Goal: Task Accomplishment & Management: Complete application form

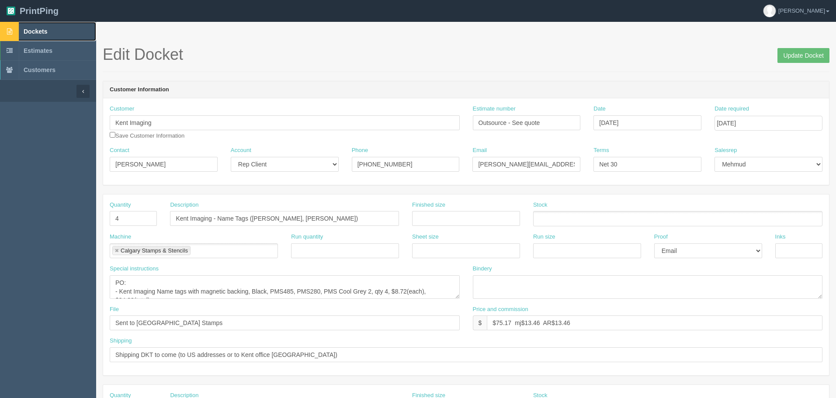
click at [42, 31] on span "Dockets" at bounding box center [36, 31] width 24 height 7
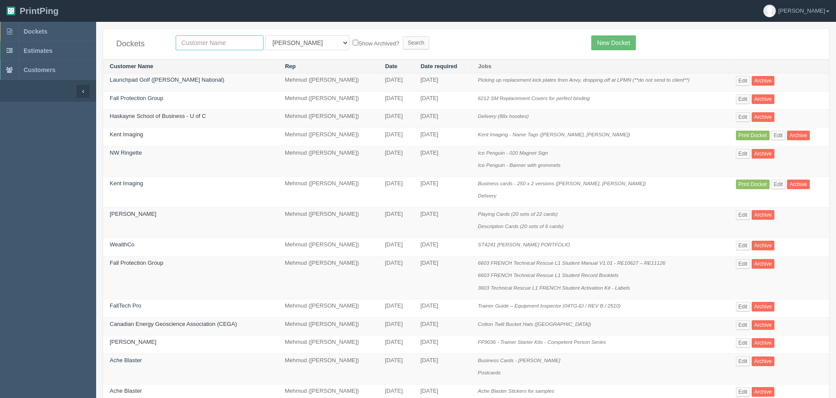
click at [203, 46] on input "text" at bounding box center [220, 42] width 88 height 15
type input "willow"
click at [403, 36] on input "Search" at bounding box center [416, 42] width 26 height 13
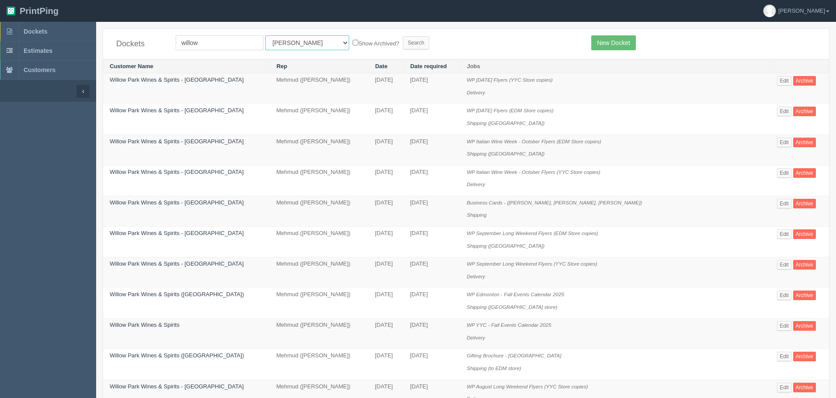
click at [273, 41] on select "All Users Ali Ali Test 1 Aly Amy Ankit Arif Brandon Dan France Greg Jim Mark Ma…" at bounding box center [307, 42] width 84 height 15
select select "8"
click at [265, 35] on select "All Users Ali Ali Test 1 Aly Amy Ankit Arif Brandon Dan France Greg Jim Mark Ma…" at bounding box center [307, 42] width 84 height 15
click at [403, 44] on input "Search" at bounding box center [416, 42] width 26 height 13
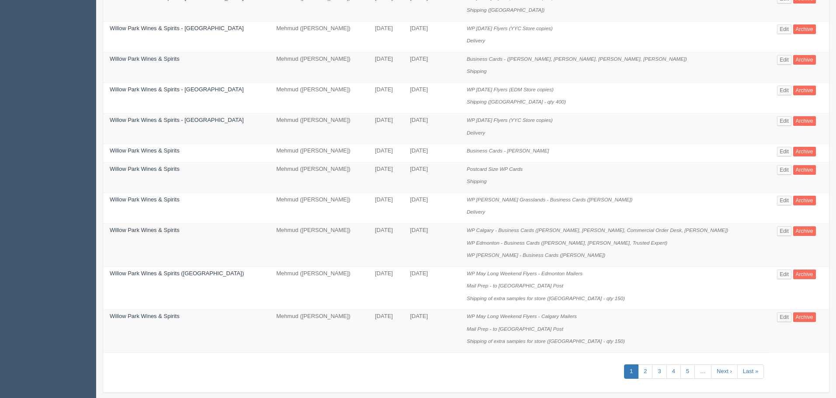
scroll to position [509, 0]
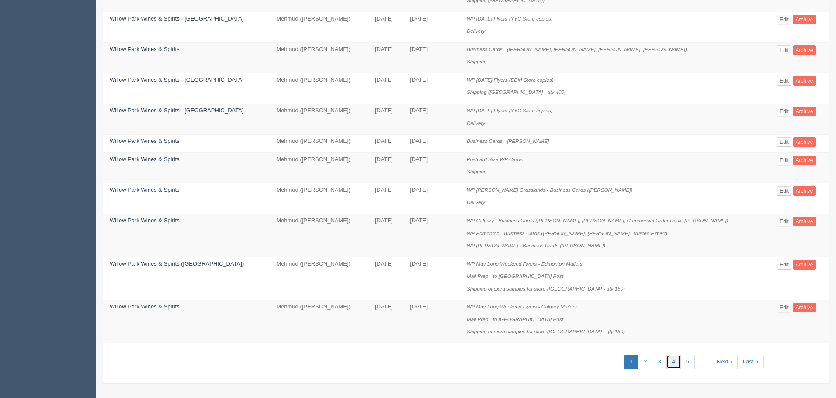
click at [668, 361] on link "4" at bounding box center [674, 362] width 14 height 14
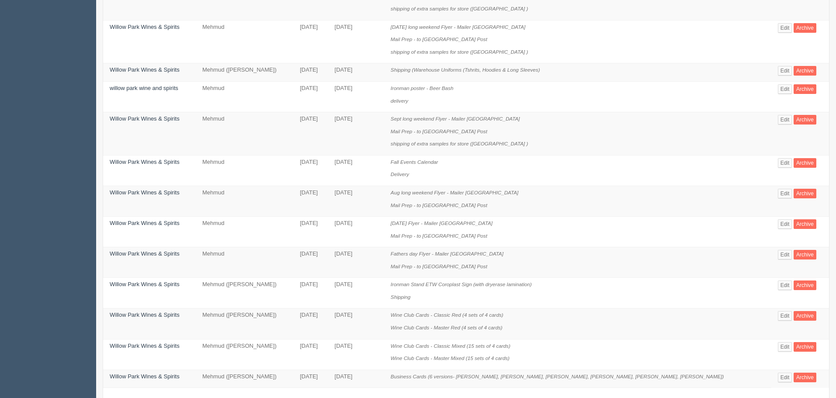
scroll to position [559, 0]
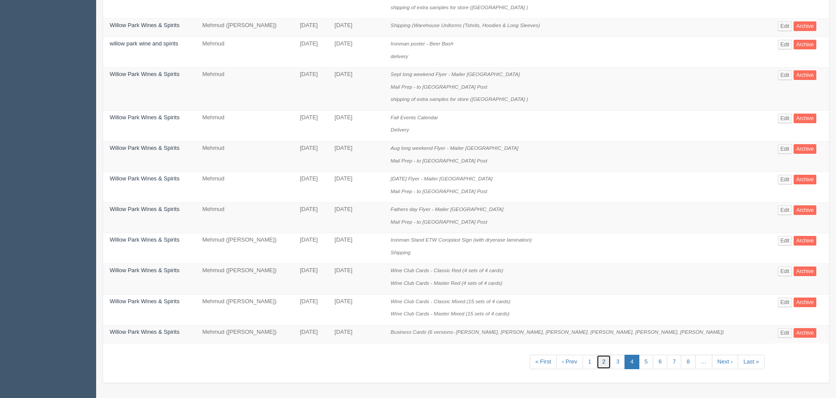
click at [602, 362] on link "2" at bounding box center [604, 362] width 14 height 14
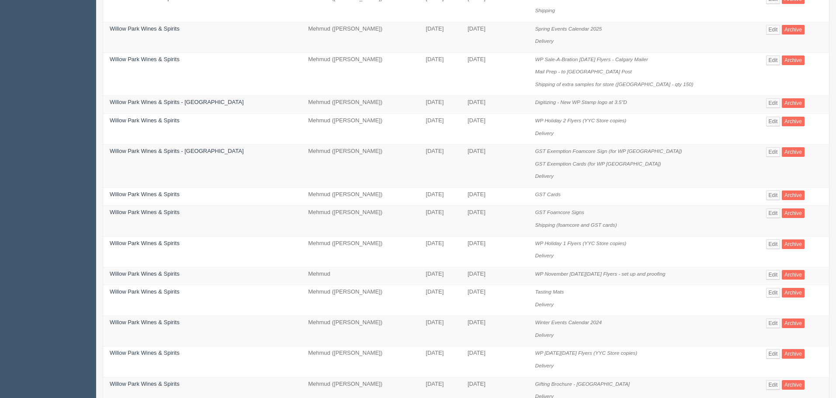
scroll to position [546, 0]
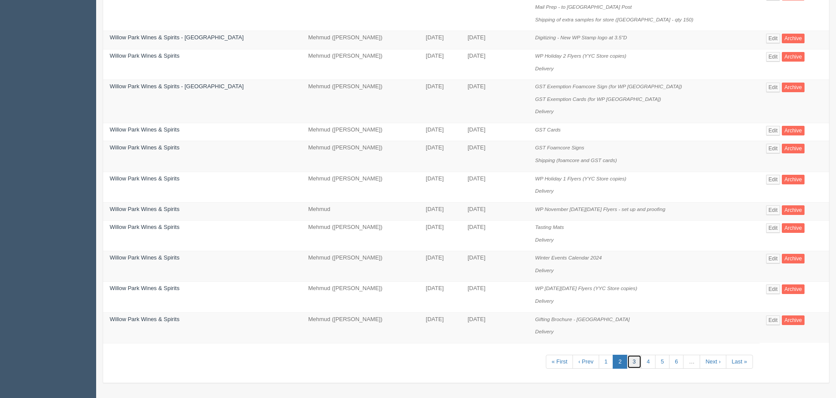
click at [631, 362] on link "3" at bounding box center [634, 362] width 14 height 14
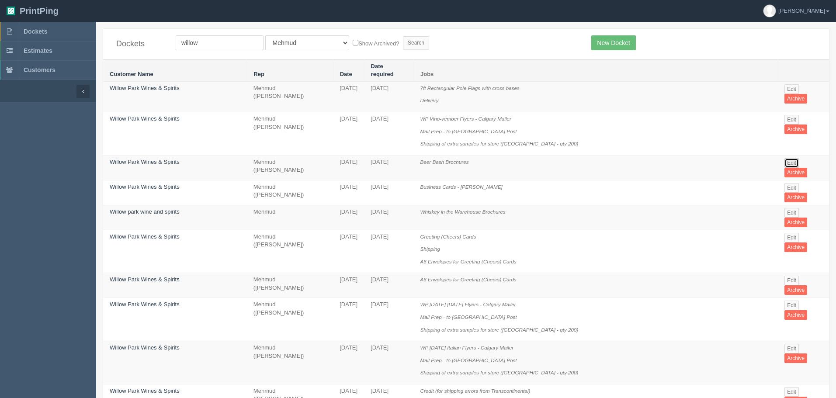
click at [785, 158] on link "Edit" at bounding box center [792, 163] width 14 height 10
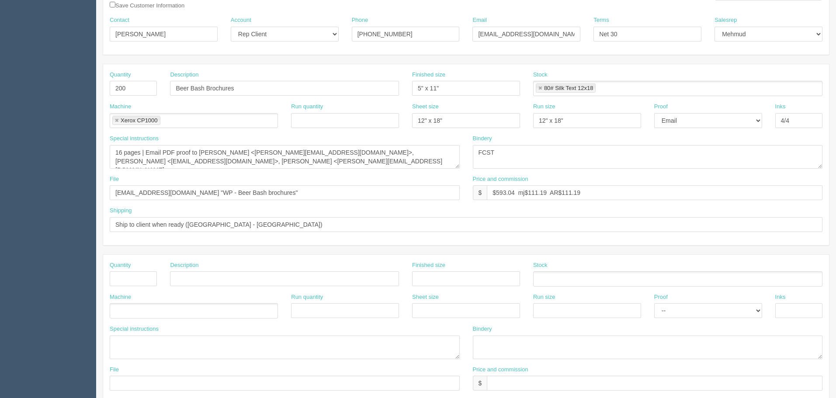
scroll to position [175, 0]
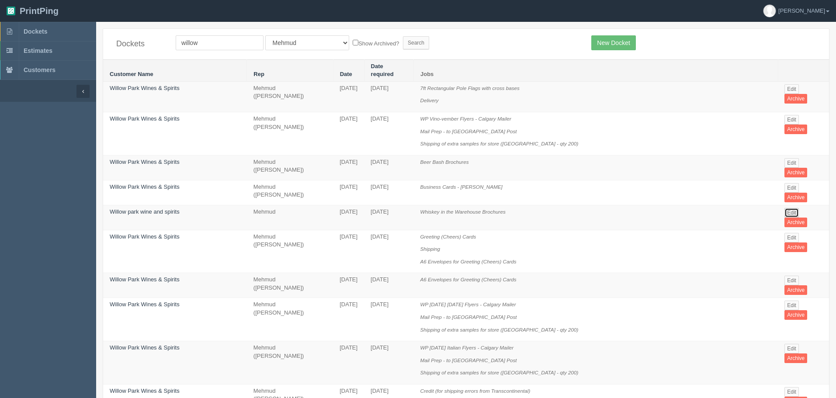
click at [785, 208] on link "Edit" at bounding box center [792, 213] width 14 height 10
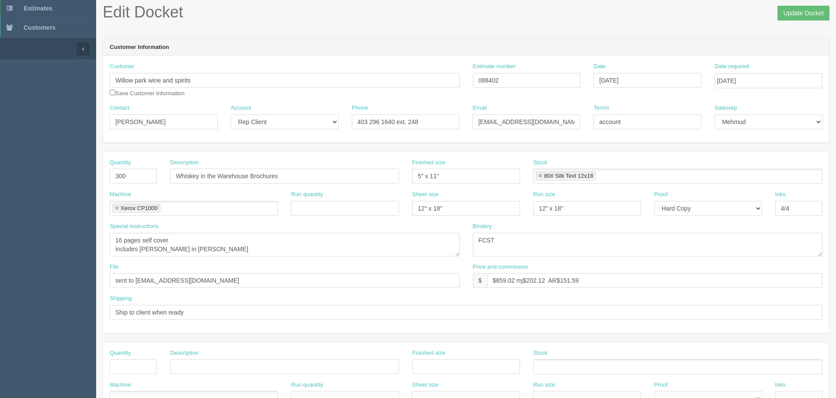
scroll to position [175, 0]
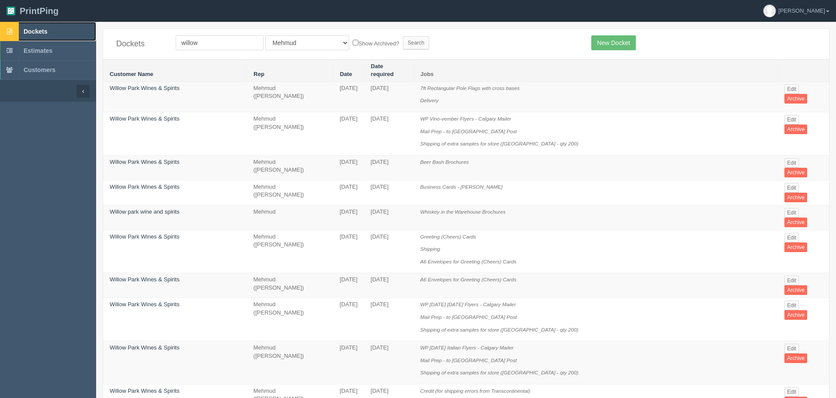
click at [52, 30] on link "Dockets" at bounding box center [48, 31] width 96 height 19
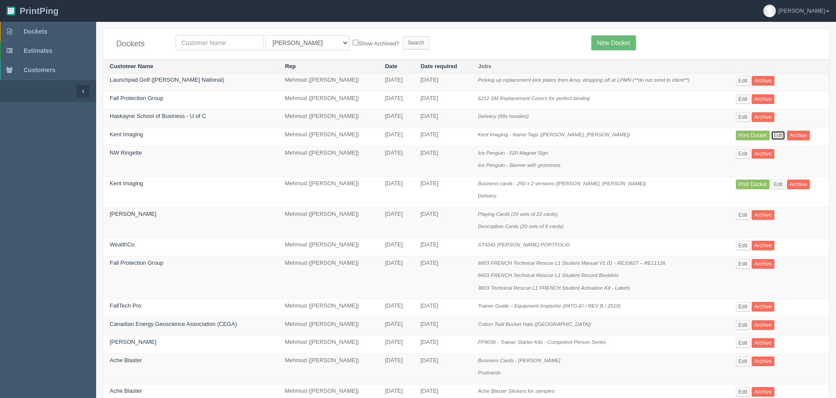
click at [783, 135] on link "Edit" at bounding box center [778, 136] width 14 height 10
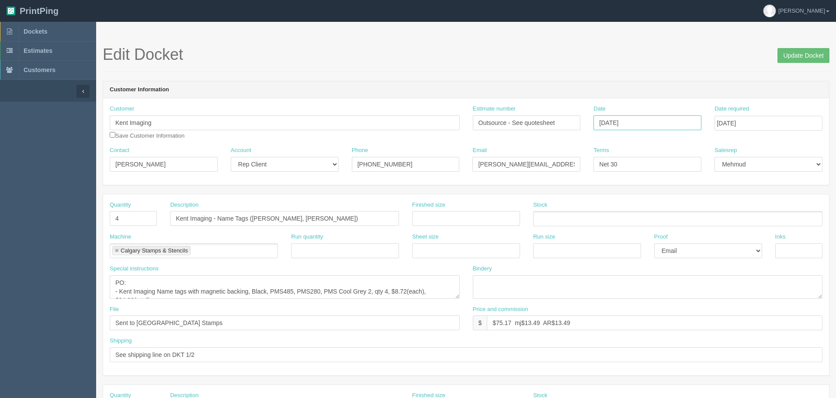
click at [651, 124] on input "[DATE]" at bounding box center [648, 122] width 108 height 15
click at [614, 182] on td "6" at bounding box center [614, 181] width 13 height 13
type input "October 6, 2025"
click at [772, 123] on input "[DATE]" at bounding box center [769, 123] width 108 height 15
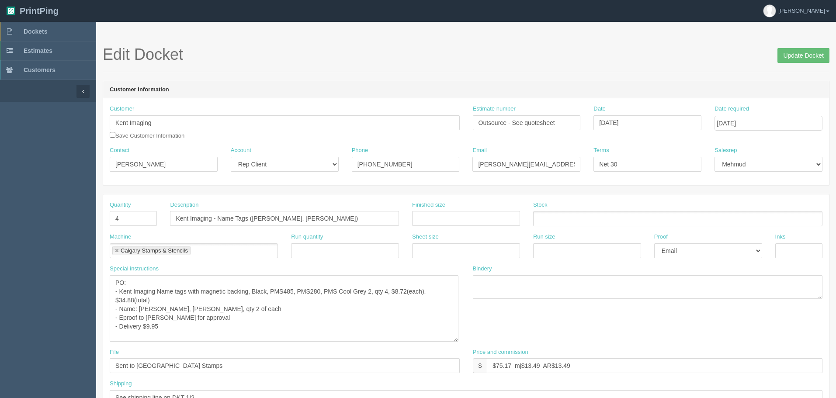
drag, startPoint x: 458, startPoint y: 297, endPoint x: 457, endPoint y: 341, distance: 43.3
click at [457, 341] on textarea "PO: - Kent Imaging Name tags with magnetic backing, Black, PMS485, PMS280, PMS …" at bounding box center [284, 308] width 349 height 66
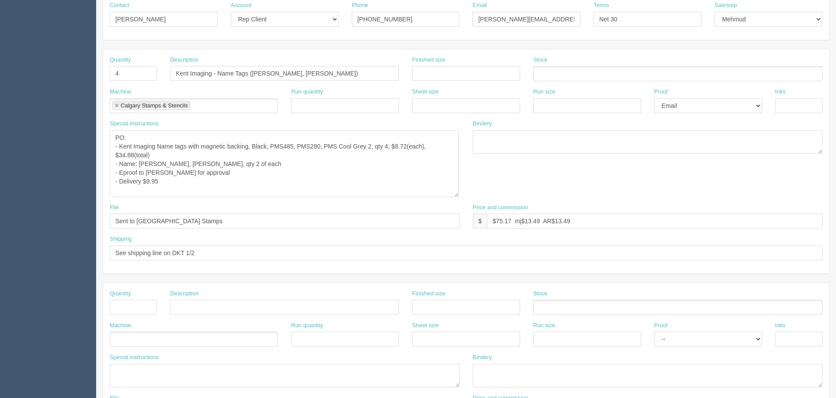
scroll to position [131, 0]
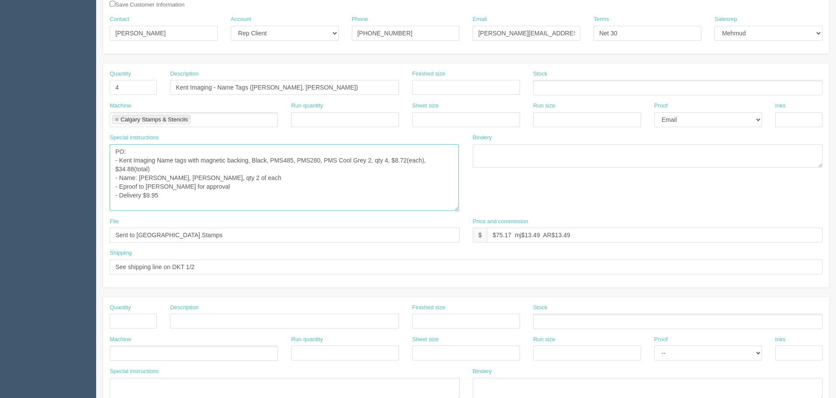
click at [189, 196] on textarea "PO: - Kent Imaging Name tags with magnetic backing, Black, PMS485, PMS280, PMS …" at bounding box center [284, 177] width 349 height 67
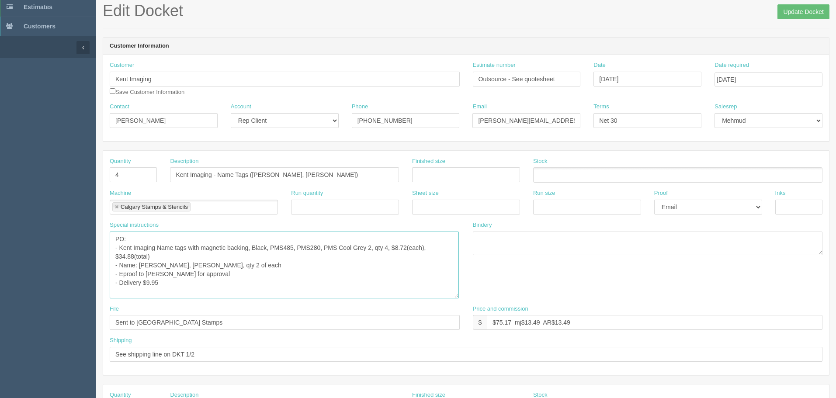
scroll to position [0, 0]
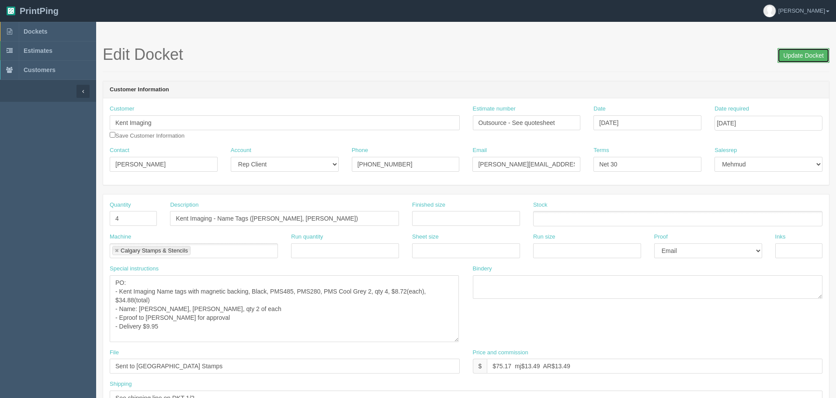
click at [796, 52] on input "Update Docket" at bounding box center [804, 55] width 52 height 15
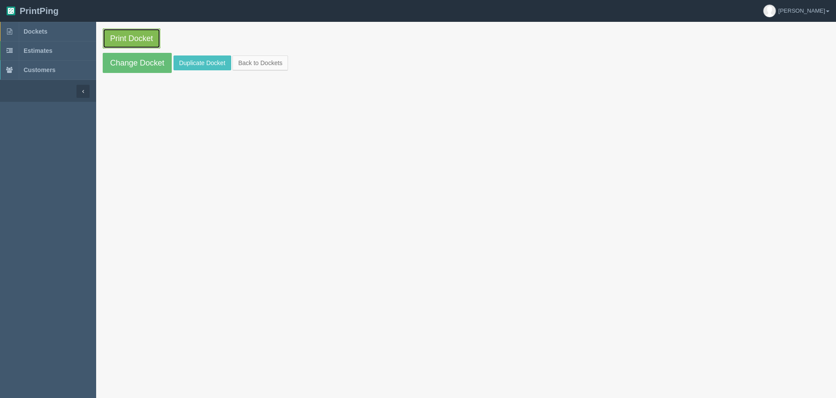
click at [134, 32] on link "Print Docket" at bounding box center [132, 38] width 58 height 20
drag, startPoint x: 64, startPoint y: 33, endPoint x: 76, endPoint y: 41, distance: 13.8
click at [64, 33] on link "Dockets" at bounding box center [48, 31] width 96 height 19
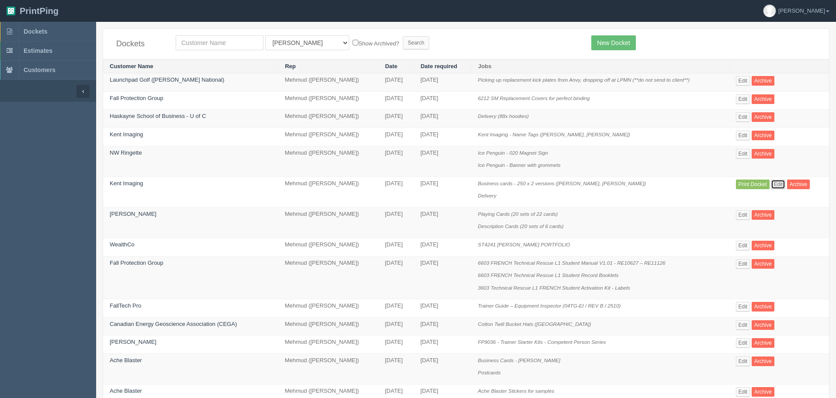
click at [782, 182] on link "Edit" at bounding box center [778, 185] width 14 height 10
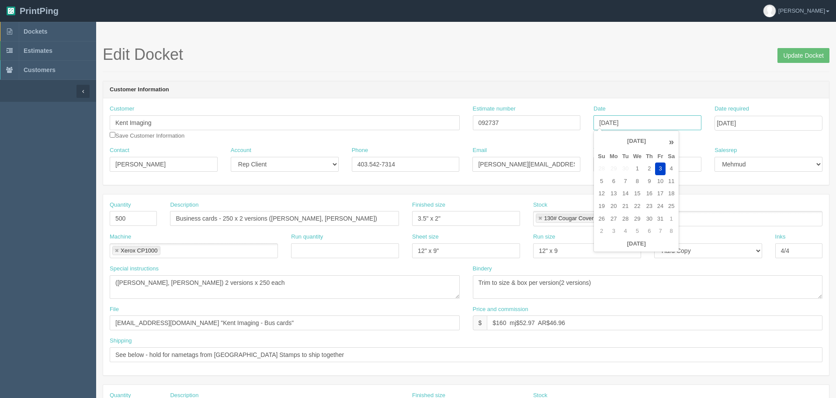
click at [677, 121] on input "[DATE]" at bounding box center [648, 122] width 108 height 15
drag, startPoint x: 616, startPoint y: 178, endPoint x: 715, endPoint y: 161, distance: 100.7
click at [615, 178] on td "6" at bounding box center [614, 181] width 13 height 13
type input "October 6, 2025"
click at [780, 121] on input "October 10, 2025" at bounding box center [769, 123] width 108 height 15
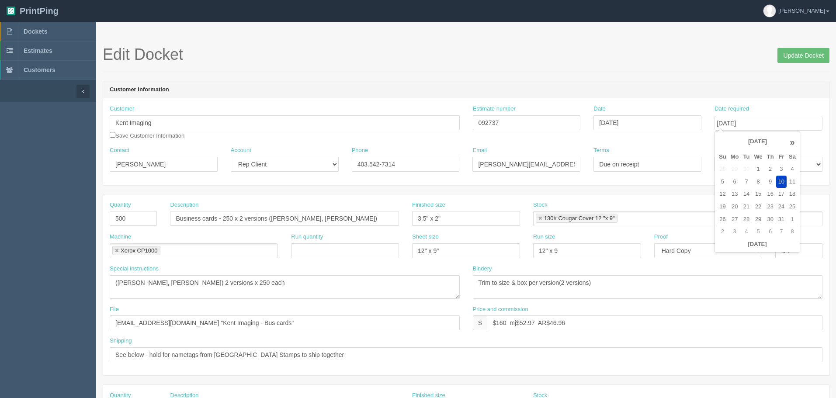
click at [541, 216] on link at bounding box center [540, 219] width 5 height 6
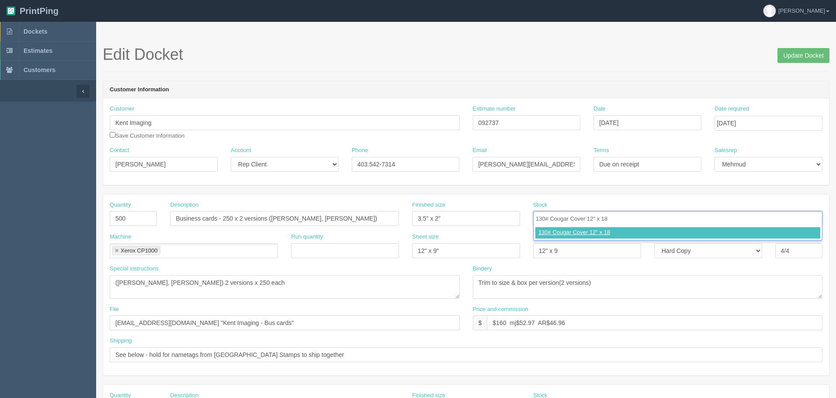
type input "130# Cougar Cover 12" x 18""
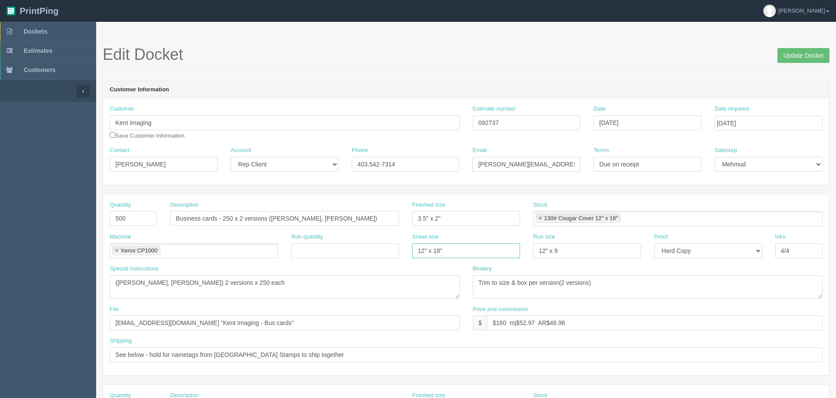
paste input "Would you like us to proceed as is, or would you prefer to wait for a higher-re…"
type input "12" x 18""
paste input "18""
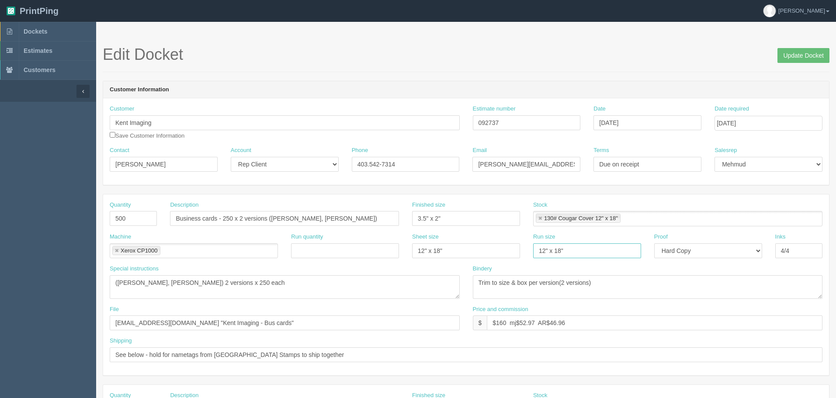
type input "12" x 18""
drag, startPoint x: 391, startPoint y: 115, endPoint x: 711, endPoint y: 204, distance: 332.6
click at [348, 116] on div "Customer Kent Imaging Save Customer Information Estimate number 092737 Date Oct…" at bounding box center [466, 126] width 726 height 42
click at [625, 69] on div "Edit Docket Update Docket" at bounding box center [466, 59] width 727 height 26
click at [816, 52] on input "Update Docket" at bounding box center [804, 55] width 52 height 15
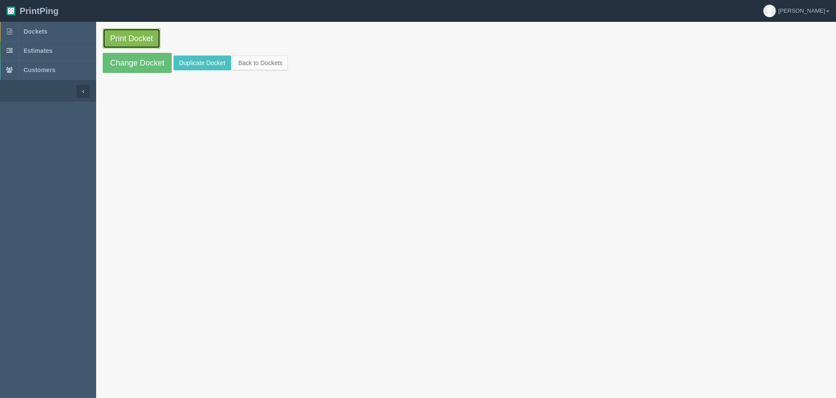
click at [136, 37] on link "Print Docket" at bounding box center [132, 38] width 58 height 20
drag, startPoint x: 50, startPoint y: 33, endPoint x: 54, endPoint y: 6, distance: 27.3
click at [50, 33] on link "Dockets" at bounding box center [48, 31] width 96 height 19
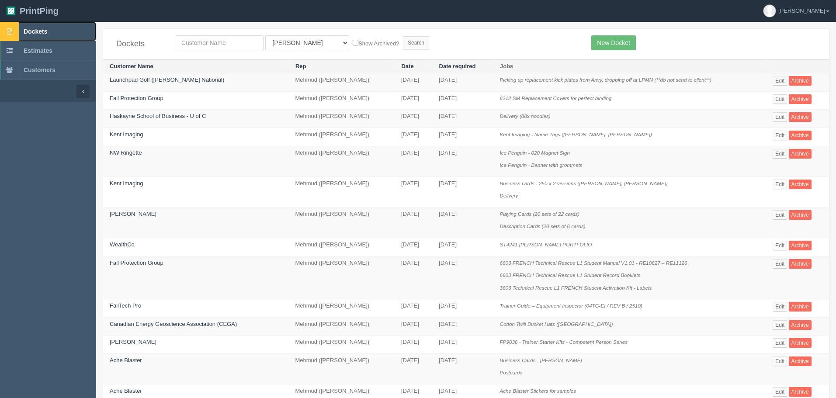
click at [45, 28] on span "Dockets" at bounding box center [36, 31] width 24 height 7
drag, startPoint x: 55, startPoint y: 35, endPoint x: 63, endPoint y: 29, distance: 9.4
click at [55, 35] on link "Dockets" at bounding box center [48, 31] width 96 height 19
click at [230, 41] on input "text" at bounding box center [220, 42] width 88 height 15
type input "fall"
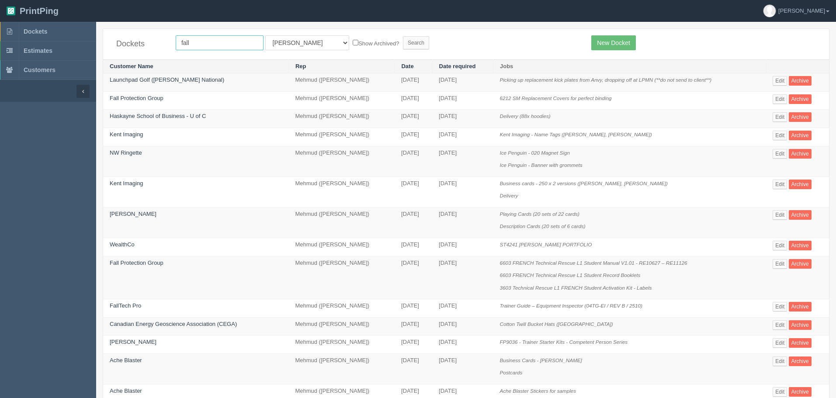
click at [403, 36] on input "Search" at bounding box center [416, 42] width 26 height 13
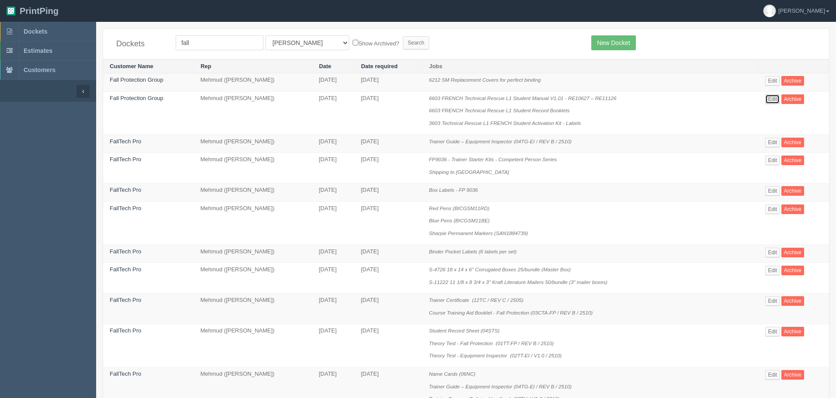
click at [771, 97] on link "Edit" at bounding box center [772, 99] width 14 height 10
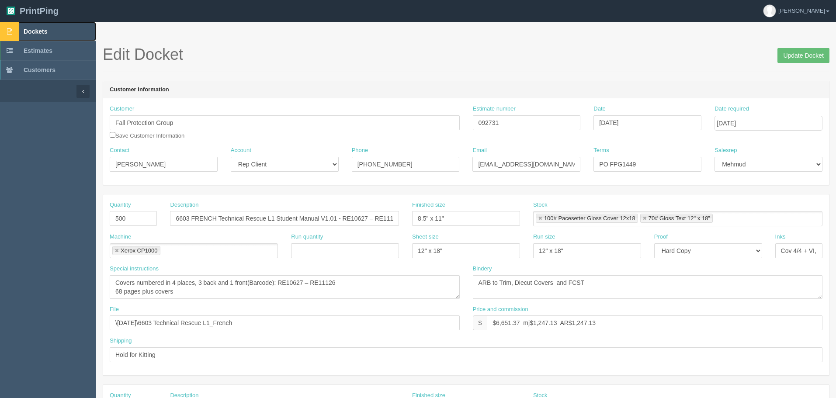
click at [67, 27] on link "Dockets" at bounding box center [48, 31] width 96 height 19
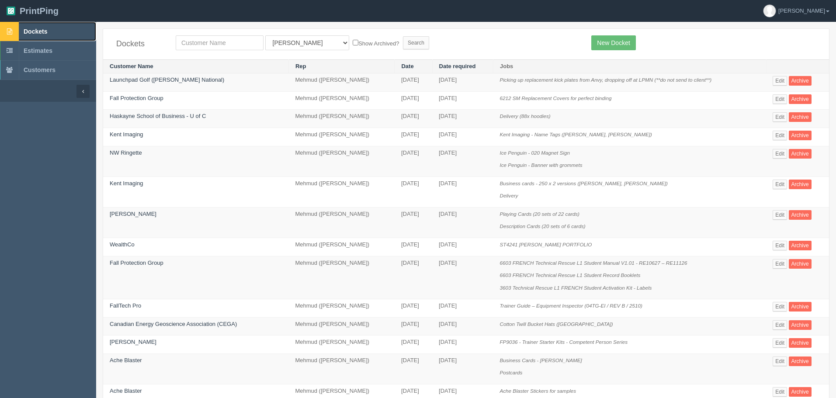
click at [35, 33] on span "Dockets" at bounding box center [36, 31] width 24 height 7
click at [220, 42] on input "text" at bounding box center [220, 42] width 88 height 15
type input "lovingly"
click at [403, 36] on input "Search" at bounding box center [416, 42] width 26 height 13
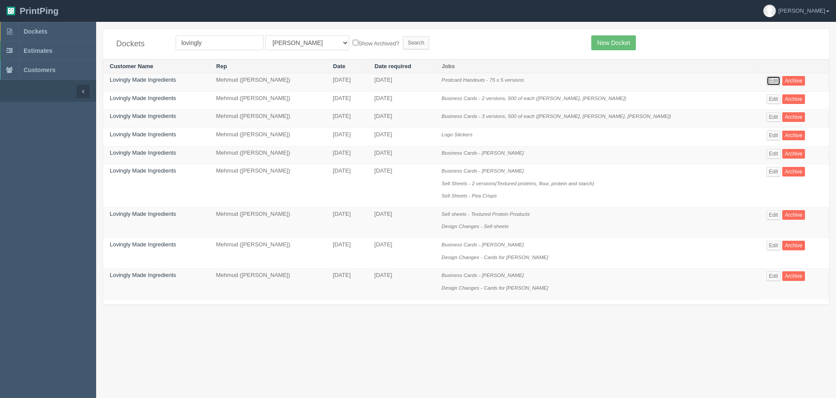
click at [769, 78] on link "Edit" at bounding box center [774, 81] width 14 height 10
click at [772, 101] on link "Edit" at bounding box center [774, 99] width 14 height 10
click at [32, 30] on span "Dockets" at bounding box center [36, 31] width 24 height 7
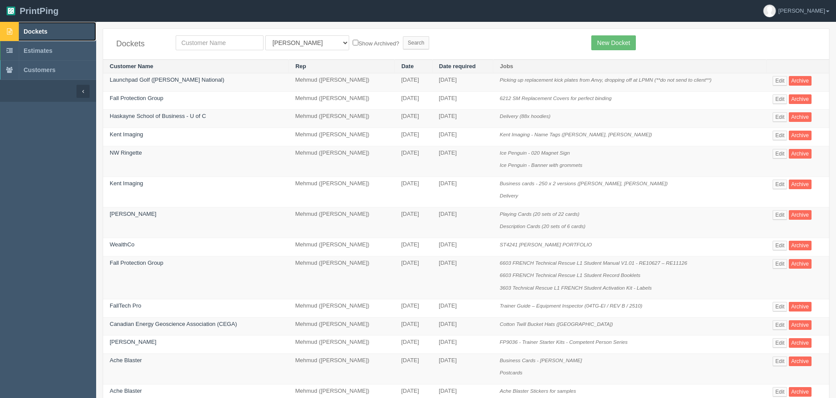
drag, startPoint x: 55, startPoint y: 33, endPoint x: 106, endPoint y: 53, distance: 55.0
click at [55, 33] on link "Dockets" at bounding box center [48, 31] width 96 height 19
click at [202, 37] on input "text" at bounding box center [220, 42] width 88 height 15
type input "paradise"
click at [403, 36] on input "Search" at bounding box center [416, 42] width 26 height 13
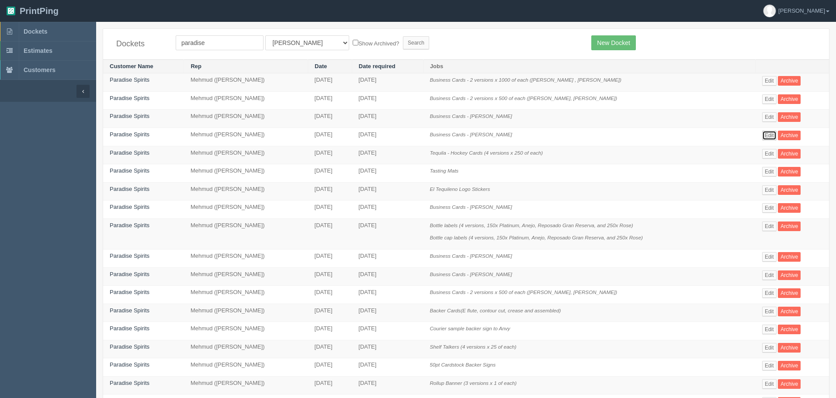
click at [769, 134] on link "Edit" at bounding box center [769, 136] width 14 height 10
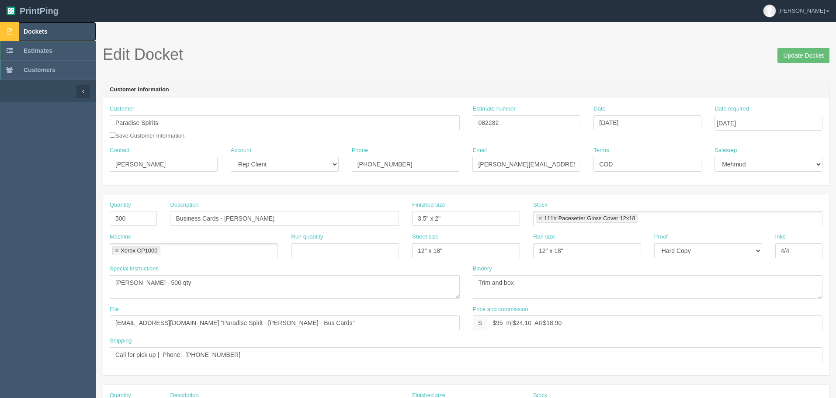
click at [46, 33] on span "Dockets" at bounding box center [36, 31] width 24 height 7
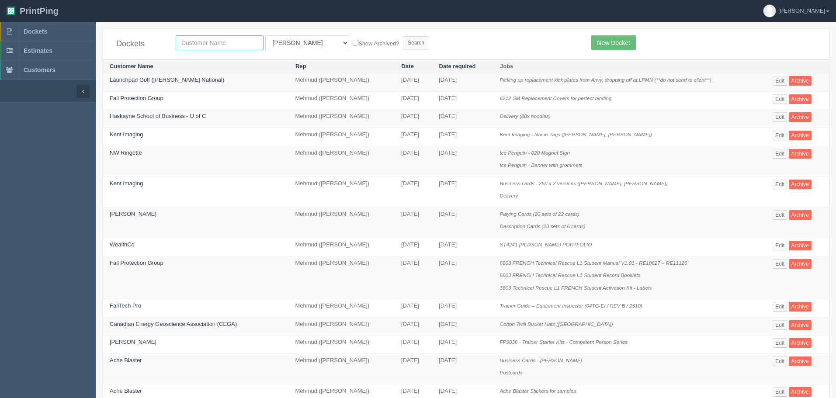
click at [197, 41] on input "text" at bounding box center [220, 42] width 88 height 15
type input "maria"
click at [403, 36] on input "Search" at bounding box center [416, 42] width 26 height 13
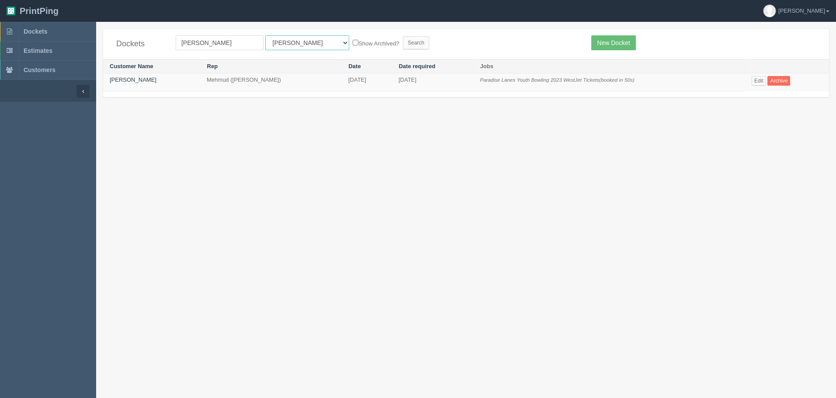
click at [288, 38] on select "All Users [PERSON_NAME] Test 1 [PERSON_NAME] [PERSON_NAME] [PERSON_NAME] France…" at bounding box center [307, 42] width 84 height 15
select select "8"
click at [265, 35] on select "All Users [PERSON_NAME] Test 1 [PERSON_NAME] [PERSON_NAME] [PERSON_NAME] France…" at bounding box center [307, 42] width 84 height 15
click at [403, 37] on input "Search" at bounding box center [416, 42] width 26 height 13
click at [130, 79] on link "[PERSON_NAME]" at bounding box center [133, 80] width 47 height 7
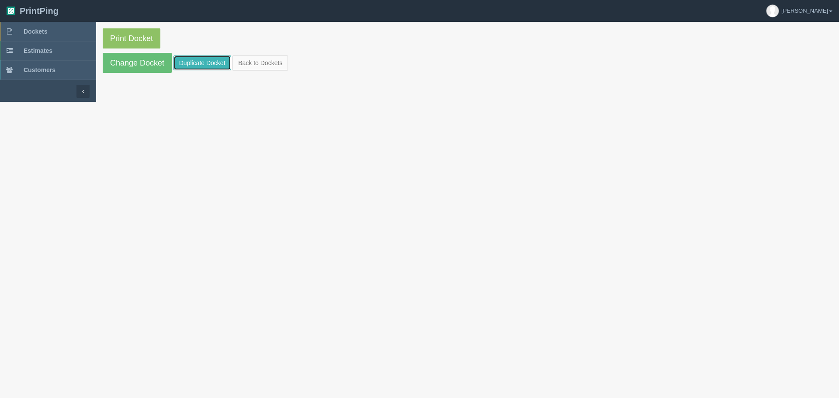
click at [193, 63] on link "Duplicate Docket" at bounding box center [203, 63] width 58 height 15
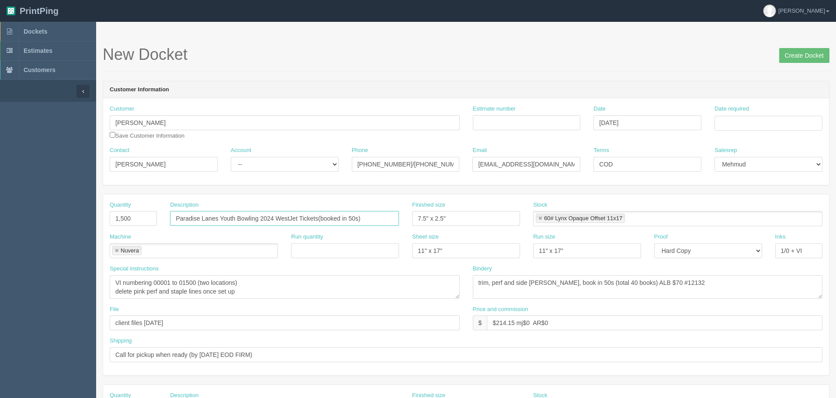
click at [273, 217] on input "Paradise Lanes Youth Bowling 2024 WestJet Tickets(booked in 50s)" at bounding box center [284, 218] width 229 height 15
type input "Paradise Lanes Youth Bowling 2025 WestJet Tickets(booked in 50s)"
drag, startPoint x: 143, startPoint y: 223, endPoint x: -50, endPoint y: 213, distance: 193.9
click at [0, 213] on html "PrintPing Zack Edit account ( zack@allrush.ca ) Logout Dockets Estimates" at bounding box center [418, 397] width 836 height 794
type input "1,000"
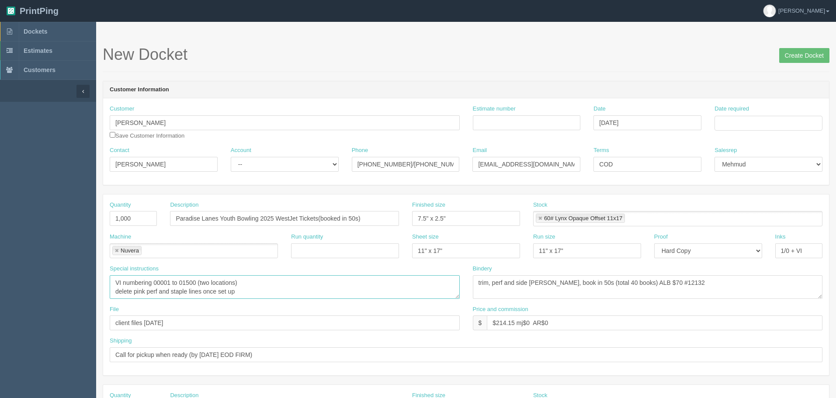
click at [274, 283] on textarea "VI numbering 00001 to 01500 (two locations) delete pink perf and staple lines o…" at bounding box center [285, 287] width 350 height 24
click at [191, 282] on textarea "VI numbering 00001 to 01500 (two locations) delete pink perf and staple lines o…" at bounding box center [285, 287] width 350 height 24
click at [272, 285] on textarea "VI numbering 00001 to 01500 (two locations) delete pink perf and staple lines o…" at bounding box center [285, 287] width 350 height 24
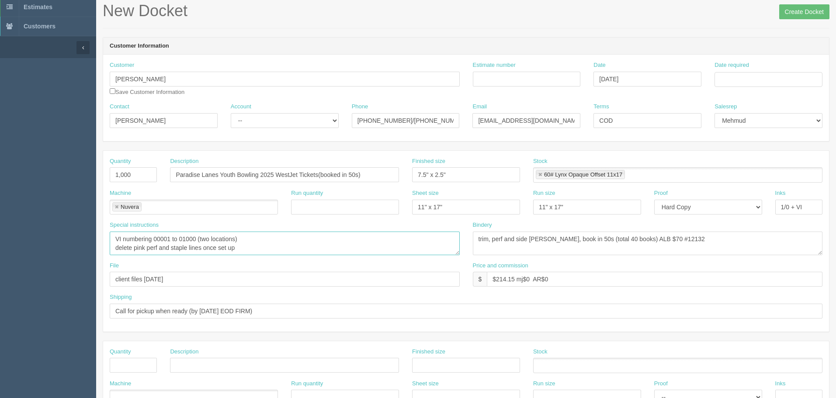
type textarea "VI numbering 00001 to 01000 (two locations) delete pink perf and staple lines o…"
drag, startPoint x: 59, startPoint y: 73, endPoint x: -23, endPoint y: 73, distance: 81.7
click at [0, 73] on html "PrintPing Zack Edit account ( zack@allrush.ca ) Logout Dockets Estimates" at bounding box center [418, 353] width 836 height 794
drag, startPoint x: 185, startPoint y: 281, endPoint x: -6, endPoint y: 273, distance: 190.7
click at [0, 273] on html "PrintPing Zack Edit account ( [PERSON_NAME][EMAIL_ADDRESS][DOMAIN_NAME] ) Logou…" at bounding box center [418, 353] width 836 height 794
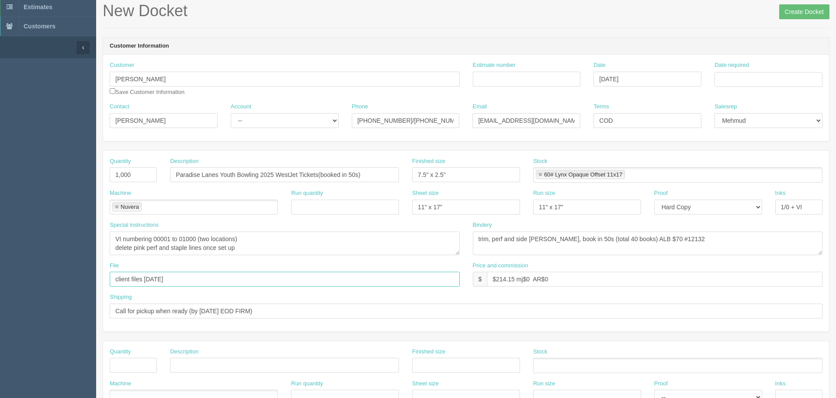
paste input "Maria Wood 2025 Westjet Tickets"
type input "files@allrush.ca "Maria Wood 2025 Westjet Tickets""
drag, startPoint x: 530, startPoint y: 79, endPoint x: 501, endPoint y: 172, distance: 97.2
click at [530, 79] on input "Estimate number" at bounding box center [527, 79] width 108 height 15
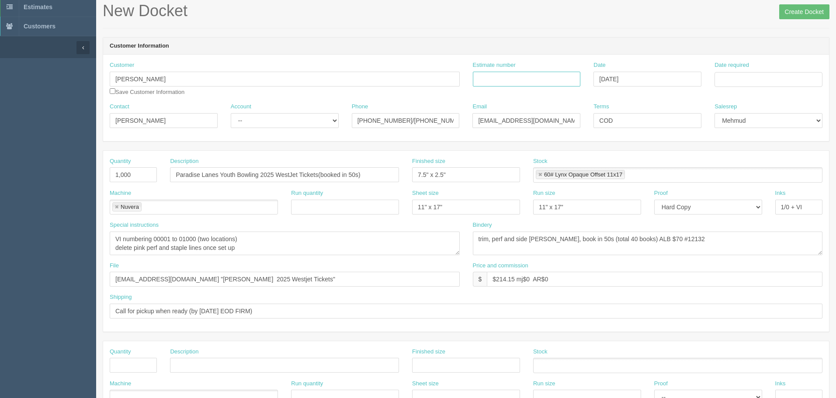
paste input "092754"
type input "092754"
drag, startPoint x: 497, startPoint y: 280, endPoint x: 515, endPoint y: 278, distance: 18.0
click at [515, 278] on input "$214.15 mj$0 AR$0" at bounding box center [655, 279] width 336 height 15
type input "$133.31 mj$0 AR$0"
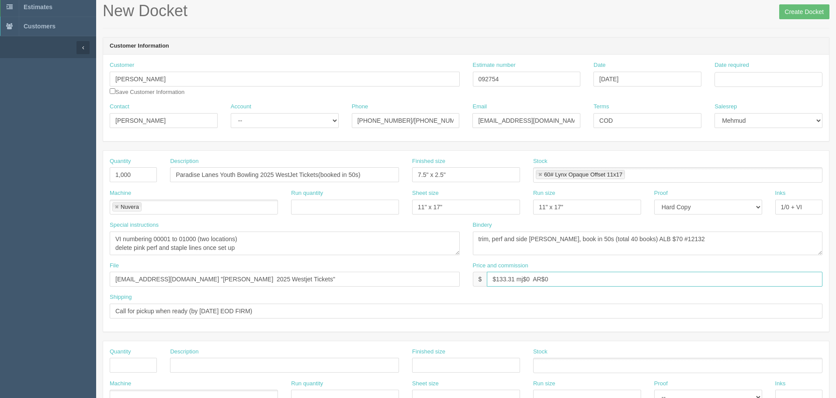
click at [541, 172] on link at bounding box center [540, 175] width 5 height 6
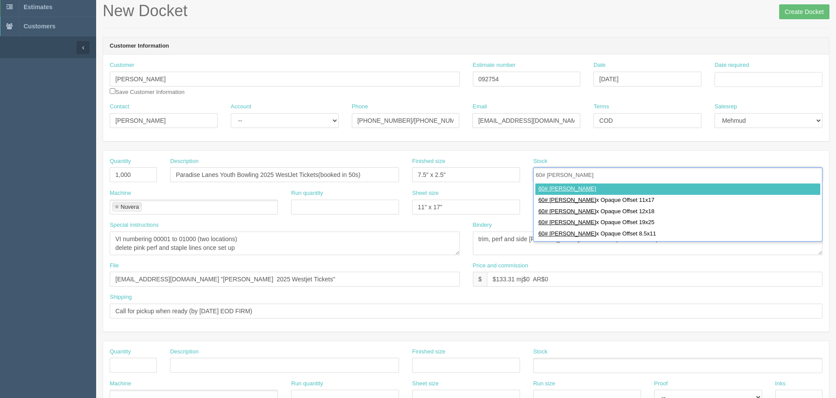
type input "60# Lynx"
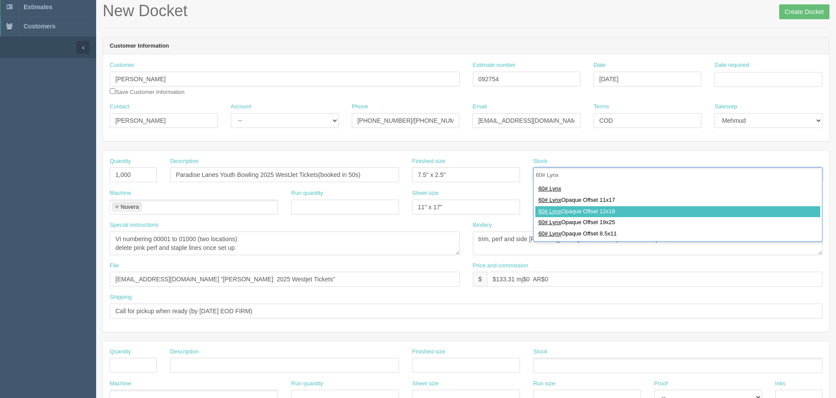
type input "60# Lynx Opaque Offset 12x18"
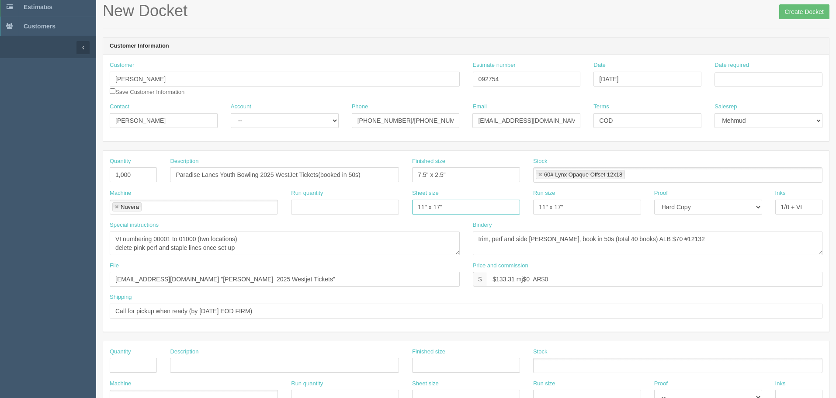
drag, startPoint x: 448, startPoint y: 203, endPoint x: 112, endPoint y: 183, distance: 336.3
click at [112, 183] on div "Quantity 1,000 Description Paradise Lanes Youth Bowling 2025 WestJet Tickets(bo…" at bounding box center [466, 241] width 726 height 181
type input "12" x 18""
paste input "2" x 18"
type input "12" x 18""
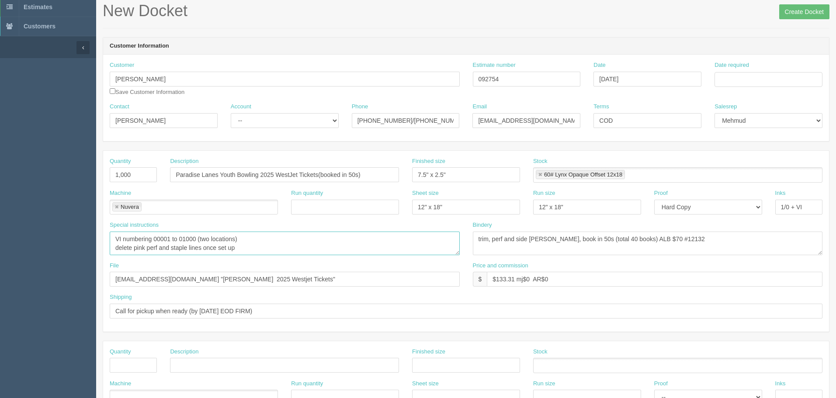
scroll to position [2, 0]
click at [262, 240] on textarea "VI numbering 00001 to 01500 (two locations) delete pink perf and staple lines o…" at bounding box center [285, 244] width 350 height 24
click at [225, 311] on input "Call for pickup when ready (by Friday EOD FIRM)" at bounding box center [466, 311] width 713 height 15
type input "Call for pickup when ready"
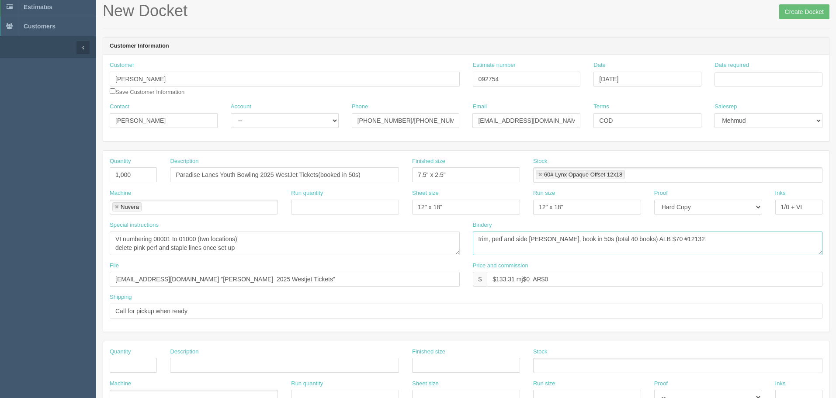
click at [705, 240] on textarea "trim, perf and side stich, book in 50s (total 40 books) ALB $70 #12132" at bounding box center [648, 244] width 350 height 24
drag, startPoint x: 315, startPoint y: 77, endPoint x: 27, endPoint y: 104, distance: 289.8
click at [248, 77] on div "Customer Maria Wood Maria Wood Save Customer Information Estimate number 092754…" at bounding box center [466, 82] width 726 height 42
drag, startPoint x: 532, startPoint y: 240, endPoint x: 539, endPoint y: 247, distance: 9.9
click at [532, 240] on textarea "trim, perf and side stich, book in 50s (total 40 books) ALB $70 #12132" at bounding box center [648, 244] width 350 height 24
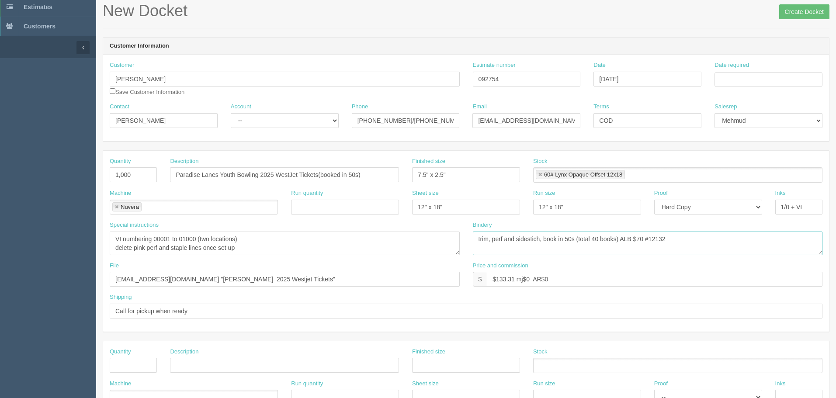
click at [598, 236] on textarea "trim, perf and side stich, book in 50s (total 40 books) ALB $70 #12132" at bounding box center [648, 244] width 350 height 24
click at [646, 235] on textarea "trim, perf and side stich, book in 50s (total 40 books) ALB $70 #12132" at bounding box center [648, 244] width 350 height 24
type textarea "trim, perf and sidestich, book in 50s (total 20 books) ALB $42.54 #12132"
click at [754, 77] on input "Date required" at bounding box center [769, 79] width 108 height 15
click at [736, 138] on td "6" at bounding box center [735, 138] width 13 height 13
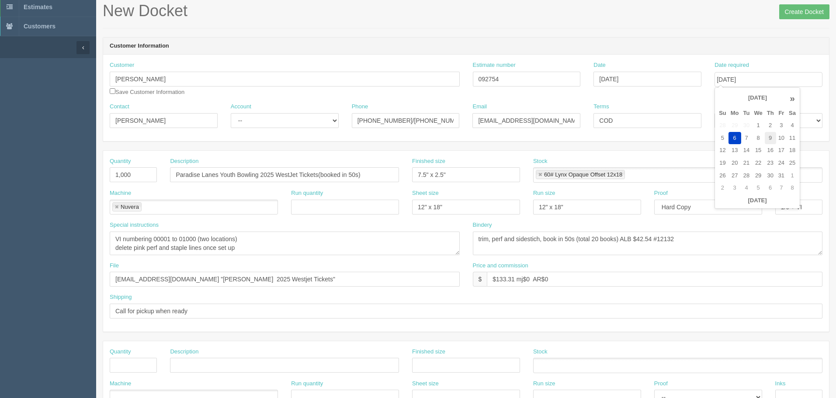
click at [769, 138] on td "9" at bounding box center [770, 138] width 11 height 13
type input "October 9, 2025"
click at [560, 40] on header "Customer Information" at bounding box center [466, 46] width 726 height 17
drag, startPoint x: 250, startPoint y: 116, endPoint x: 251, endPoint y: 125, distance: 9.3
click at [250, 116] on select "-- Existing Client Allrush Client Rep Client" at bounding box center [285, 120] width 108 height 15
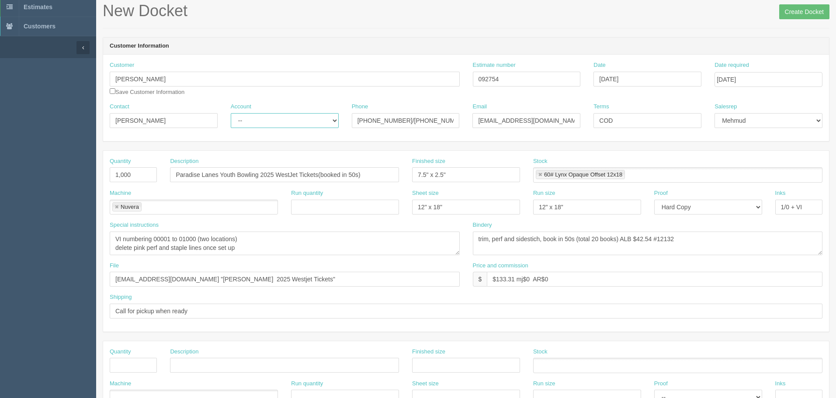
select select "Allrush Client"
click at [231, 113] on select "-- Existing Client Allrush Client Rep Client" at bounding box center [285, 120] width 108 height 15
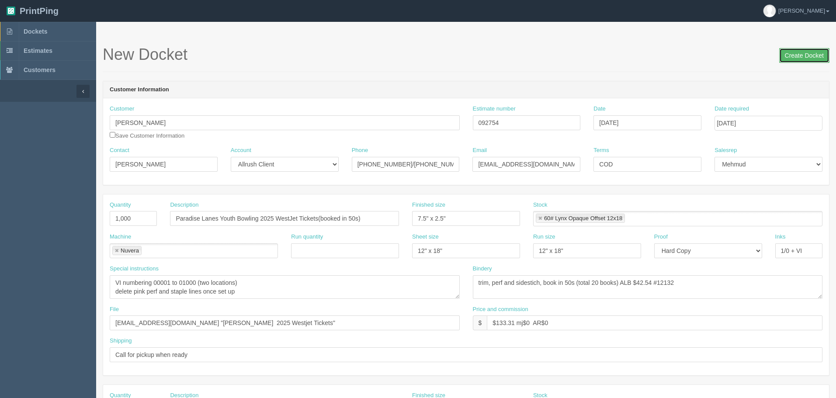
click at [802, 56] on input "Create Docket" at bounding box center [804, 55] width 50 height 15
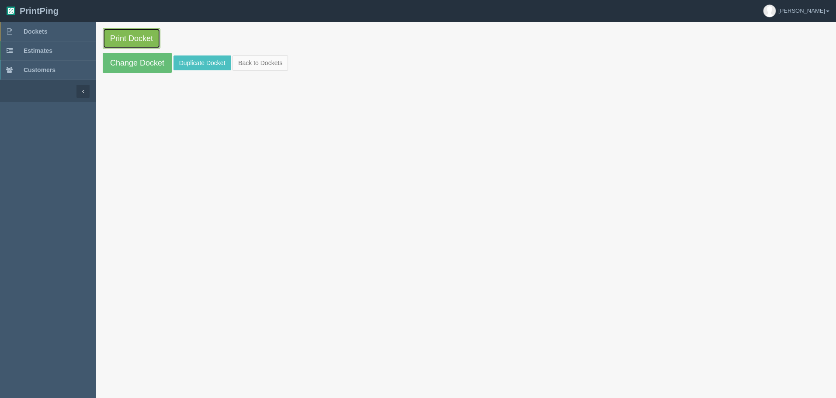
click at [129, 37] on link "Print Docket" at bounding box center [132, 38] width 58 height 20
drag, startPoint x: 60, startPoint y: 32, endPoint x: 49, endPoint y: 39, distance: 12.7
click at [60, 32] on link "Dockets" at bounding box center [48, 31] width 96 height 19
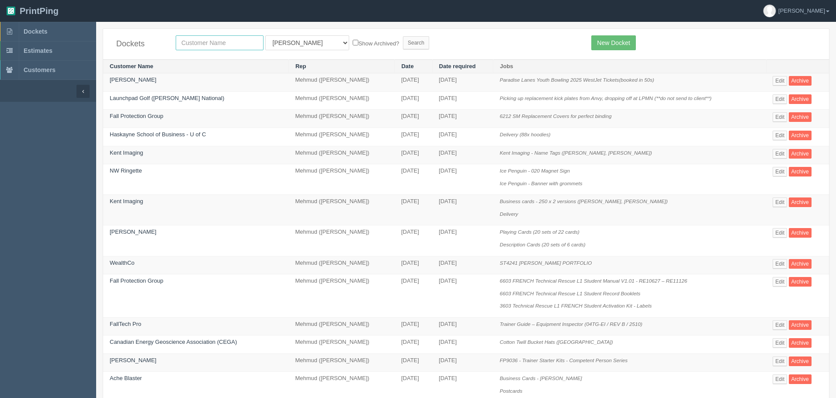
click at [200, 44] on input "text" at bounding box center [220, 42] width 88 height 15
type input "loving"
click at [403, 36] on input "Search" at bounding box center [416, 42] width 26 height 13
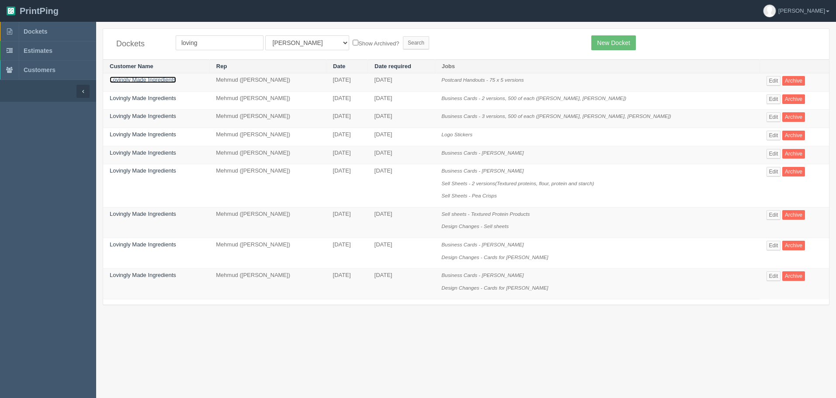
click at [158, 80] on link "Lovingly Made Ingredients" at bounding box center [143, 80] width 66 height 7
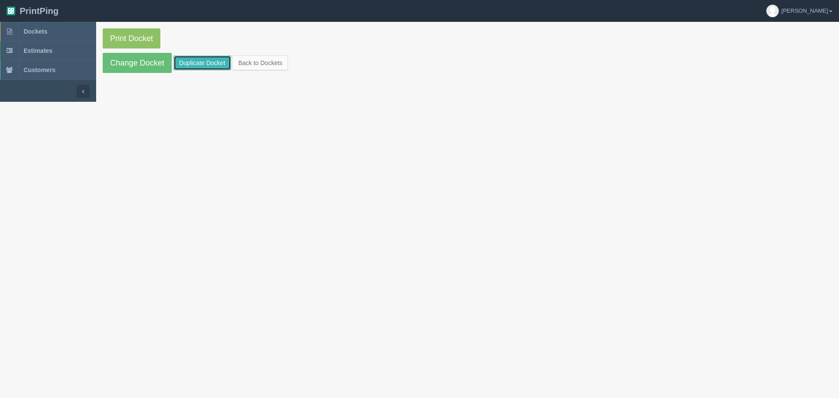
click at [202, 63] on link "Duplicate Docket" at bounding box center [203, 63] width 58 height 15
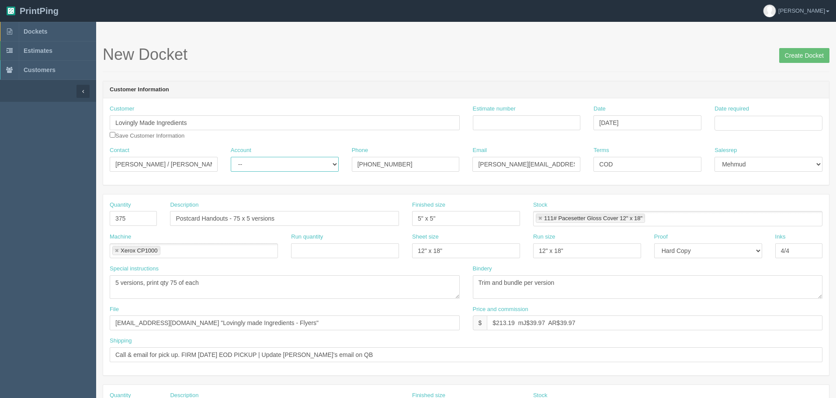
click at [262, 161] on select "-- Existing Client Allrush Client Rep Client" at bounding box center [285, 164] width 108 height 15
select select "Rep Client"
click at [231, 157] on select "-- Existing Client Allrush Client Rep Client" at bounding box center [285, 164] width 108 height 15
click at [538, 126] on input "Estimate number" at bounding box center [527, 122] width 108 height 15
type input "Outsource - See quotesheet"
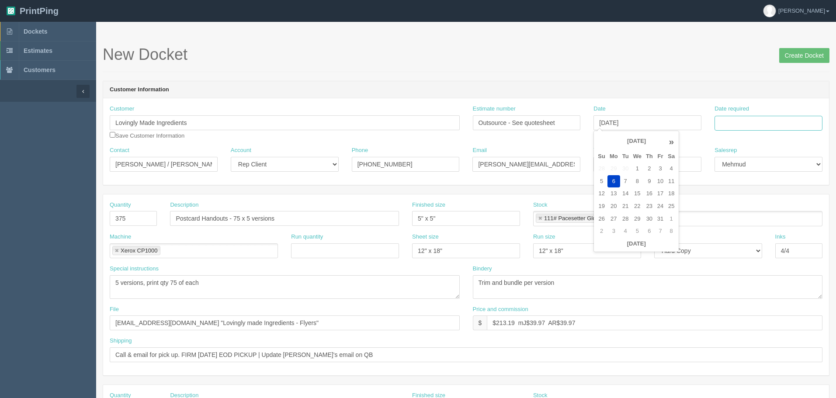
type input "October 6, 2025"
click at [761, 193] on td "15" at bounding box center [758, 194] width 13 height 13
type input "[DATE]"
click at [614, 69] on div "New Docket Create Docket" at bounding box center [466, 59] width 727 height 26
drag, startPoint x: 33, startPoint y: 213, endPoint x: 28, endPoint y: 212, distance: 5.0
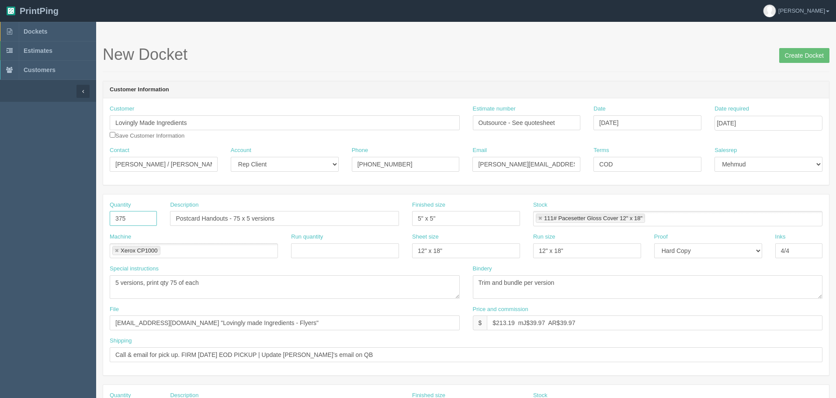
type input "1"
click at [284, 220] on input "Postcard Handouts - 75 x 5 versions" at bounding box center [284, 218] width 229 height 15
drag, startPoint x: 295, startPoint y: 217, endPoint x: 64, endPoint y: 209, distance: 231.4
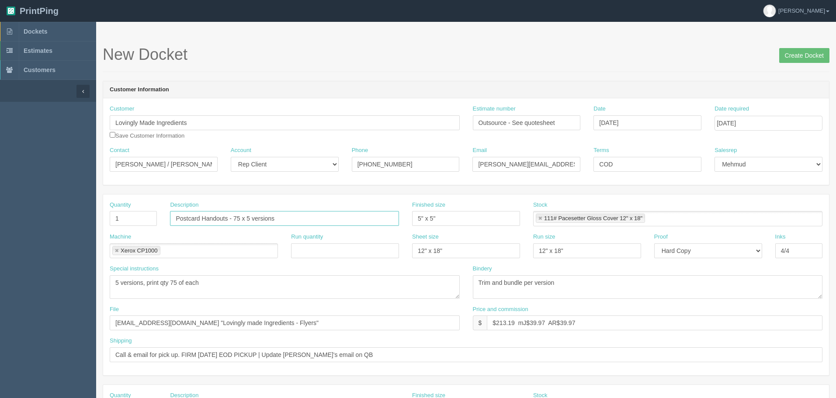
paste input "Sublimated Round Table cloth, 60" Diameter, Covers tables which are 55" round o…"
type input "Sublimated Round Table cloth, 60" Diameter, Covers tables which are 55" round o…"
drag, startPoint x: 177, startPoint y: 275, endPoint x: -90, endPoint y: 238, distance: 269.7
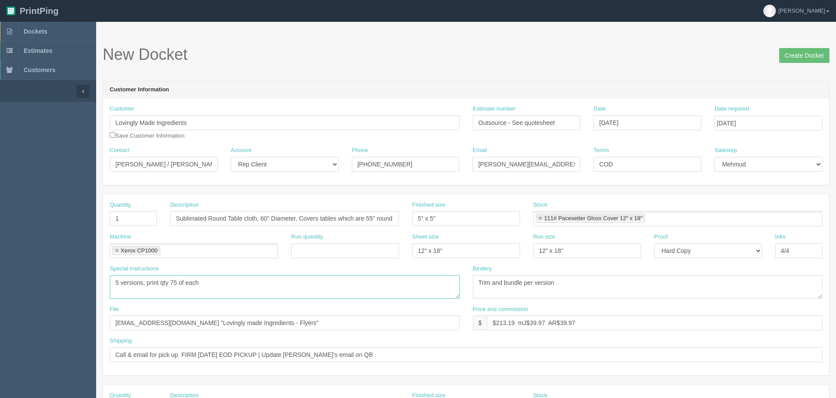
click at [0, 238] on html "PrintPing Zack Edit account ( [PERSON_NAME][EMAIL_ADDRESS][DOMAIN_NAME] ) Logou…" at bounding box center [418, 397] width 836 height 794
paste textarea "Sublimated Round Table cloth, 60" Diameter, Covers tables which are 55" round o…"
type textarea "PO: - Sublimated Round Table cloth, 60" Diameter, Covers tables which are 55" r…"
click at [372, 221] on input "Sublimated Round Table cloth, 60" Diameter, Covers tables which are 55" round o…" at bounding box center [284, 218] width 229 height 15
type input "Sublimated Round Table cloth, 60""
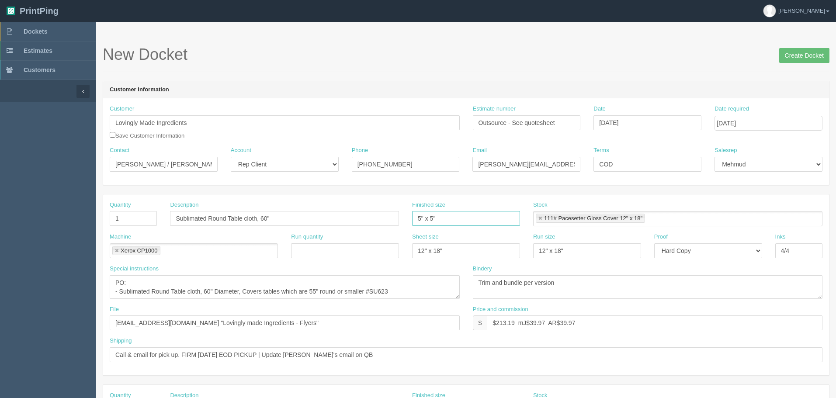
drag, startPoint x: 404, startPoint y: 216, endPoint x: 292, endPoint y: 209, distance: 112.1
click at [296, 209] on div "Quantity 1 Description Sublimated Round Table cloth, 60" Finished size 5" x 5" …" at bounding box center [466, 217] width 726 height 32
drag, startPoint x: 538, startPoint y: 216, endPoint x: 491, endPoint y: 235, distance: 50.0
click at [538, 216] on link at bounding box center [540, 219] width 5 height 6
click at [118, 249] on link at bounding box center [116, 251] width 5 height 6
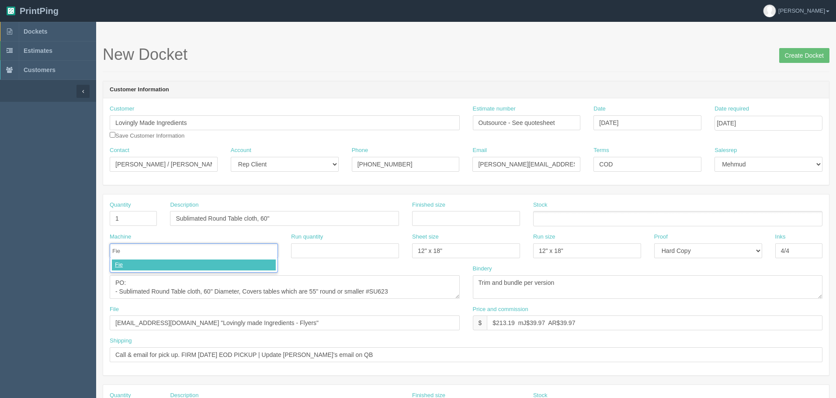
type input "Fiel"
drag, startPoint x: 455, startPoint y: 252, endPoint x: 295, endPoint y: 250, distance: 159.6
click at [295, 250] on div "Machine Fiel Fiel Run quantity Sheet size 12" x 18" Run size 12" x 18" Proof --…" at bounding box center [466, 249] width 726 height 32
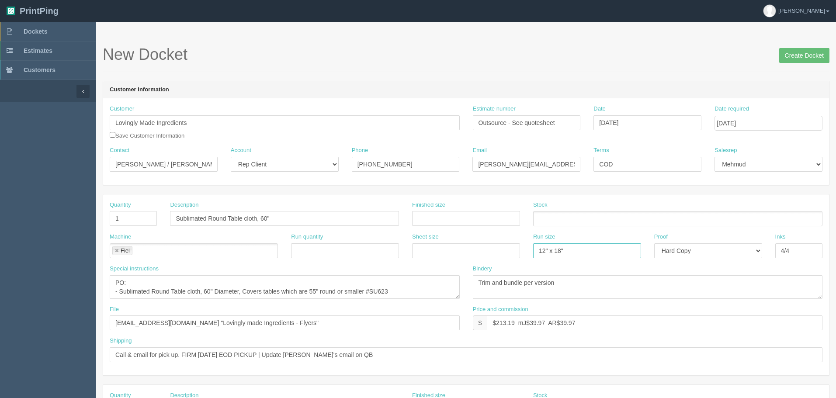
drag, startPoint x: 445, startPoint y: 251, endPoint x: 449, endPoint y: 254, distance: 4.5
click at [417, 251] on div "Machine Fiel Fiel Run quantity Sheet size Run size 12" x 18" Proof -- Email Har…" at bounding box center [466, 249] width 726 height 32
click at [708, 255] on select "-- Email Hard Copy" at bounding box center [708, 250] width 108 height 15
select select
click at [654, 243] on select "-- Email Hard Copy" at bounding box center [708, 250] width 108 height 15
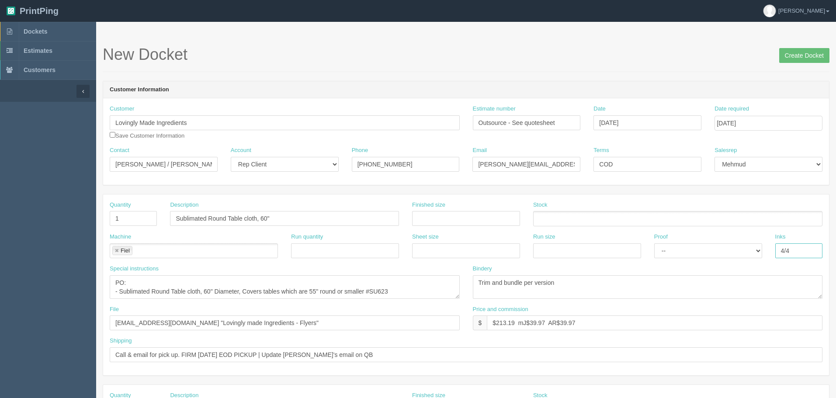
drag, startPoint x: 795, startPoint y: 247, endPoint x: 554, endPoint y: 248, distance: 240.9
click at [556, 248] on div "Machine Fiel Fiel Run quantity Sheet size Run size Proof -- Email Hard Copy Ink…" at bounding box center [466, 249] width 726 height 32
drag, startPoint x: 596, startPoint y: 287, endPoint x: 329, endPoint y: 287, distance: 267.1
click at [329, 287] on div "Special instructions 5 versions, print qty 75 of each Bindery Trim and bundle p…" at bounding box center [466, 285] width 726 height 41
click at [424, 289] on textarea "5 versions, print qty 75 of each" at bounding box center [285, 287] width 350 height 24
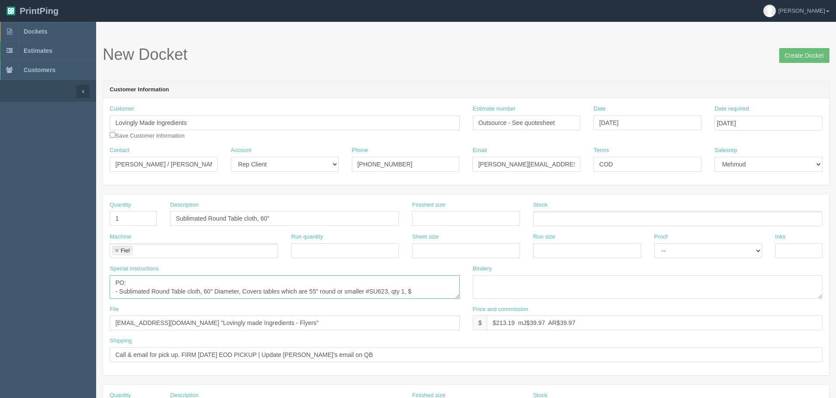
click at [428, 290] on textarea "5 versions, print qty 75 of each" at bounding box center [285, 287] width 350 height 24
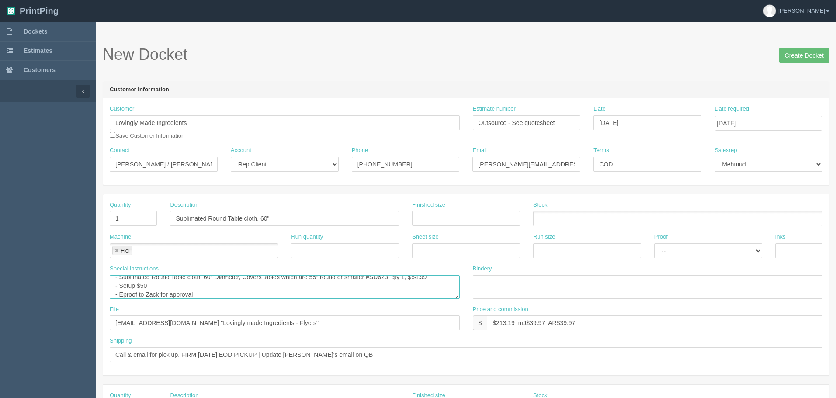
scroll to position [23, 0]
type textarea "PO: - Sublimated Round Table cloth, 60" Diameter, Covers tables which are 55" r…"
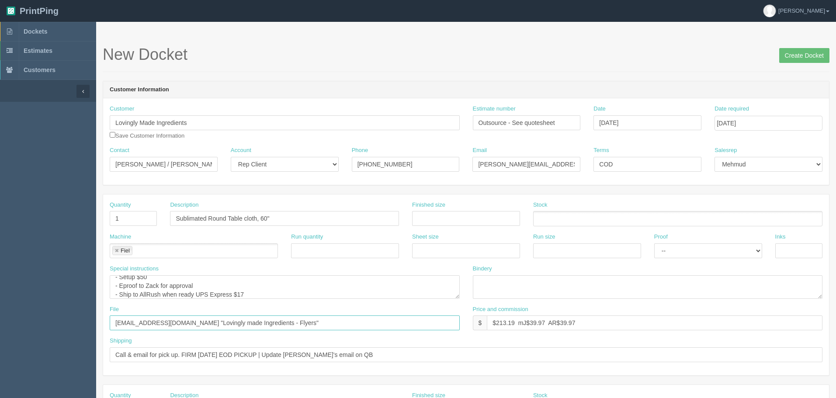
click at [286, 323] on input "files@allrush.ca "Lovingly made Ingredients - Flyers"" at bounding box center [285, 323] width 350 height 15
type input "Sent to Fiel"
click at [505, 323] on input "$" at bounding box center [655, 323] width 336 height 15
paste input "30.60"
type input "$170.83 mj$30.60 AR$30.60"
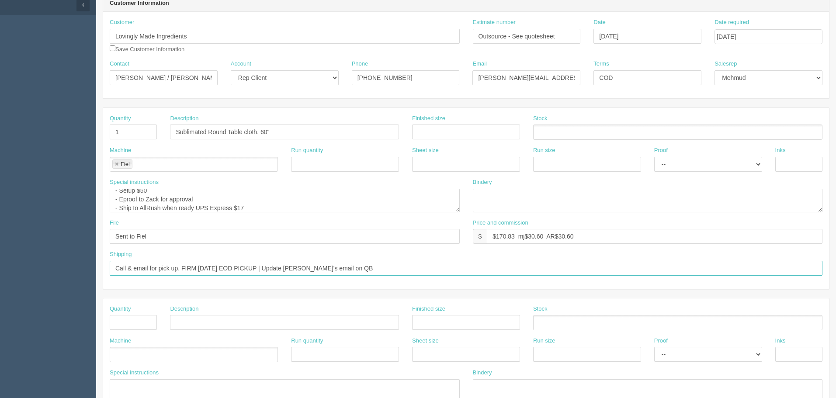
scroll to position [87, 0]
click at [273, 272] on input "Call & email for pick up. FIRM FRIDAY EOD PICKUP | Update Daryl's email on QB" at bounding box center [466, 267] width 713 height 15
drag, startPoint x: 181, startPoint y: 269, endPoint x: 600, endPoint y: 259, distance: 418.5
click at [600, 259] on div "Shipping Call & email for pick up. FIRM FRIDAY EOD PICKUP | Update Daryl's emai…" at bounding box center [466, 262] width 713 height 25
click at [337, 203] on textarea "5 versions, print qty 75 of each" at bounding box center [285, 200] width 350 height 24
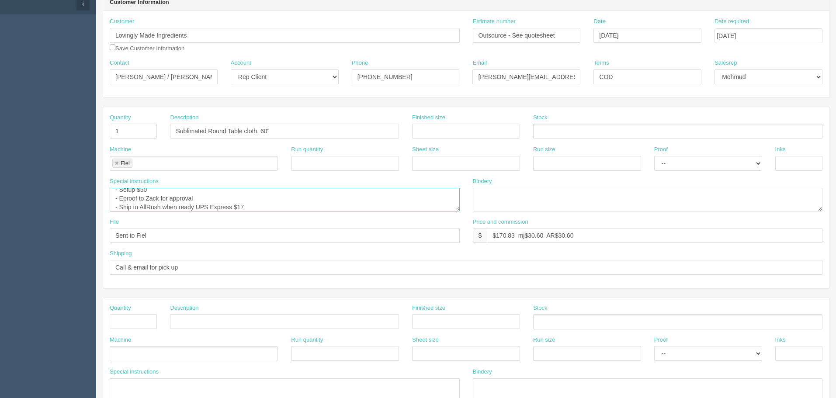
scroll to position [0, 0]
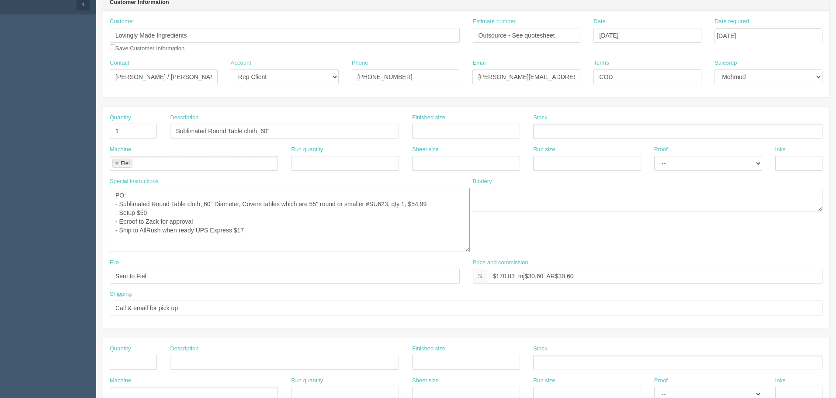
drag, startPoint x: 456, startPoint y: 210, endPoint x: 468, endPoint y: 260, distance: 50.7
click at [466, 252] on textarea "5 versions, print qty 75 of each" at bounding box center [290, 220] width 360 height 64
click at [252, 230] on textarea "5 versions, print qty 75 of each" at bounding box center [290, 223] width 360 height 70
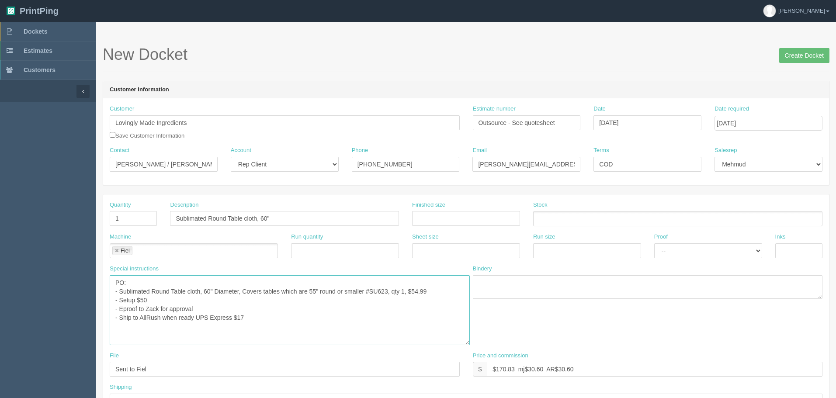
scroll to position [175, 0]
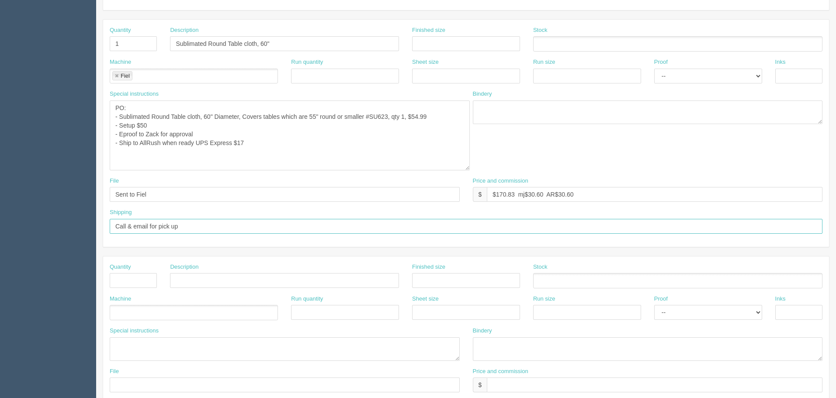
click at [188, 224] on input "Call & email for pick up" at bounding box center [466, 226] width 713 height 15
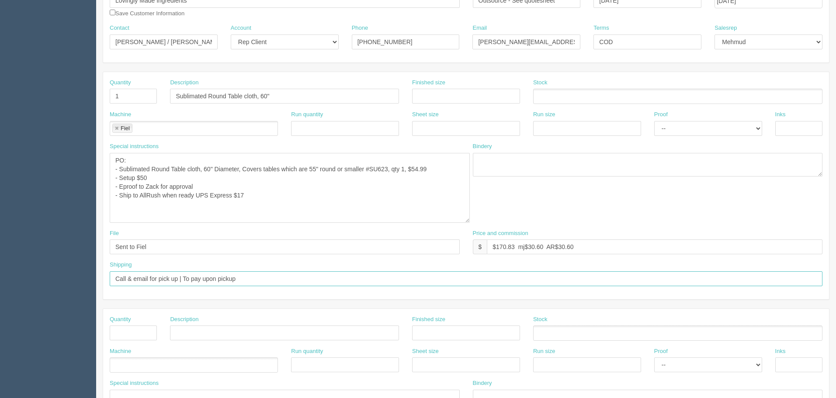
scroll to position [350, 0]
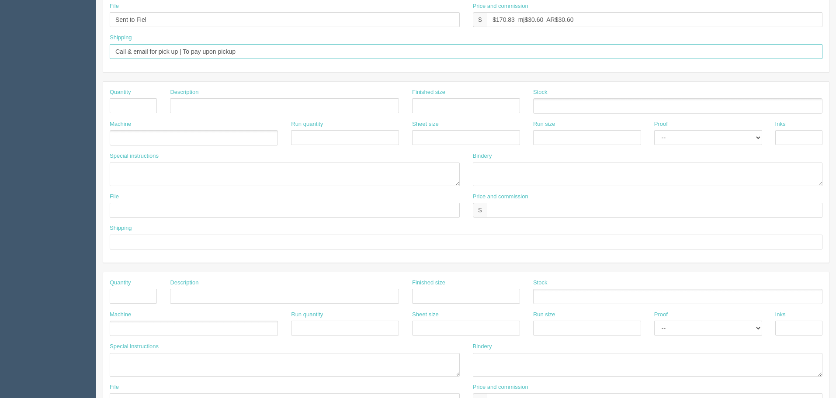
click at [209, 49] on input "Call & email for pick up | To pay upon pickup" at bounding box center [466, 51] width 713 height 15
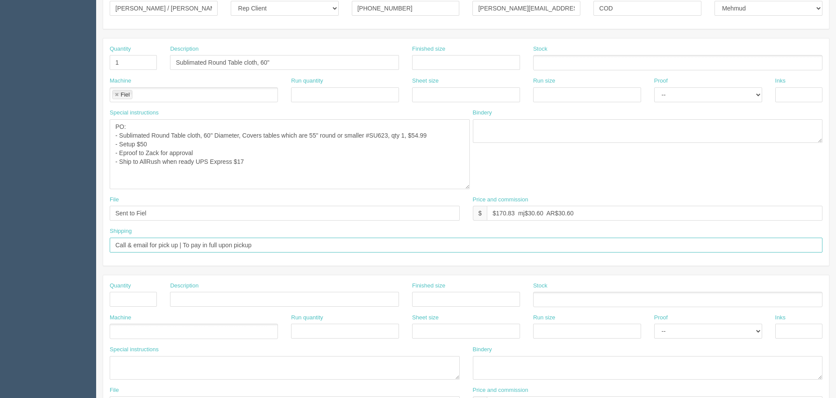
scroll to position [0, 0]
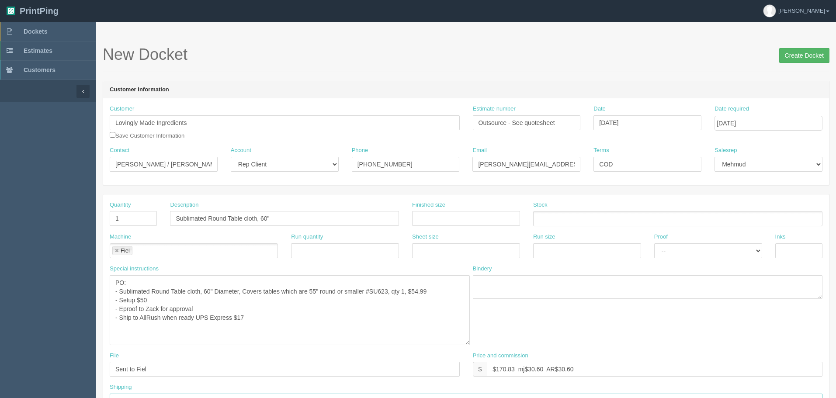
type input "Call & email for pick up | To pay in full upon pickup"
click at [802, 51] on input "Create Docket" at bounding box center [804, 55] width 50 height 15
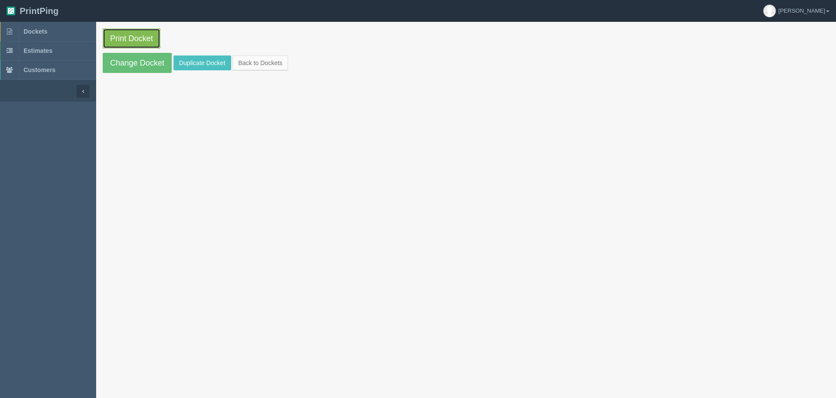
click at [148, 33] on link "Print Docket" at bounding box center [132, 38] width 58 height 20
click at [65, 35] on link "Dockets" at bounding box center [48, 31] width 96 height 19
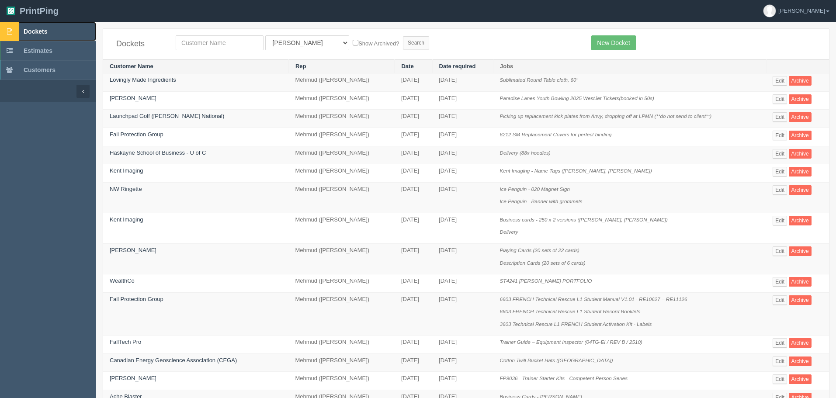
click at [83, 28] on link "Dockets" at bounding box center [48, 31] width 96 height 19
click at [209, 40] on input "text" at bounding box center [220, 42] width 88 height 15
type input "bark"
click at [403, 36] on input "Search" at bounding box center [416, 42] width 26 height 13
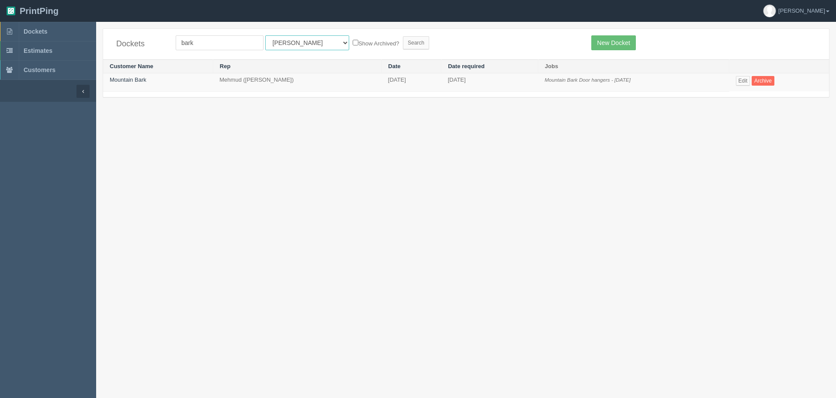
click at [295, 42] on select "All Users [PERSON_NAME] Test 1 [PERSON_NAME] [PERSON_NAME] [PERSON_NAME] France…" at bounding box center [307, 42] width 84 height 15
select select "8"
click at [265, 35] on select "All Users [PERSON_NAME] Test 1 [PERSON_NAME] [PERSON_NAME] [PERSON_NAME] France…" at bounding box center [307, 42] width 84 height 15
click at [403, 43] on input "Search" at bounding box center [416, 42] width 26 height 13
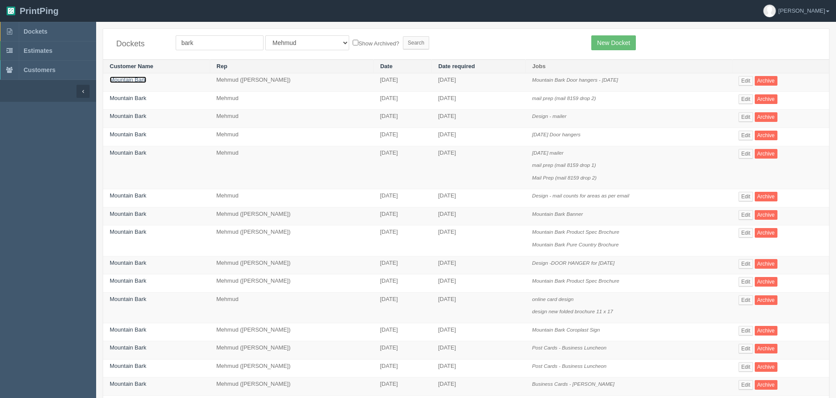
click at [123, 81] on link "Mountain Bark" at bounding box center [128, 80] width 37 height 7
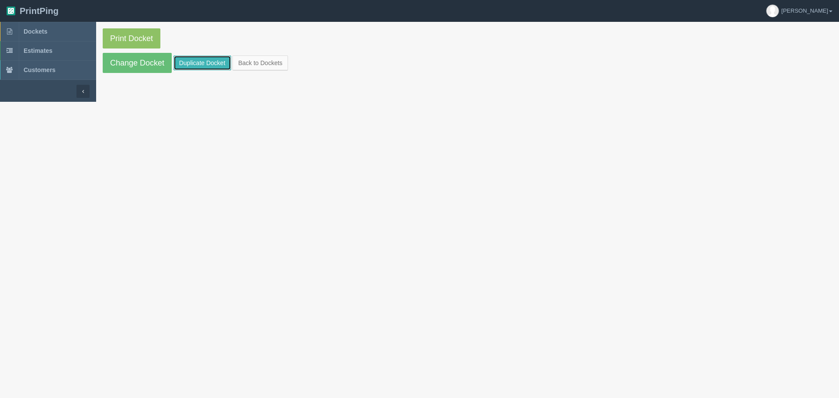
click at [184, 63] on link "Duplicate Docket" at bounding box center [203, 63] width 58 height 15
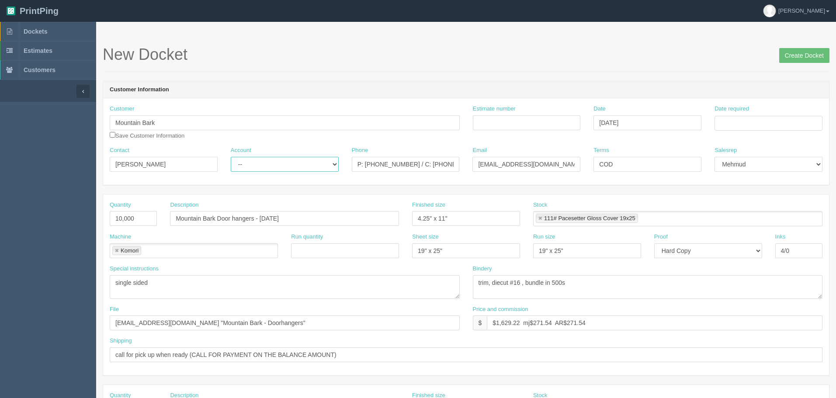
click at [271, 160] on select "-- Existing Client Allrush Client Rep Client" at bounding box center [285, 164] width 108 height 15
select select "Rep Client"
click at [231, 157] on select "-- Existing Client Allrush Client Rep Client" at bounding box center [285, 164] width 108 height 15
drag, startPoint x: 143, startPoint y: 220, endPoint x: 2, endPoint y: 192, distance: 144.5
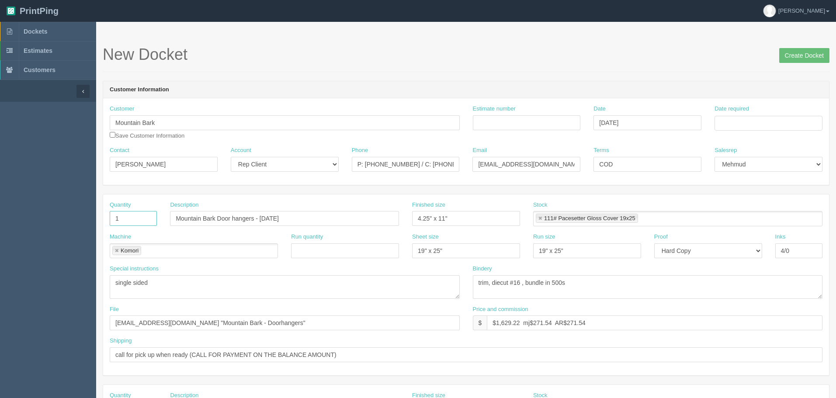
type input "1"
drag, startPoint x: 308, startPoint y: 219, endPoint x: 334, endPoint y: 218, distance: 25.4
click at [310, 219] on input "Mountain Bark Door hangers - [DATE]" at bounding box center [284, 218] width 229 height 15
click at [139, 218] on input "1Mountain Bark Door hangers - [DATE]" at bounding box center [133, 218] width 47 height 15
type input "1"
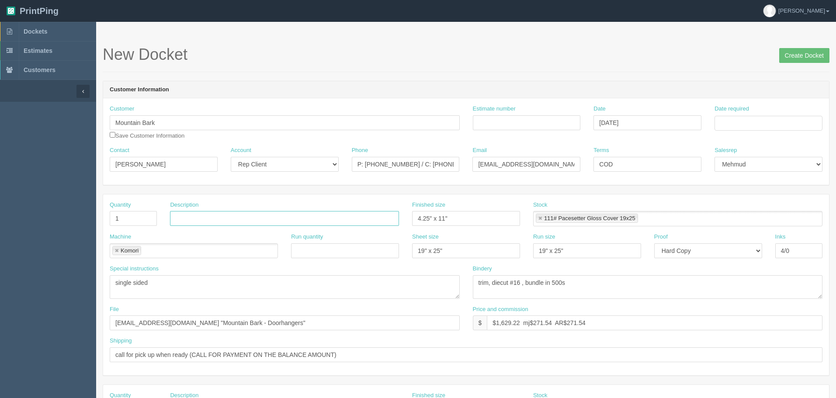
paste input "CTF-S8 8ft x 7.5ft, single sided + 2x led lights"
type input "CTF-S8 8ft x 7.5ft, single sided + 2x led lights"
click at [539, 217] on link at bounding box center [540, 219] width 5 height 6
click at [116, 250] on link at bounding box center [116, 251] width 5 height 6
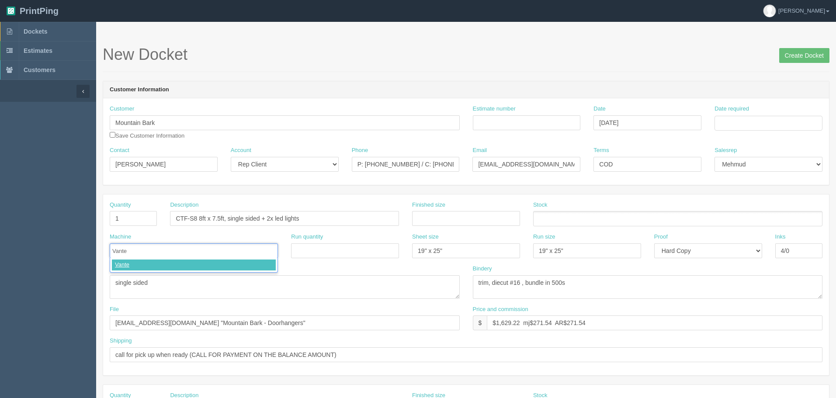
type input "Vantex"
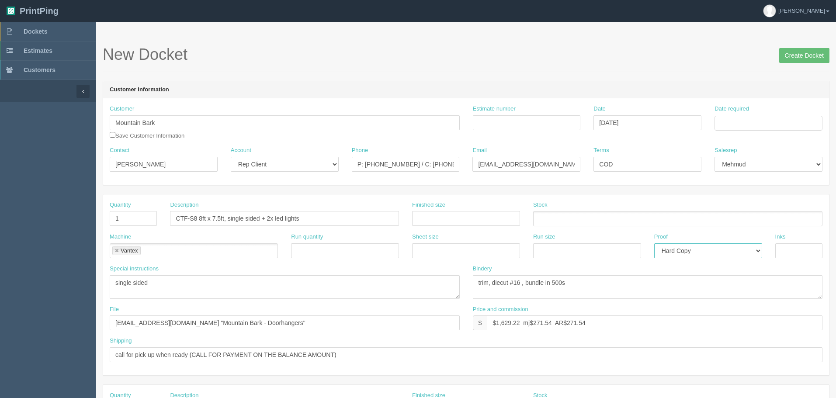
drag, startPoint x: 703, startPoint y: 249, endPoint x: 697, endPoint y: 254, distance: 8.4
click at [703, 249] on select "-- Email Hard Copy" at bounding box center [708, 250] width 108 height 15
select select
click at [654, 243] on select "-- Email Hard Copy" at bounding box center [708, 250] width 108 height 15
drag, startPoint x: 275, startPoint y: 285, endPoint x: -79, endPoint y: 265, distance: 353.8
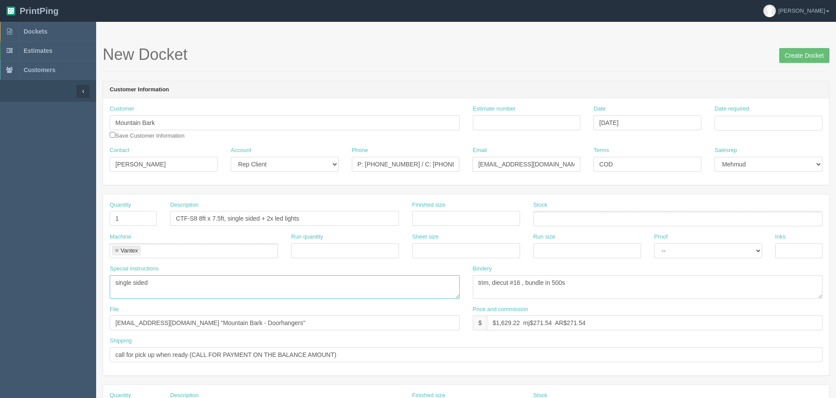
click at [0, 265] on html "PrintPing Zack Edit account ( [PERSON_NAME][EMAIL_ADDRESS][DOMAIN_NAME] ) Logou…" at bounding box center [418, 397] width 836 height 794
type textarea "PO: -"
click at [116, 250] on link at bounding box center [116, 251] width 5 height 6
type textarea "PO: -"
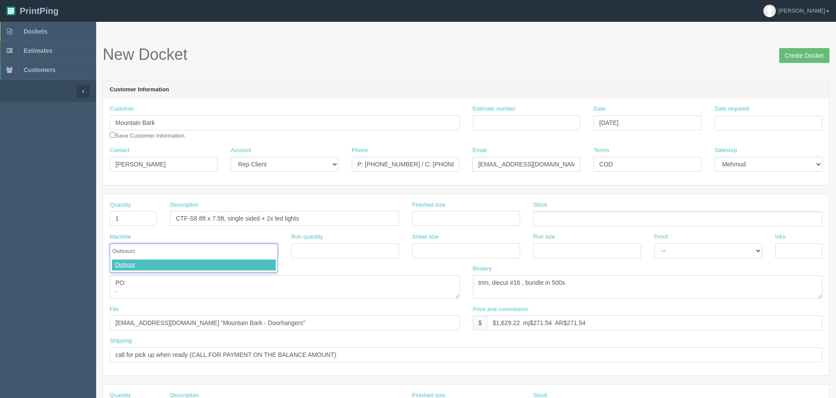
type input "Outsource"
click at [134, 284] on textarea "single sided" at bounding box center [285, 287] width 350 height 24
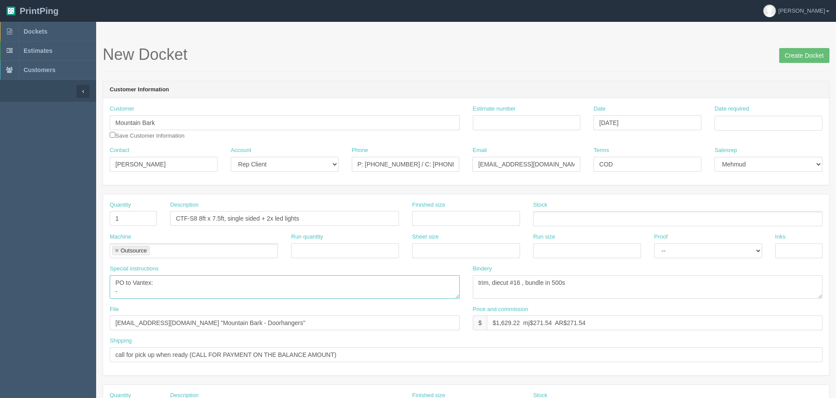
click at [185, 295] on textarea "single sided" at bounding box center [285, 287] width 350 height 24
paste textarea "CTF-S8 Model#: CTF-S Series – Vantex 8ft x 7.5ft Frame + single sided fabric pr…"
click at [183, 292] on textarea "single sided" at bounding box center [285, 287] width 350 height 24
paste textarea "Model#: CL1 / CL2 – Vantex Size:LED Light Price:$85.00 each"
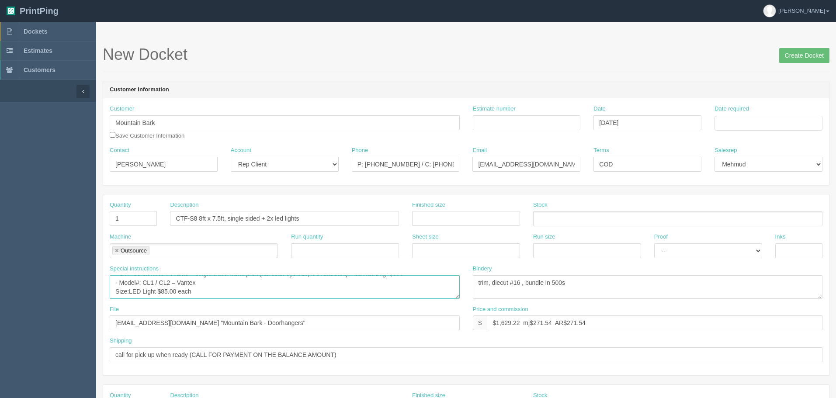
scroll to position [17, 0]
click at [220, 289] on textarea "single sided" at bounding box center [285, 287] width 350 height 24
click at [157, 288] on textarea "single sided" at bounding box center [285, 287] width 350 height 24
type textarea "PO to Vantex: - CTF-S8 8ft x 7.5ft Frame + single sided fabric print (full colo…"
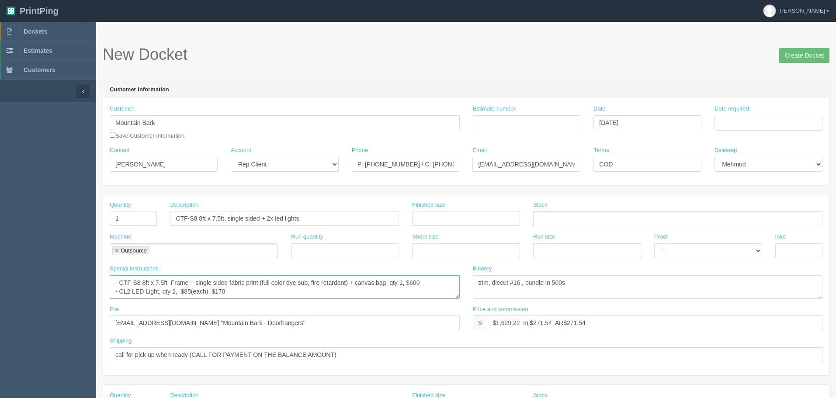
click at [236, 293] on textarea "single sided" at bounding box center [285, 287] width 350 height 24
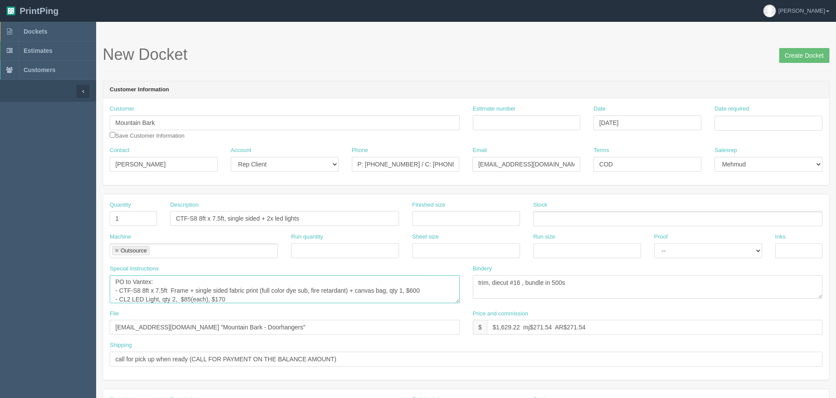
scroll to position [0, 0]
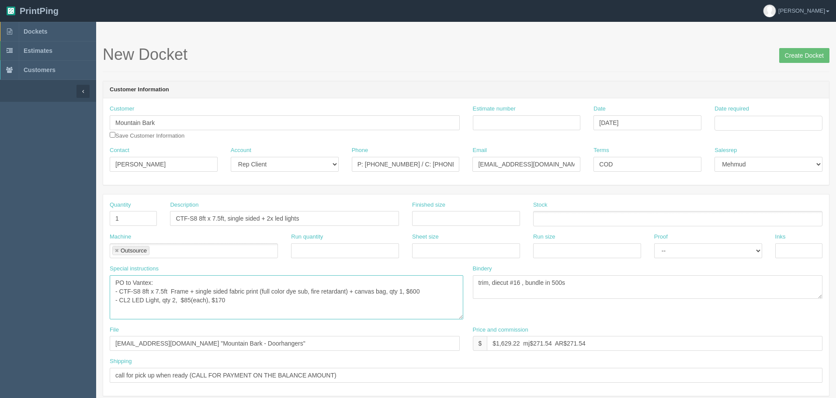
drag, startPoint x: 457, startPoint y: 296, endPoint x: 453, endPoint y: 320, distance: 24.9
click at [457, 320] on textarea "single sided" at bounding box center [287, 297] width 354 height 44
click at [268, 303] on textarea "single sided" at bounding box center [285, 299] width 350 height 48
click at [303, 303] on textarea "single sided" at bounding box center [285, 299] width 350 height 48
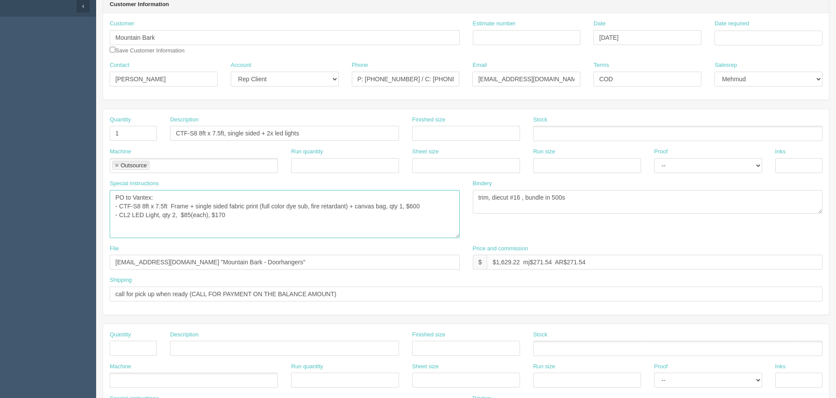
scroll to position [87, 0]
drag, startPoint x: 286, startPoint y: 263, endPoint x: -9, endPoint y: 257, distance: 295.1
click at [0, 257] on html "PrintPing Zack Edit account ( zack@allrush.ca ) Logout Dockets Estimates" at bounding box center [418, 322] width 836 height 818
type input "Sent to Vantex"
click at [243, 289] on input "call for pick up when ready (CALL FOR PAYMENT ON THE BALANCE AMOUNT)" at bounding box center [466, 292] width 713 height 15
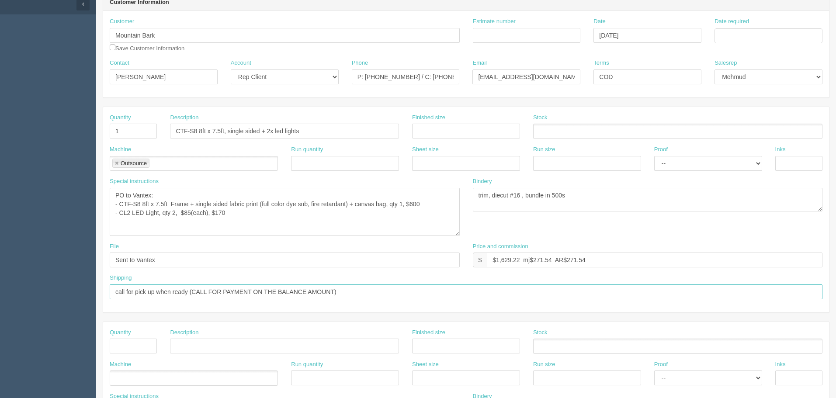
drag, startPoint x: 193, startPoint y: 290, endPoint x: 586, endPoint y: 283, distance: 393.1
click at [586, 283] on div "Shipping call for pick up when ready (CALL FOR PAYMENT ON THE BALANCE AMOUNT)" at bounding box center [466, 286] width 713 height 25
type input "Call for pick up when ready | To pay in full upon pickup"
click at [250, 213] on textarea "single sided" at bounding box center [285, 212] width 350 height 48
type textarea "PO to Vantex: - CTF-S8 8ft x 7.5ft Frame + single sided fabric print (full colo…"
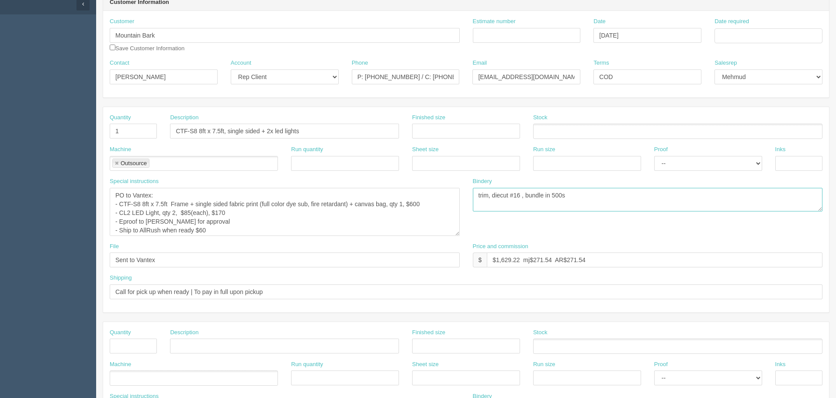
drag, startPoint x: 446, startPoint y: 195, endPoint x: 296, endPoint y: 197, distance: 150.0
click at [297, 195] on div "Special instructions single sided Bindery trim, diecut #16 , bundle in 500s" at bounding box center [466, 209] width 726 height 65
drag, startPoint x: 258, startPoint y: 259, endPoint x: 198, endPoint y: 259, distance: 59.5
click at [199, 259] on div "File Sent to Vantex Price and commission $ $1,629.22 mj$271.54 AR$271.54" at bounding box center [466, 259] width 726 height 32
click at [523, 262] on input "$" at bounding box center [655, 260] width 336 height 15
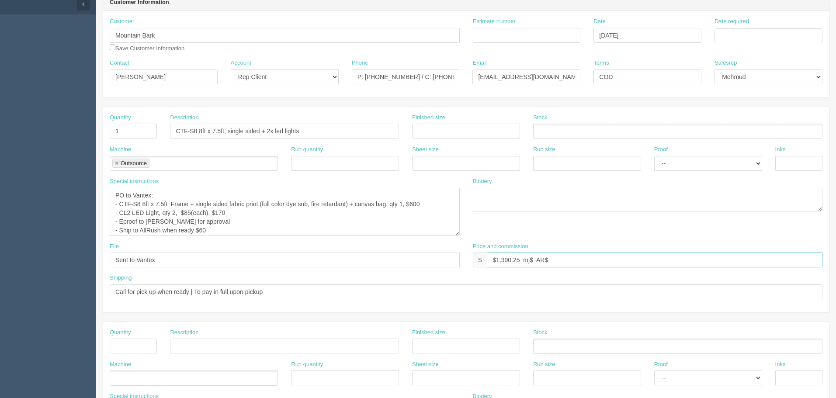
click at [563, 258] on input "$1,390.25 mj$ AR$" at bounding box center [655, 260] width 336 height 15
paste input "249.00"
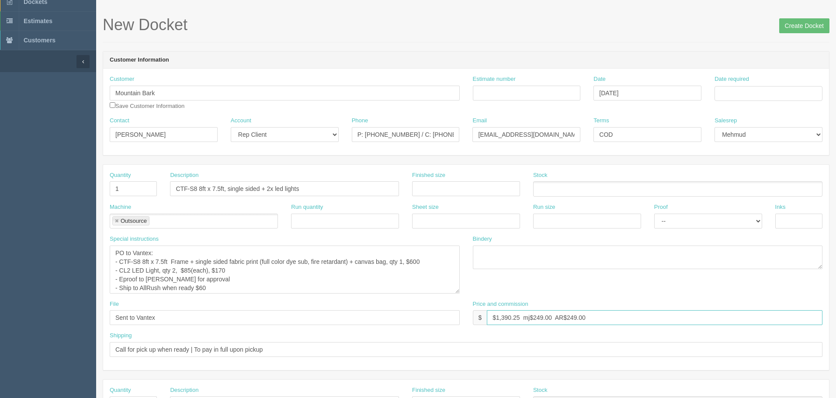
scroll to position [0, 0]
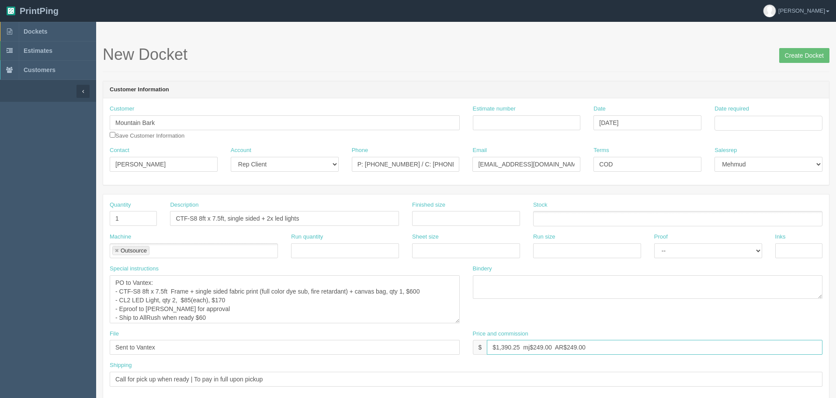
type input "$1,390.25 mj$249.00 AR$249.00"
click at [258, 313] on textarea "single sided" at bounding box center [285, 299] width 350 height 48
click at [525, 123] on input "Estimate number" at bounding box center [527, 122] width 108 height 15
type input "Outsource - See quotesheet"
type input "[DATE]"
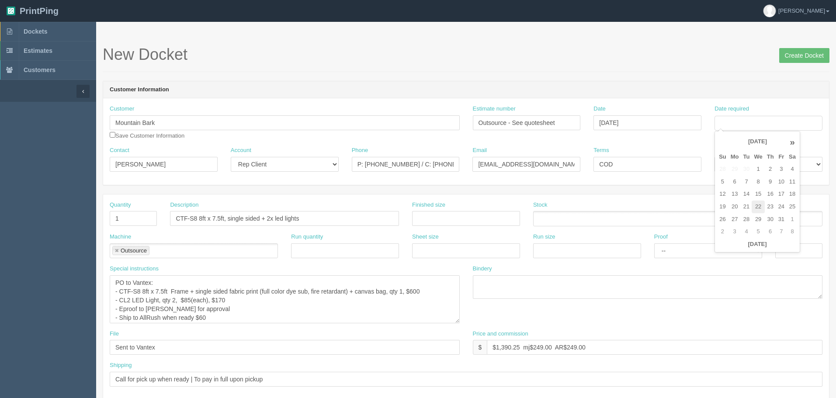
click at [759, 206] on td "22" at bounding box center [758, 207] width 13 height 13
click at [772, 209] on td "23" at bounding box center [770, 207] width 11 height 13
type input "[DATE]"
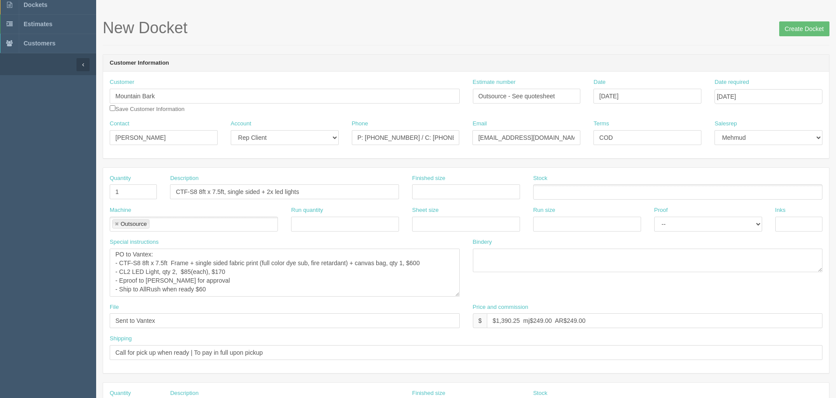
scroll to position [87, 0]
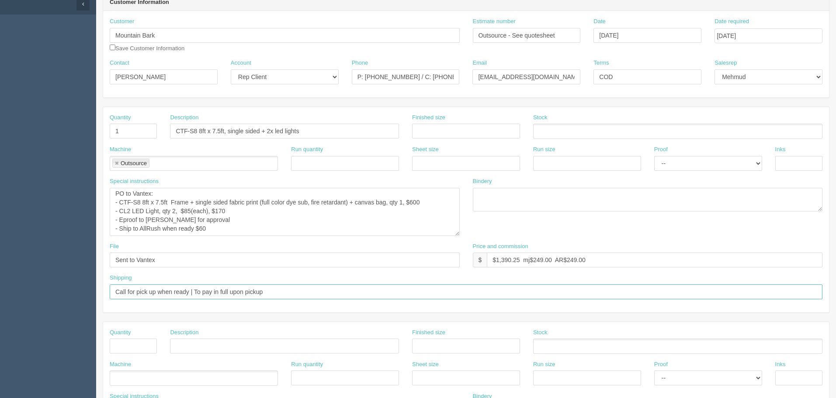
drag, startPoint x: 282, startPoint y: 293, endPoint x: 363, endPoint y: 298, distance: 81.4
click at [283, 293] on input "Call for pick up when ready | To pay in full upon pickup" at bounding box center [466, 292] width 713 height 15
type input "Call for pick up when ready | To pay in full upon pickup, trade show on Oct 24th"
click at [219, 229] on textarea "single sided" at bounding box center [285, 212] width 350 height 48
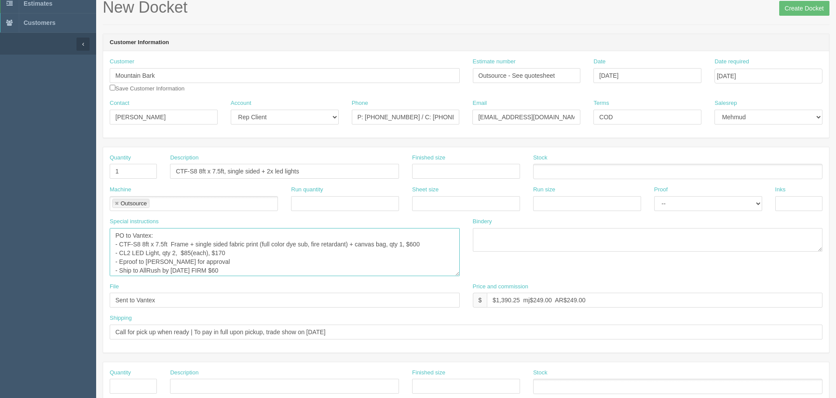
scroll to position [0, 0]
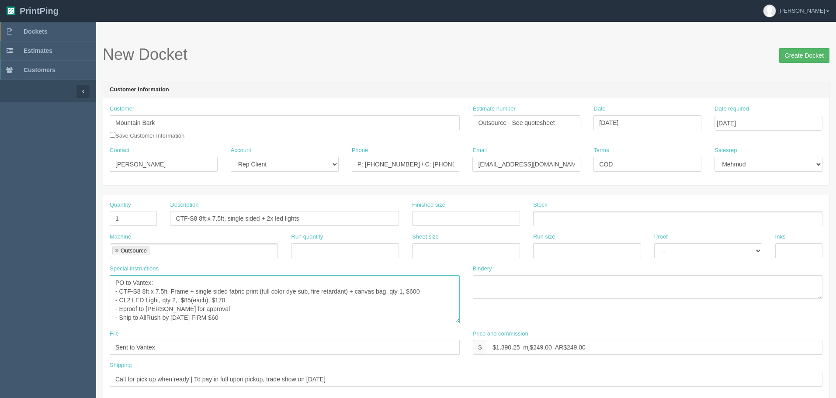
type textarea "PO to Vantex: - CTF-S8 8ft x 7.5ft Frame + single sided fabric print (full colo…"
click at [794, 54] on input "Create Docket" at bounding box center [804, 55] width 50 height 15
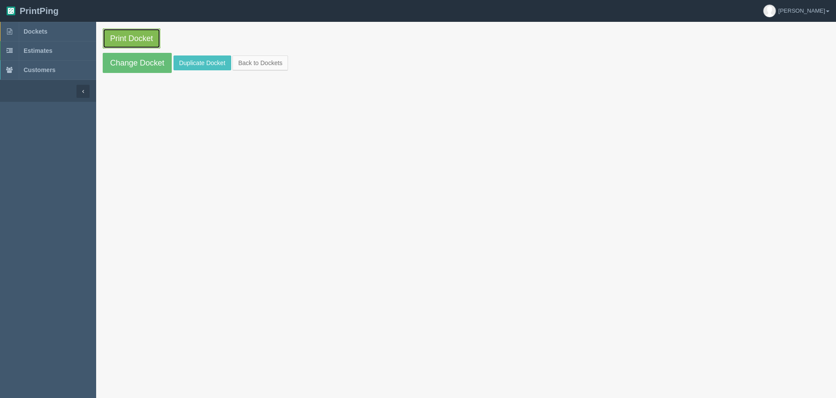
click at [139, 37] on link "Print Docket" at bounding box center [132, 38] width 58 height 20
click at [65, 31] on link "Dockets" at bounding box center [48, 31] width 96 height 19
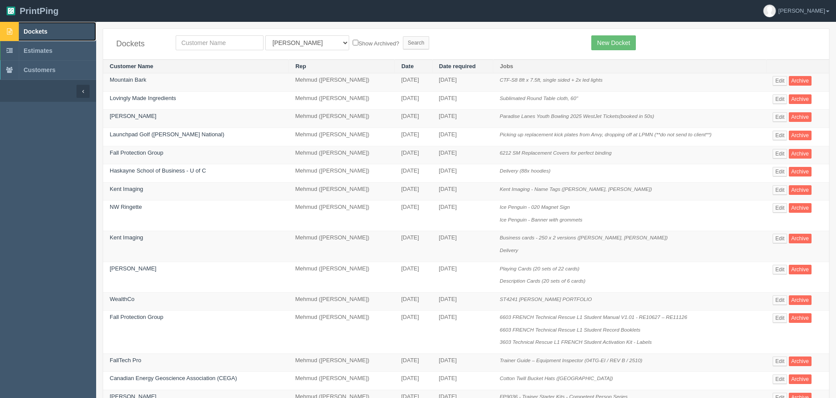
click at [53, 32] on link "Dockets" at bounding box center [48, 31] width 96 height 19
click at [46, 35] on span "Dockets" at bounding box center [36, 31] width 24 height 7
drag, startPoint x: 47, startPoint y: 26, endPoint x: 54, endPoint y: 26, distance: 7.0
click at [47, 26] on link "Dockets" at bounding box center [48, 31] width 96 height 19
click at [63, 32] on link "Dockets" at bounding box center [48, 31] width 96 height 19
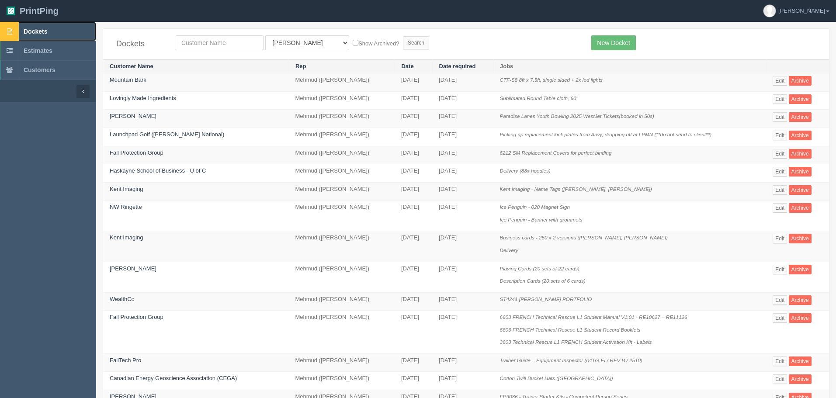
click at [52, 33] on link "Dockets" at bounding box center [48, 31] width 96 height 19
type input "willow"
click at [403, 36] on input "Search" at bounding box center [416, 42] width 26 height 13
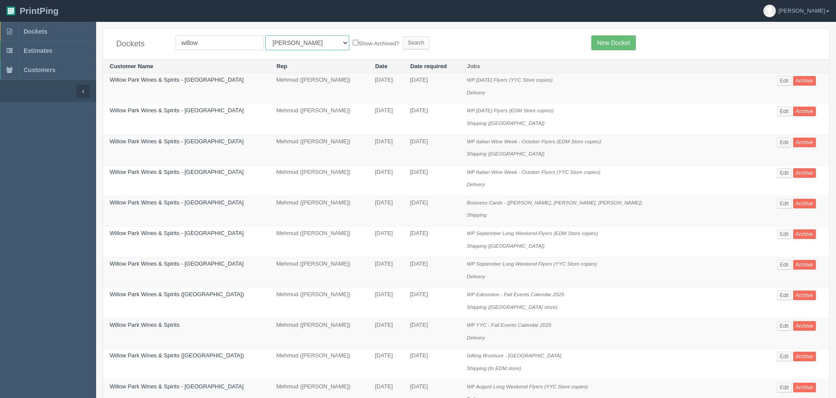
click at [279, 41] on select "All Users [PERSON_NAME] Test 1 [PERSON_NAME] [PERSON_NAME] [PERSON_NAME] France…" at bounding box center [307, 42] width 84 height 15
click at [421, 40] on form "willow All Users [PERSON_NAME] Test 1 [PERSON_NAME] [PERSON_NAME] [PERSON_NAME]…" at bounding box center [377, 42] width 403 height 15
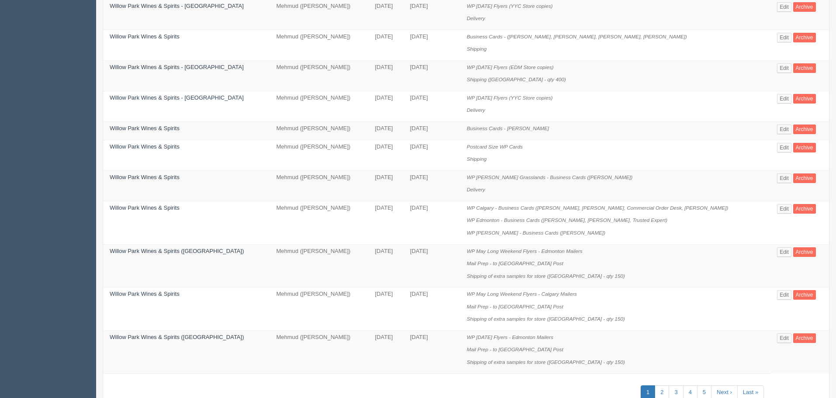
scroll to position [522, 0]
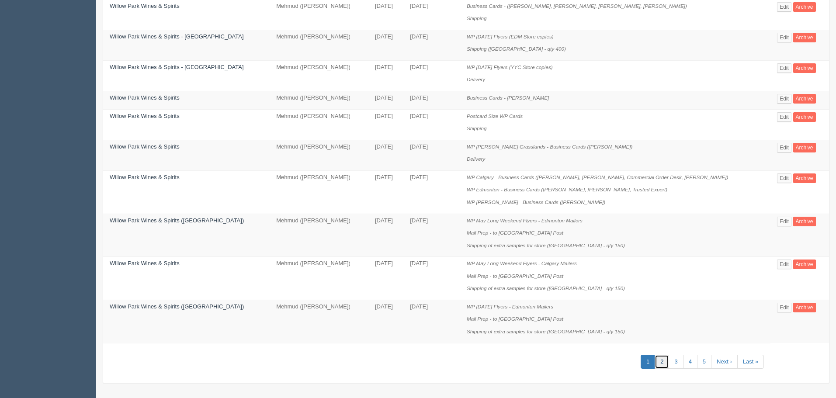
click at [655, 360] on link "2" at bounding box center [662, 362] width 14 height 14
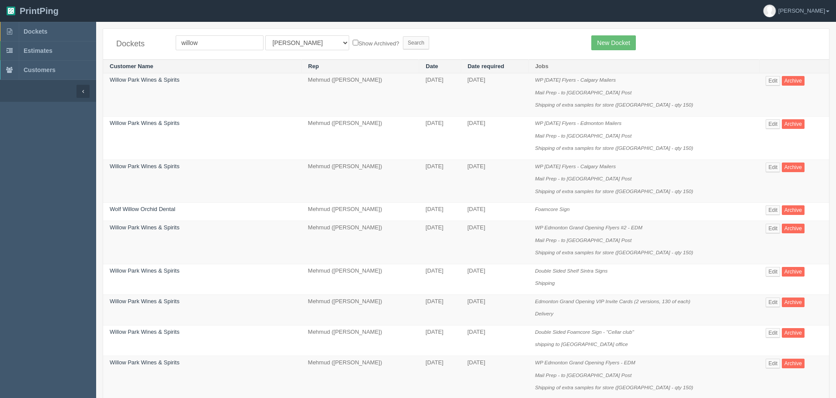
scroll to position [559, 0]
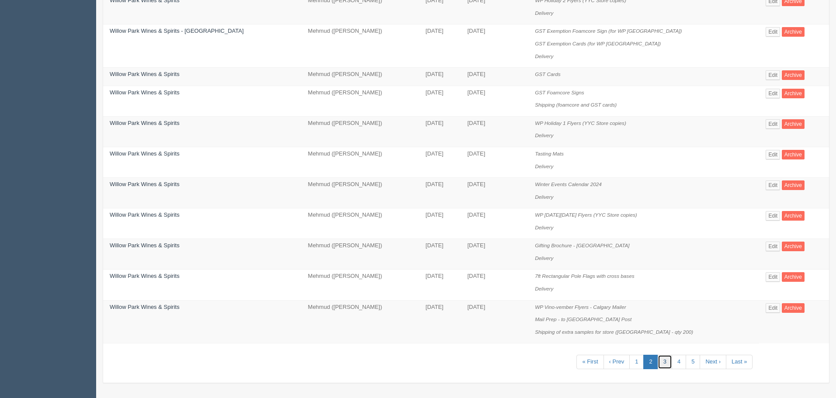
click at [662, 359] on link "3" at bounding box center [665, 362] width 14 height 14
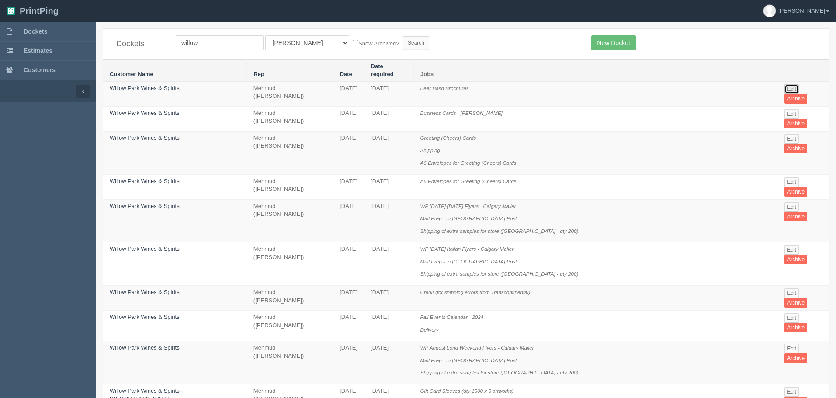
click at [789, 84] on link "Edit" at bounding box center [792, 89] width 14 height 10
click at [160, 85] on link "Willow Park Wines & Spirits" at bounding box center [145, 88] width 70 height 7
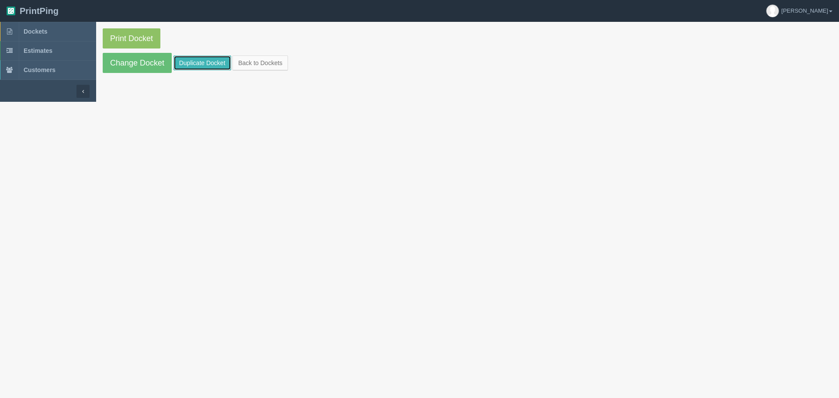
click at [205, 61] on link "Duplicate Docket" at bounding box center [203, 63] width 58 height 15
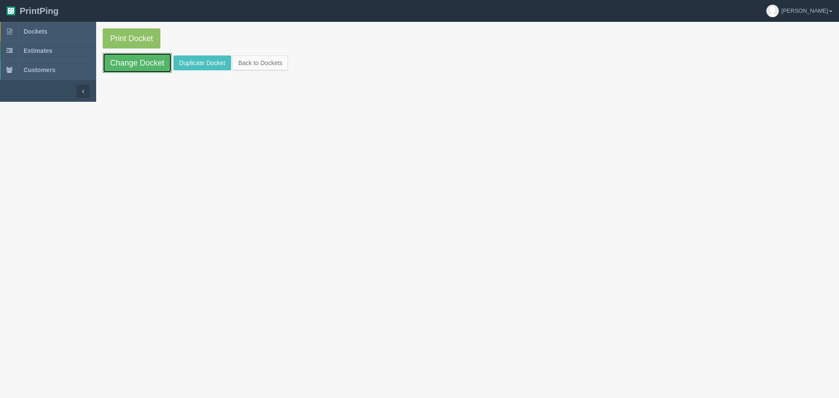
click at [154, 57] on link "Change Docket" at bounding box center [137, 63] width 69 height 20
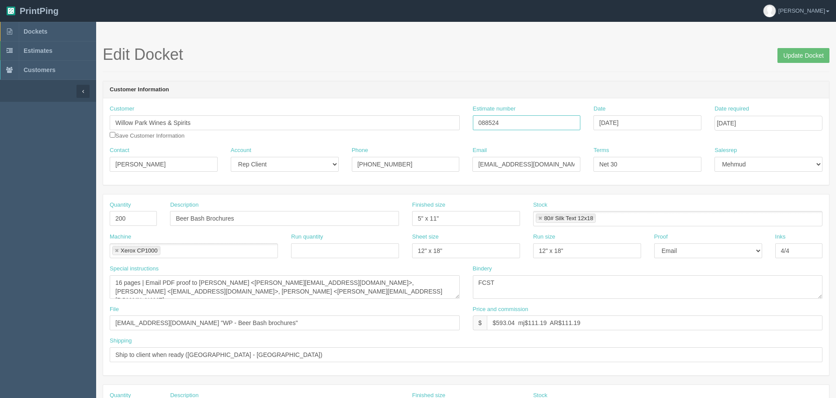
drag, startPoint x: 368, startPoint y: 115, endPoint x: 220, endPoint y: 84, distance: 150.9
click at [361, 114] on div "Customer Willow Park Wines & Spirits Save Customer Information Estimate number …" at bounding box center [466, 126] width 726 height 42
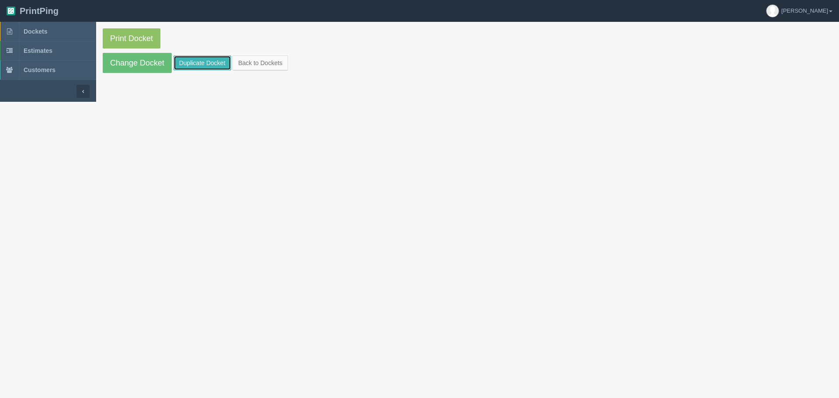
click at [201, 63] on link "Duplicate Docket" at bounding box center [203, 63] width 58 height 15
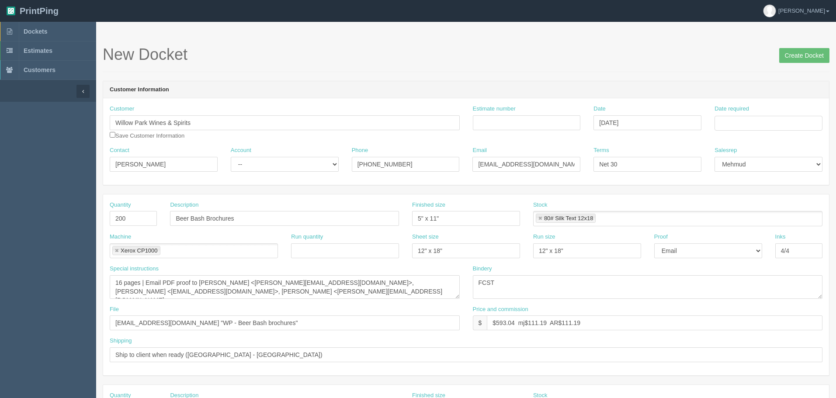
click at [233, 63] on h1 "New Docket Create Docket" at bounding box center [466, 54] width 727 height 17
drag, startPoint x: 200, startPoint y: 217, endPoint x: 109, endPoint y: 200, distance: 92.5
click at [114, 210] on div "Quantity 200 Description Beer Bash Brochures Finished size 5" x 11" Stock 80# S…" at bounding box center [466, 217] width 726 height 32
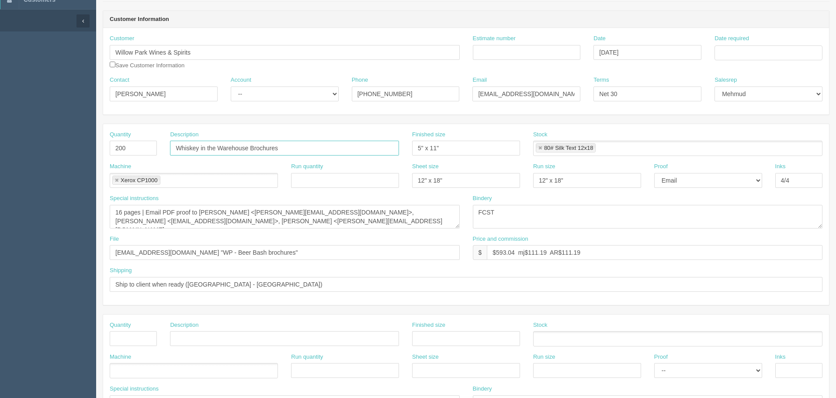
scroll to position [87, 0]
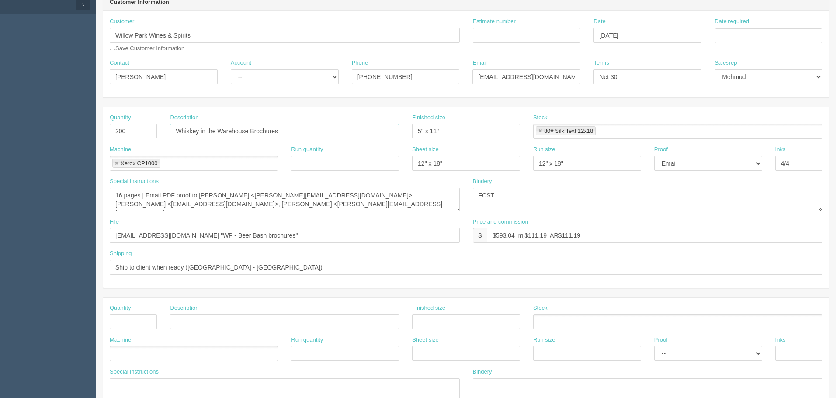
type input "Whiskey in the Warehouse Brochures"
drag, startPoint x: 248, startPoint y: 232, endPoint x: 255, endPoint y: 233, distance: 7.2
click at [249, 232] on input "[EMAIL_ADDRESS][DOMAIN_NAME] "WP - Beer Bash brochures"" at bounding box center [285, 235] width 350 height 15
type input "[EMAIL_ADDRESS][DOMAIN_NAME] "WP - Whiskey int he Warehouse brochures""
drag, startPoint x: 497, startPoint y: 232, endPoint x: 839, endPoint y: 209, distance: 343.0
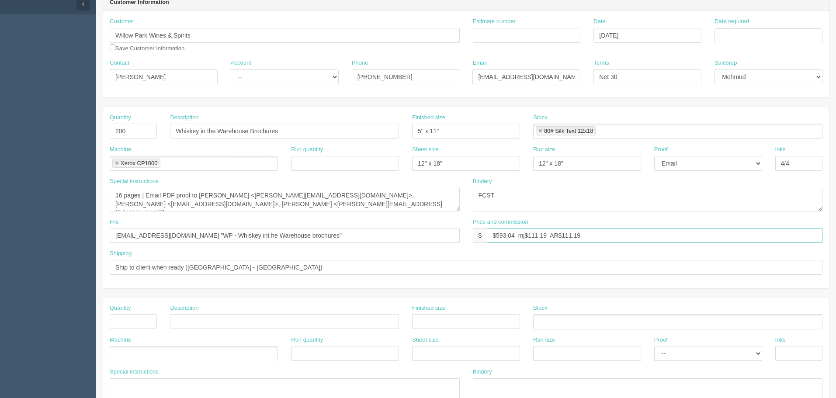
click at [836, 209] on html "PrintPing Zack Edit account ( [PERSON_NAME][EMAIL_ADDRESS][DOMAIN_NAME] ) Logou…" at bounding box center [418, 310] width 836 height 794
paste input "151.59"
type input "$808.49 mj$151.59 AR$151.59"
click at [266, 266] on input "Ship to client when ready ([GEOGRAPHIC_DATA] - [GEOGRAPHIC_DATA])" at bounding box center [466, 267] width 713 height 15
click at [273, 78] on select "-- Existing Client Allrush Client Rep Client" at bounding box center [285, 77] width 108 height 15
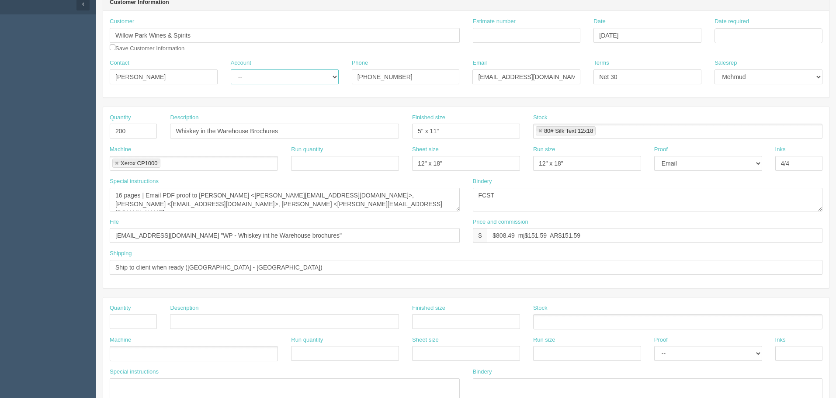
select select "Rep Client"
click at [231, 70] on select "-- Existing Client Allrush Client Rep Client" at bounding box center [285, 77] width 108 height 15
click at [0, 131] on html "PrintPing Zack Edit account ( [PERSON_NAME][EMAIL_ADDRESS][DOMAIN_NAME] ) Logou…" at bounding box center [418, 310] width 836 height 794
type input "300"
click at [344, 199] on textarea "16 pages | Email PDF proof to [PERSON_NAME] <[PERSON_NAME][EMAIL_ADDRESS][DOMAI…" at bounding box center [285, 200] width 350 height 24
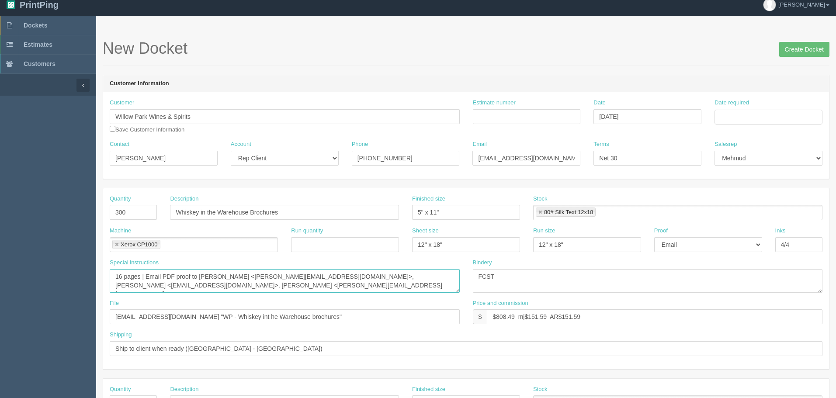
scroll to position [0, 0]
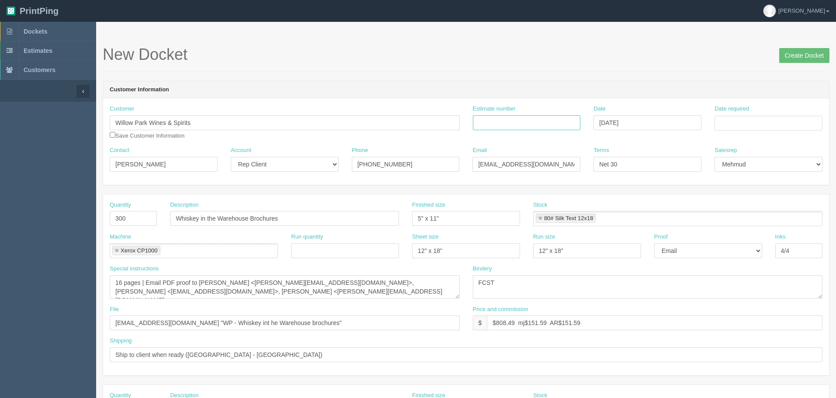
click at [512, 123] on input "Estimate number" at bounding box center [527, 122] width 108 height 15
type input "092762"
type input "[DATE]"
click at [784, 181] on td "10" at bounding box center [781, 182] width 10 height 13
type input "[DATE]"
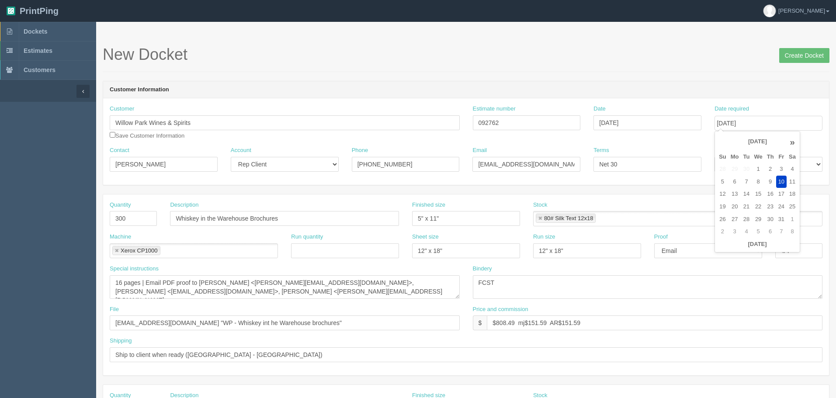
click at [638, 70] on div "New Docket Create Docket" at bounding box center [466, 59] width 727 height 26
drag, startPoint x: 796, startPoint y: 56, endPoint x: 768, endPoint y: 56, distance: 27.5
click at [796, 56] on input "Create Docket" at bounding box center [804, 55] width 50 height 15
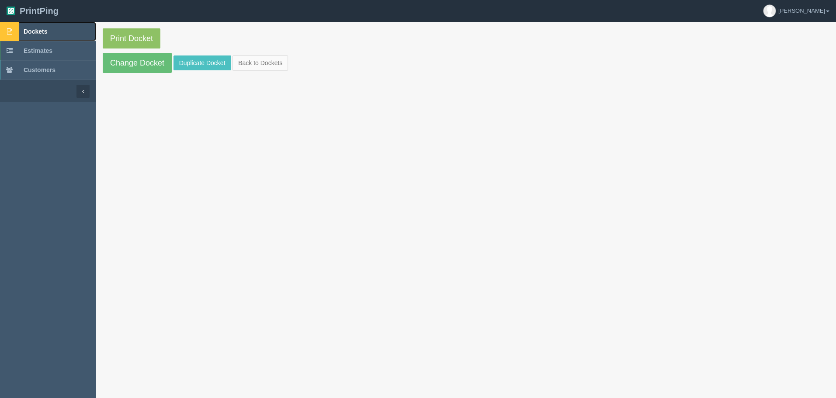
click at [46, 30] on span "Dockets" at bounding box center [36, 31] width 24 height 7
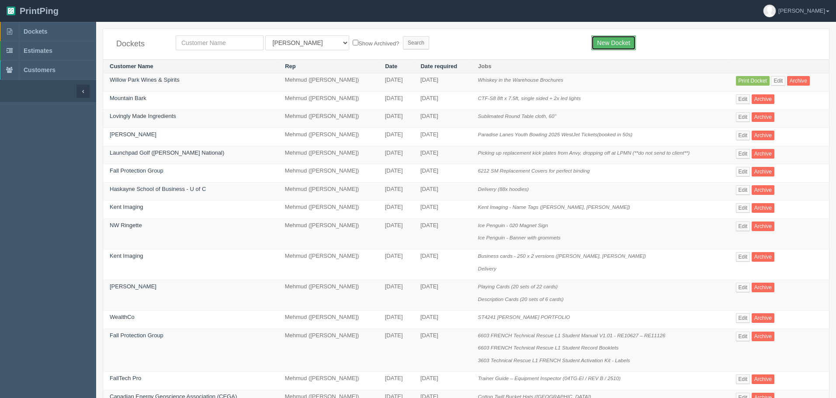
click at [597, 42] on link "New Docket" at bounding box center [613, 42] width 44 height 15
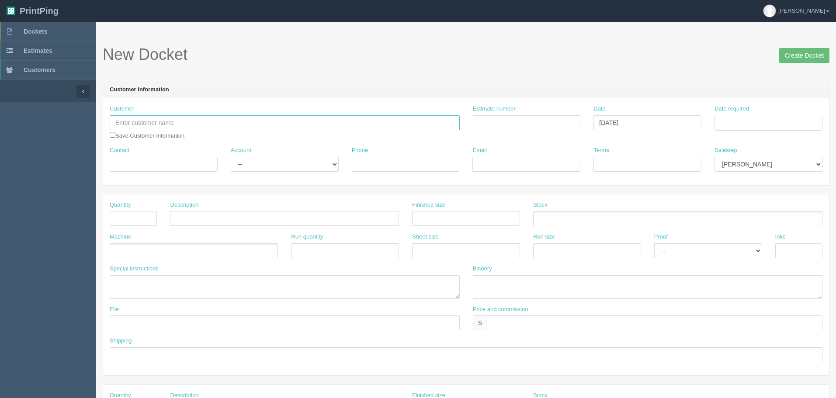
click at [200, 120] on input "text" at bounding box center [285, 122] width 350 height 15
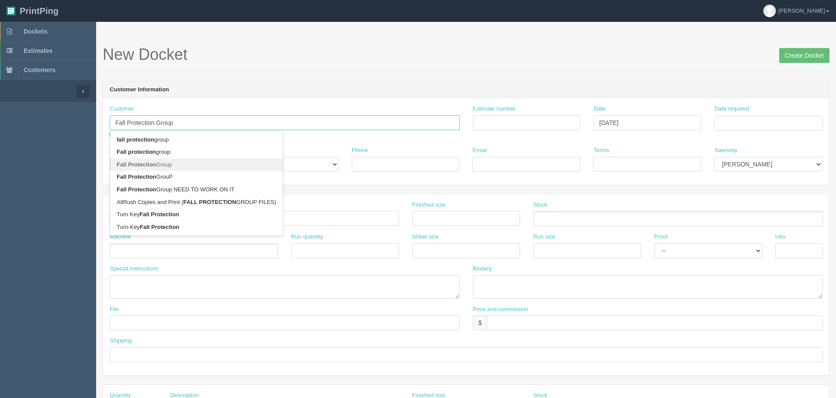
type input "Fall Protection Group"
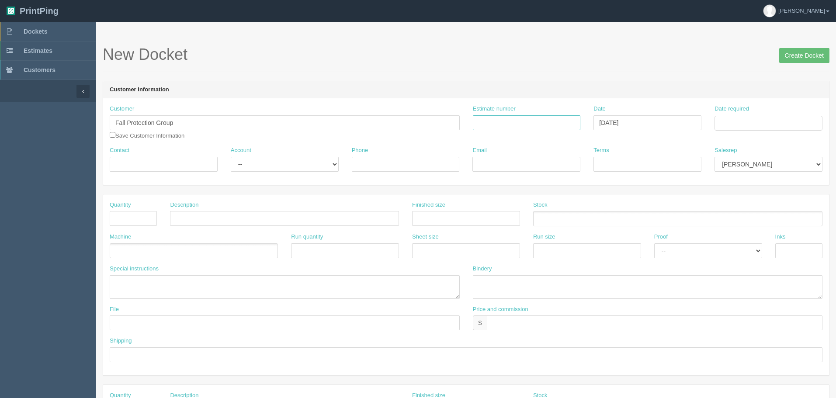
click at [484, 122] on input "Estimate number" at bounding box center [527, 122] width 108 height 15
type input "092763"
type input "[DATE]"
click at [784, 184] on td "10" at bounding box center [781, 182] width 10 height 13
type input "[DATE]"
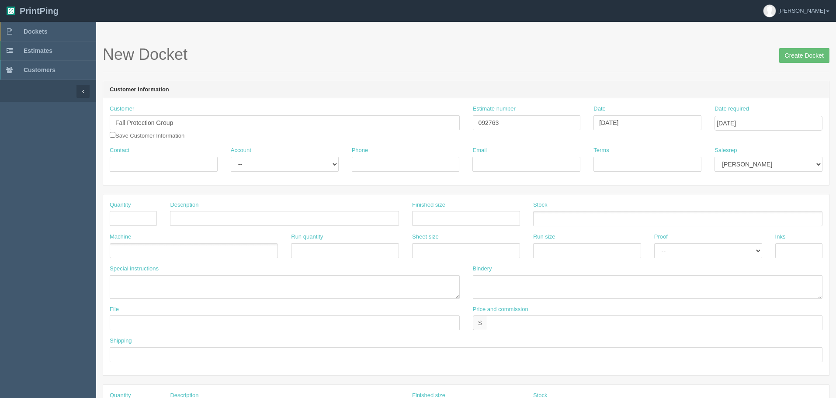
drag, startPoint x: 583, startPoint y: 94, endPoint x: 657, endPoint y: 117, distance: 77.4
click at [585, 94] on header "Customer Information" at bounding box center [466, 89] width 726 height 17
click at [762, 166] on select "Mark Mikayla Aly Stacy Rebecca Matthew Viki Phil Greg Jim Sam Brandon Zach Stev…" at bounding box center [769, 164] width 108 height 15
select select "8"
click at [715, 157] on select "Mark Mikayla Aly Stacy Rebecca Matthew Viki Phil Greg Jim Sam Brandon Zach Stev…" at bounding box center [769, 164] width 108 height 15
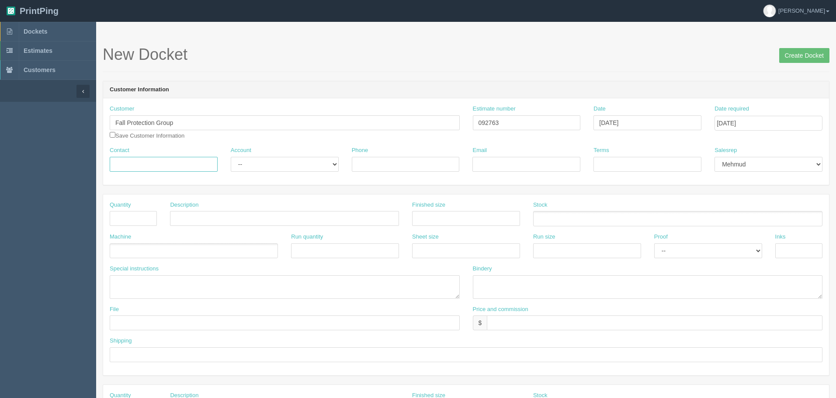
drag, startPoint x: 157, startPoint y: 166, endPoint x: 151, endPoint y: 158, distance: 10.2
click at [156, 165] on input "Contact" at bounding box center [164, 164] width 108 height 15
type input "[PERSON_NAME]"
select select "Rep Client"
click at [231, 157] on select "-- Existing Client Allrush Client Rep Client" at bounding box center [285, 164] width 108 height 15
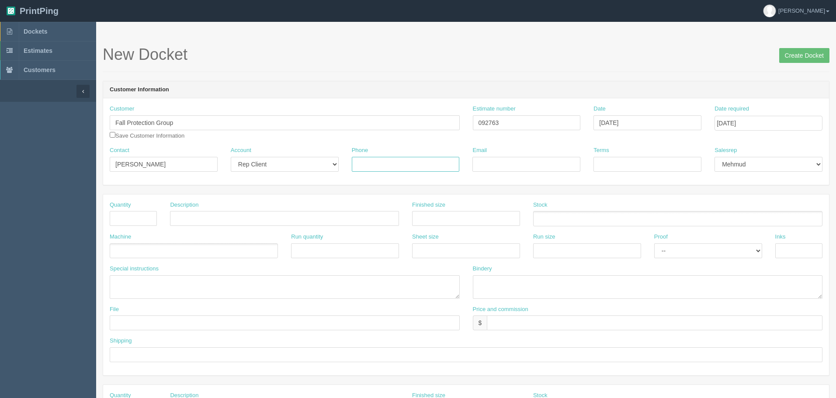
drag, startPoint x: 428, startPoint y: 161, endPoint x: 437, endPoint y: 160, distance: 9.2
click at [428, 161] on input "Phone" at bounding box center [406, 164] width 108 height 15
paste input "[PHONE_NUMBER]"
type input "[PHONE_NUMBER]"
click at [522, 165] on input "Email" at bounding box center [527, 164] width 108 height 15
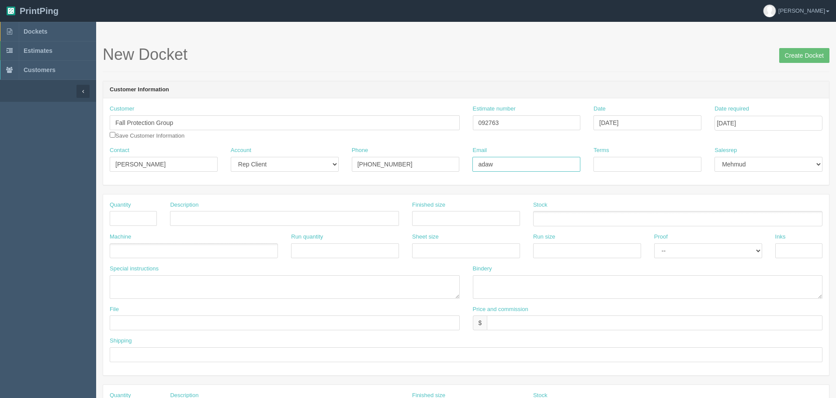
type input "[EMAIL_ADDRESS][DOMAIN_NAME]"
click at [654, 164] on input "Terms" at bounding box center [648, 164] width 108 height 15
paste input "FPG1450"
type input "PO FPG1450"
type input "300"
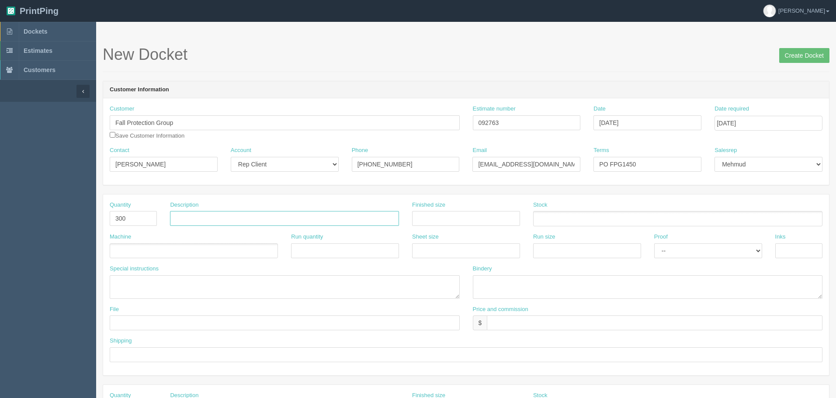
click at [243, 218] on input "text" at bounding box center [284, 218] width 229 height 15
paste input "3405 Dropped Object Prevention Student activation kits"
click at [370, 216] on input "3405 Dropped Object Prevention Student Activation Kits" at bounding box center [284, 218] width 229 height 15
paste input "0DP100100 - 0DP100399"
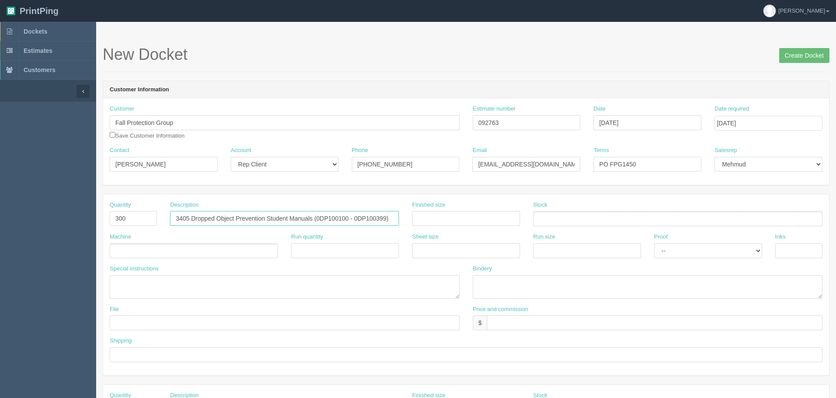
type input "3405 Dropped Object Prevention Student Manuals (0DP100100 - 0DP100399)"
type input "8.5" x 11""
drag, startPoint x: 178, startPoint y: 216, endPoint x: 164, endPoint y: 216, distance: 14.0
click at [164, 216] on div "Description 3405 Dropped Object Prevention Student Manuals (0DP100100 - 0DP1003…" at bounding box center [284, 217] width 242 height 32
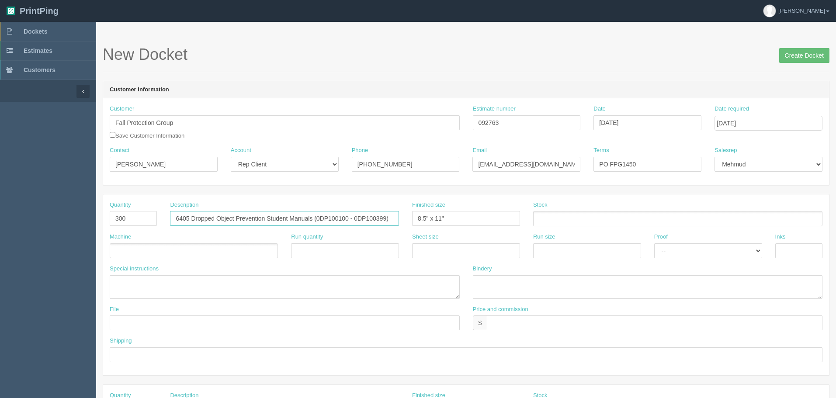
type input "6405 Dropped Object Prevention Student Manuals (0DP100100 - 0DP100399)"
click at [568, 215] on ul at bounding box center [677, 218] width 289 height 15
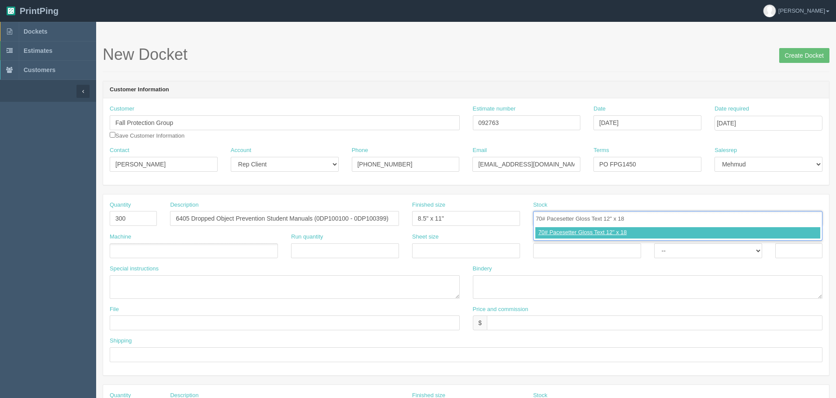
type input "70# Pacesetter Gloss Text 12" x 18""
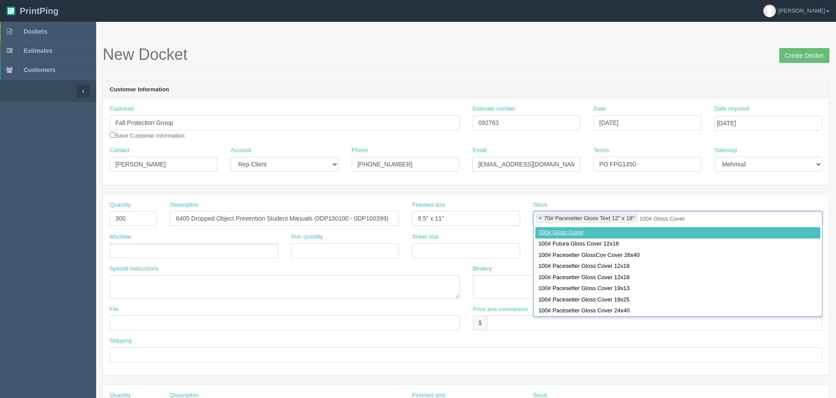
type input "100# Gloss Cover"
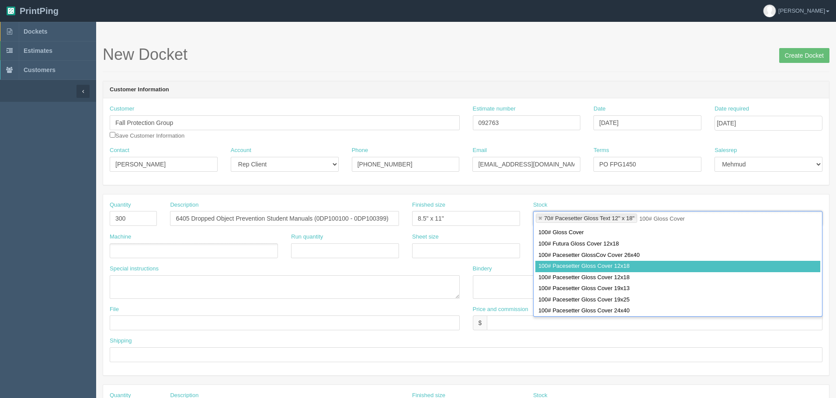
type input "70# Pacesetter Gloss Text 12" x 18",100# Pacesetter Gloss Cover 12x18"
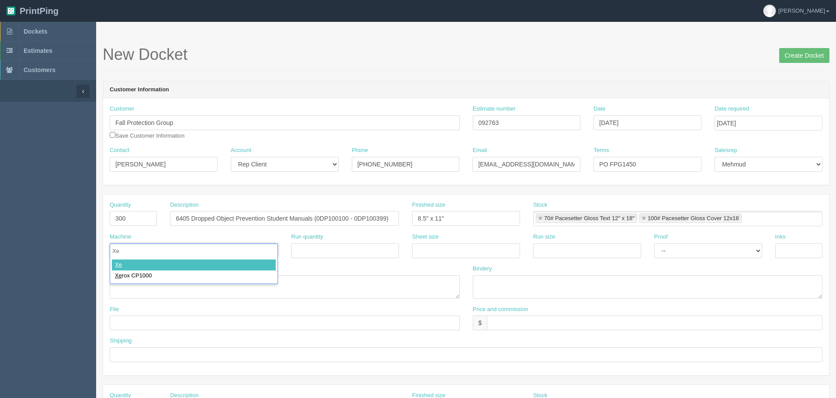
type input "Xer"
type input "Xerox CP1000"
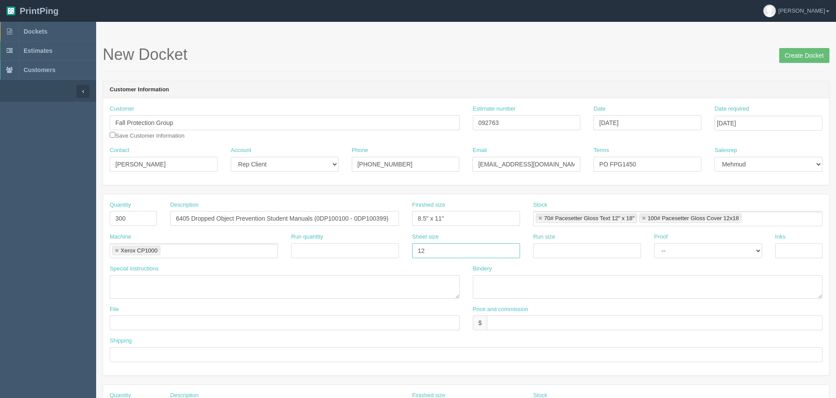
type input "12" x 18""
drag, startPoint x: 577, startPoint y: 251, endPoint x: 625, endPoint y: 253, distance: 48.1
click at [577, 251] on input "text" at bounding box center [587, 250] width 108 height 15
paste input "12" x 18""
type input "12" x 18""
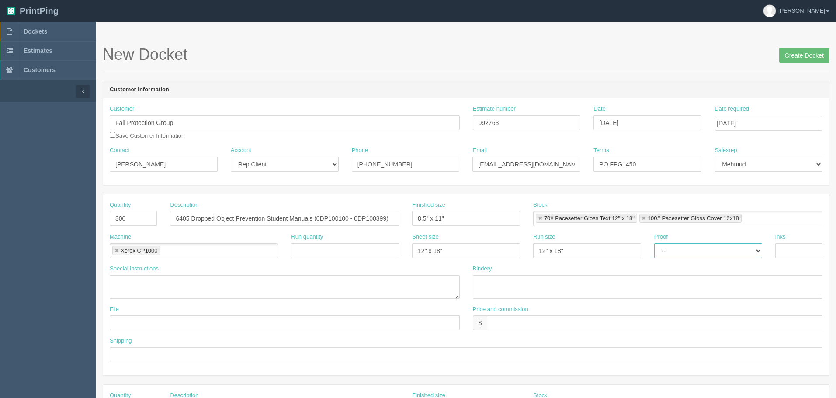
click at [686, 250] on select "-- Email Hard Copy" at bounding box center [708, 250] width 108 height 15
select select "Hard Copy"
click at [654, 243] on select "-- Email Hard Copy" at bounding box center [708, 250] width 108 height 15
click at [803, 247] on input "text" at bounding box center [799, 250] width 47 height 15
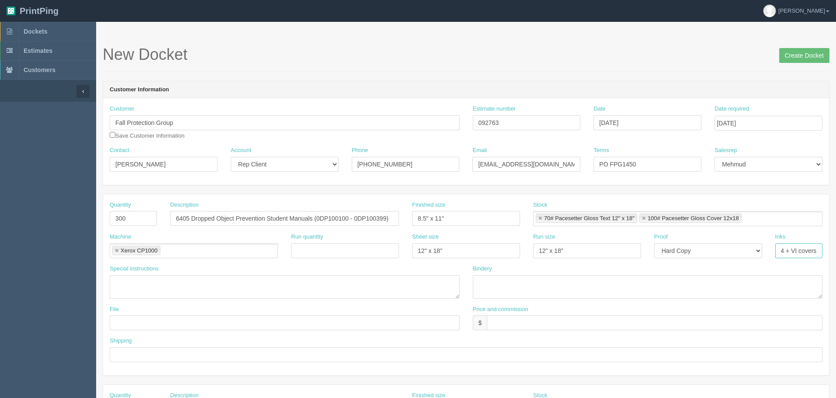
type input "4/4 + VI covers"
type textarea "guts on 70# gloss text, covers on 100# gloss cover with barcode on front + seri…"
click at [546, 282] on textarea "trim, saddlestitch," at bounding box center [648, 287] width 350 height 24
type textarea "trim, score and diecut covers, saddlestitch"
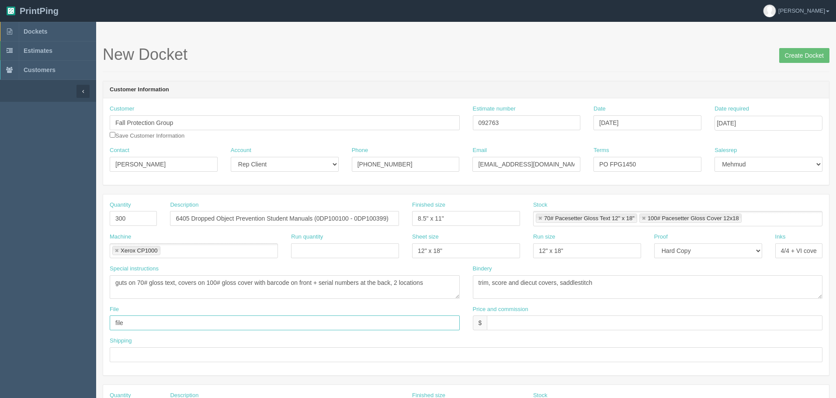
type input "files"
click at [157, 321] on input "text" at bounding box center [285, 323] width 350 height 15
paste input "Z:\F\Fall Protection Group\2025\October 2025\6405"
drag, startPoint x: 188, startPoint y: 322, endPoint x: -39, endPoint y: 293, distance: 229.1
click at [0, 293] on html "PrintPing Zack Edit account ( zack@allrush.ca ) Logout Dockets Estimates" at bounding box center [418, 397] width 836 height 794
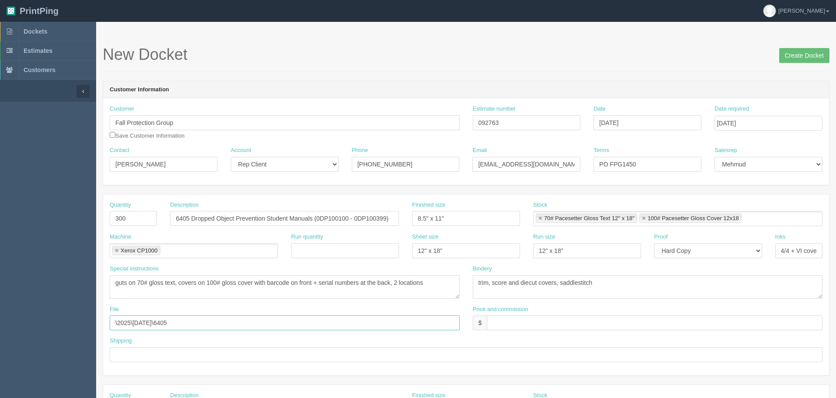
type input "\2025\October 2025\6405"
click at [575, 320] on input "text" at bounding box center [655, 323] width 336 height 15
click at [511, 325] on input "$" at bounding box center [655, 323] width 336 height 15
drag, startPoint x: 507, startPoint y: 322, endPoint x: 568, endPoint y: 344, distance: 64.8
click at [507, 322] on input "$4,251.32 mj$ AR$" at bounding box center [655, 323] width 336 height 15
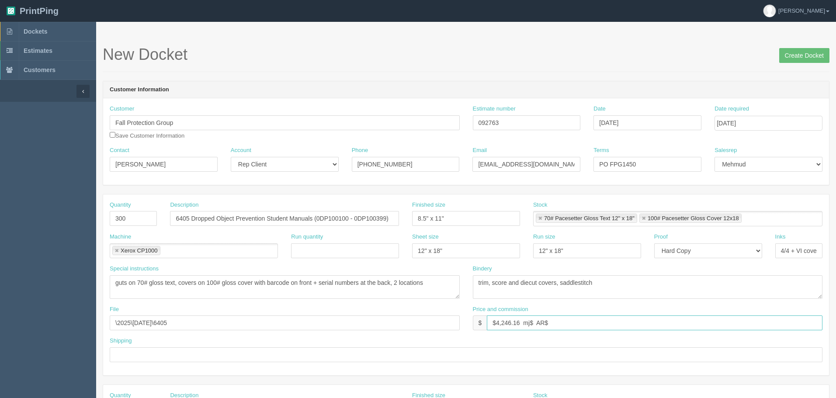
click at [532, 321] on input "$4,246.16 mj$ AR$" at bounding box center [655, 323] width 336 height 15
paste input "796.16"
type input "$4,246.16 mj$796.16 AR$796.16"
type input "See below"
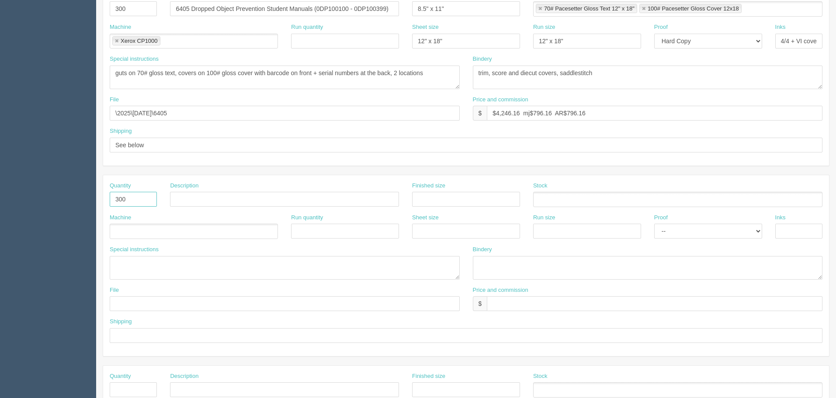
type input "300"
click at [320, 9] on input "6405 Dropped Object Prevention Student Manuals (0DP100100 - 0DP100399)" at bounding box center [284, 8] width 229 height 15
click at [223, 198] on input "text" at bounding box center [284, 199] width 229 height 15
paste input "6405 Dropped Object Prevention Student Manuals (0DP100100 - 0DP100399)"
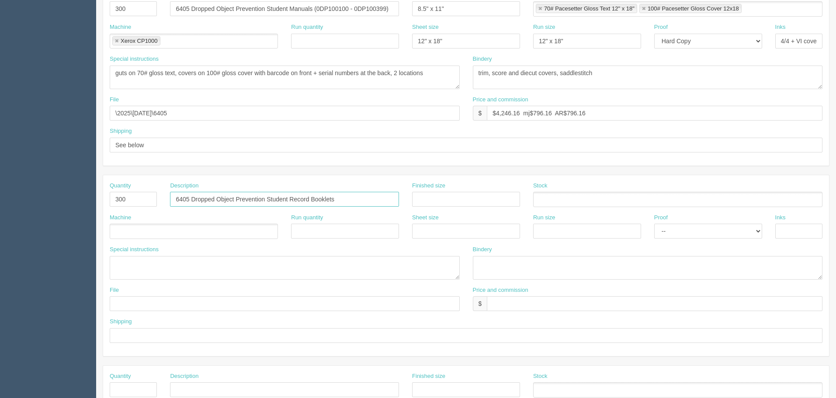
type input "6405 Dropped Object Prevention Student Record Booklets"
type input "8.5" x 11""
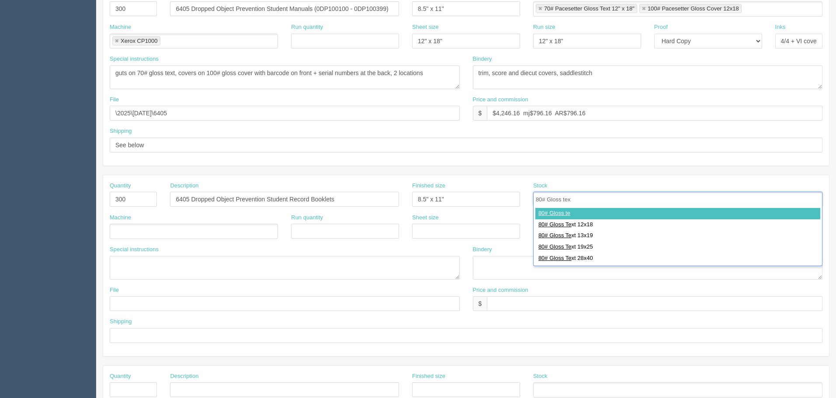
type input "80# Gloss text"
type input "80# Gloss Text 12x18"
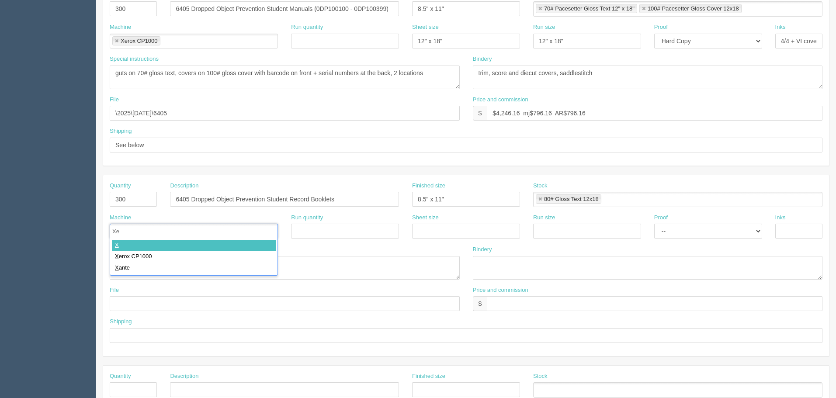
type input "Xer"
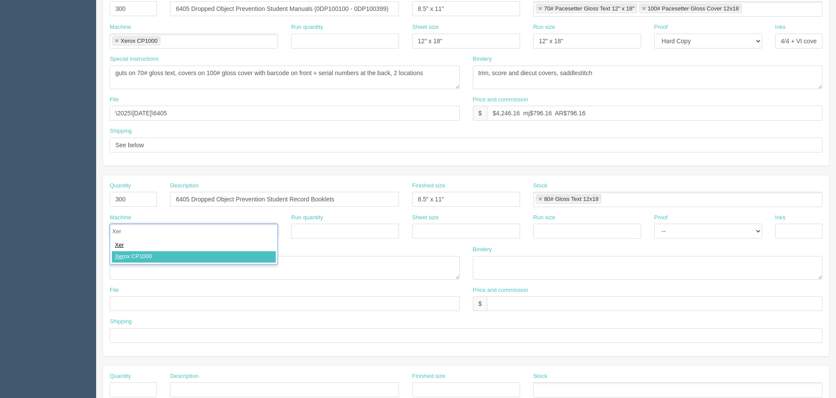
type input "Xerox CP1000"
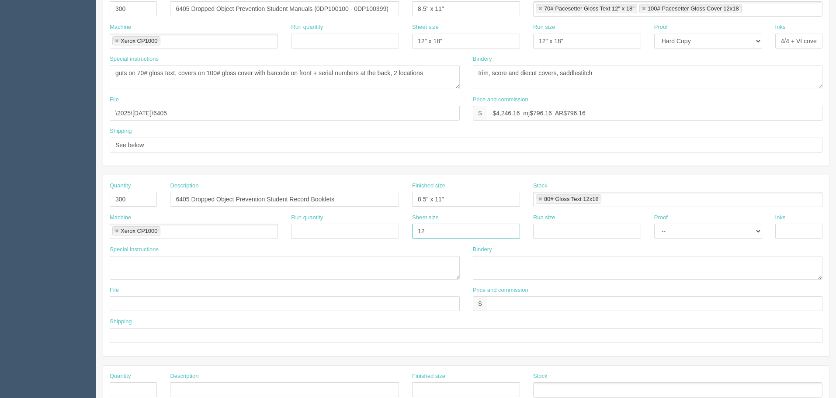
type input "12" x 18""
paste input "12" x 18""
type input "12" x 18""
select select "Hard Copy"
click at [654, 224] on select "-- Email Hard Copy" at bounding box center [708, 231] width 108 height 15
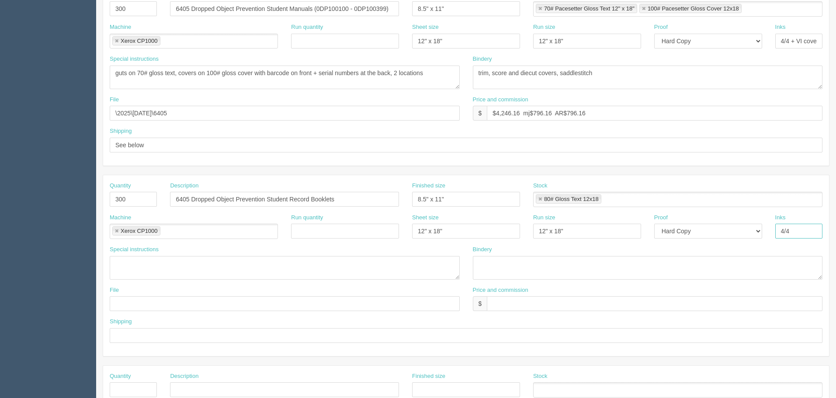
type input "4/4"
type textarea "8 pager"
click at [125, 73] on textarea "guts on 70# gloss text, covers on 100# gloss cover with barcode on front + seri…" at bounding box center [285, 78] width 350 height 24
click at [209, 72] on textarea "64 pager guts on 70# gloss text, covers on 100# gloss cover with barcode on fro…" at bounding box center [285, 78] width 350 height 24
type textarea "64 pager guts on 70# gloss text, + covers on 100# gloss cover with barcode on f…"
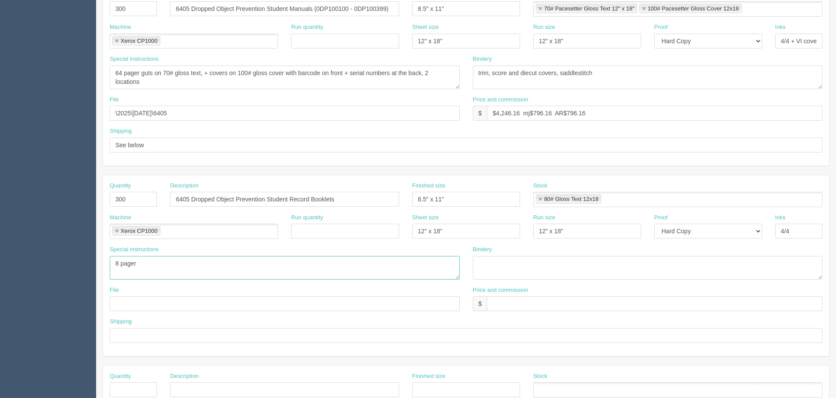
click at [157, 268] on textarea "8 pager" at bounding box center [285, 268] width 350 height 24
type textarea "8 pager self cover"
type textarea "trim, saddlestitch, add clear seal tabs"
click at [549, 305] on input "text" at bounding box center [655, 303] width 336 height 15
type input "$(incl above)"
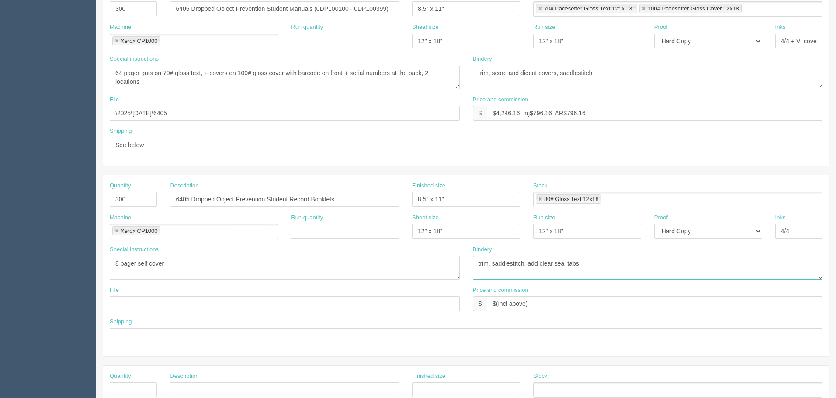
click at [622, 262] on textarea "trim, saddlestitch, add clear seal tabs" at bounding box center [648, 268] width 350 height 24
click at [612, 261] on textarea "trim, saddlestitch, add clear seal tabs" at bounding box center [648, 268] width 350 height 24
click at [595, 265] on textarea "trim, saddlestitch, add clear seal tabs" at bounding box center [648, 268] width 350 height 24
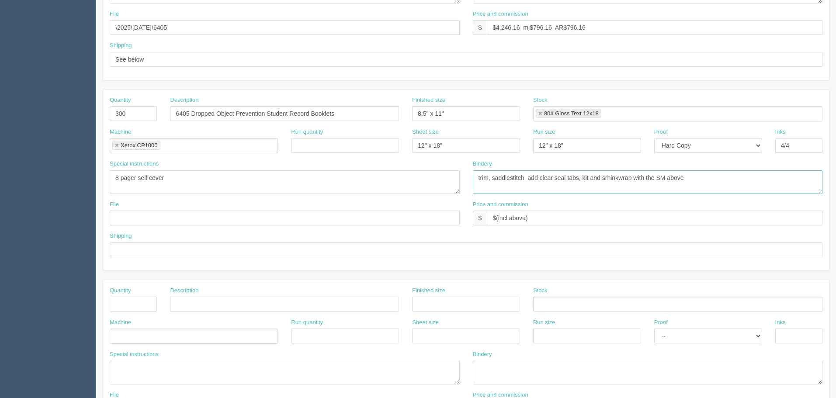
scroll to position [297, 0]
type textarea "trim, saddlestitch, add clear seal tabs, kit and srhinkwrap with the SM above"
drag, startPoint x: 200, startPoint y: 26, endPoint x: -118, endPoint y: 25, distance: 318.2
click at [0, 25] on html "PrintPing Zack Edit account ( zack@allrush.ca ) Logout Dockets Estimates" at bounding box center [418, 100] width 836 height 794
click at [157, 212] on input "text" at bounding box center [285, 216] width 350 height 15
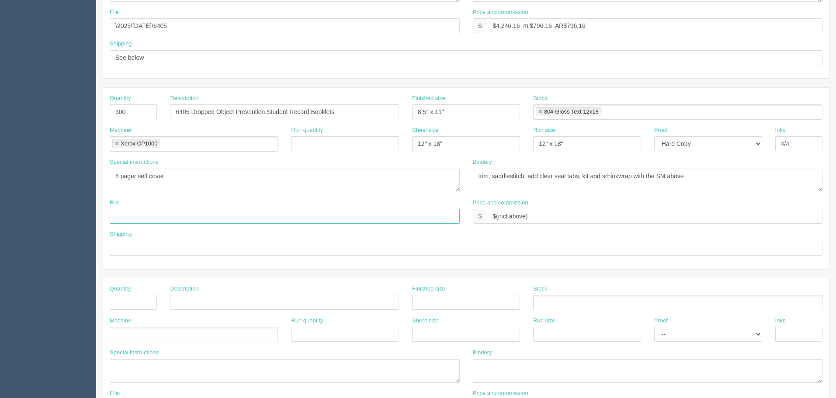
paste input "\2025\October 2025\6405"
type input "\2025\October 2025\6405"
drag, startPoint x: 151, startPoint y: 56, endPoint x: -59, endPoint y: 55, distance: 209.8
click at [0, 55] on html "PrintPing Zack Edit account ( zack@allrush.ca ) Logout Dockets Estimates" at bounding box center [418, 100] width 836 height 794
click at [129, 247] on input "text" at bounding box center [466, 248] width 713 height 15
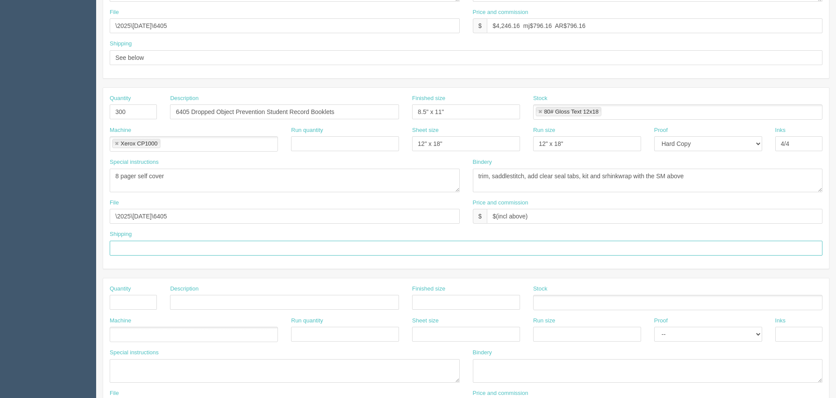
paste input "See below"
type input "See below"
drag, startPoint x: 124, startPoint y: 308, endPoint x: 130, endPoint y: 305, distance: 7.2
click at [124, 308] on input "text" at bounding box center [133, 302] width 47 height 15
type input "20"
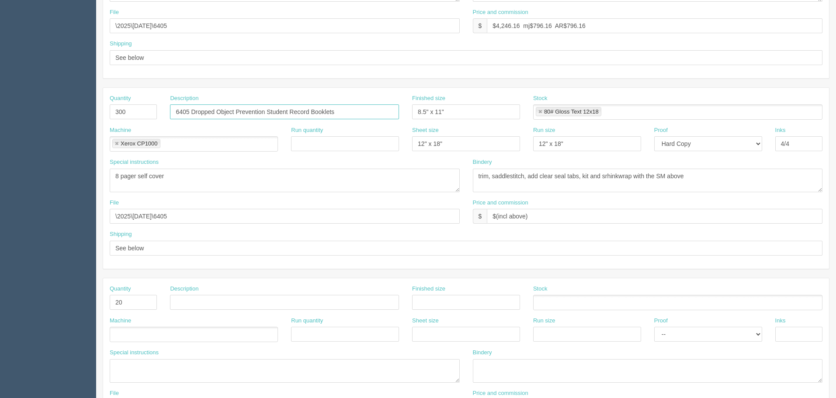
click at [349, 107] on input "6405 Dropped Object Prevention Student Record Booklets" at bounding box center [284, 111] width 229 height 15
click at [222, 299] on input "text" at bounding box center [284, 302] width 229 height 15
paste input "6405 Dropped Object Prevention Student Record Booklets"
type input "Box Labels - '3405 Dropped Object Prevention Student Activation Kits'"
type input "4" x 2""
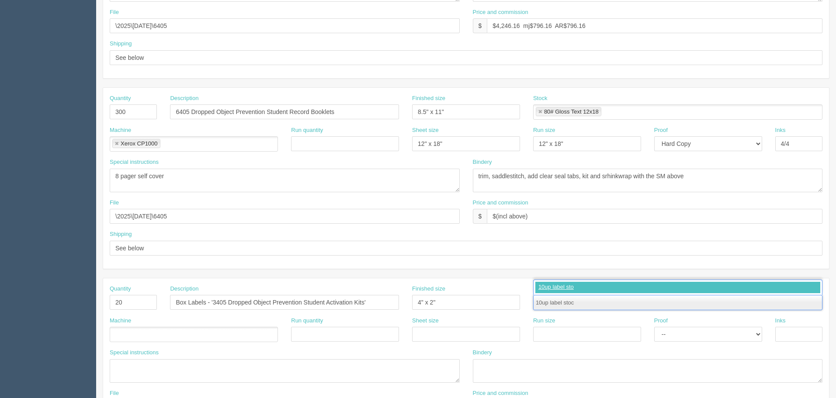
type input "10up label stock"
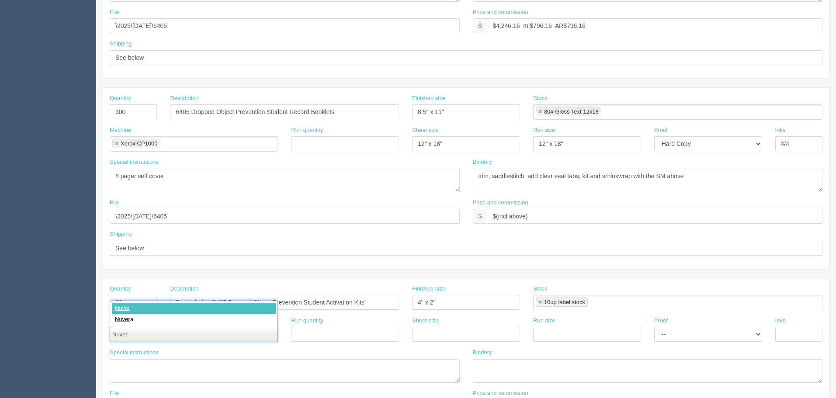
type input "Nuvera"
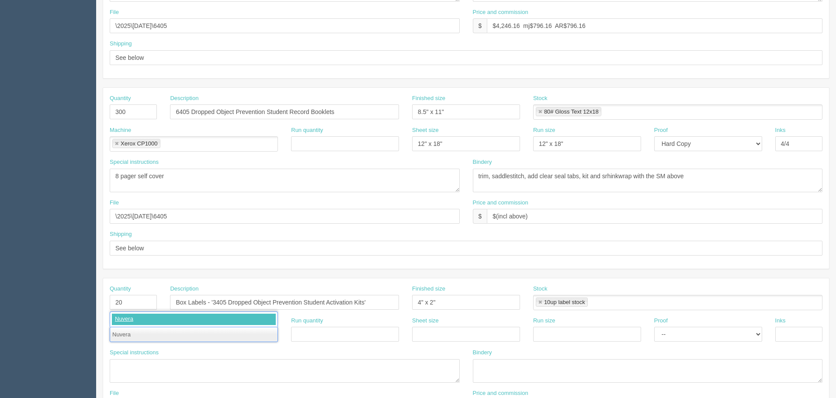
type input "Nuvera"
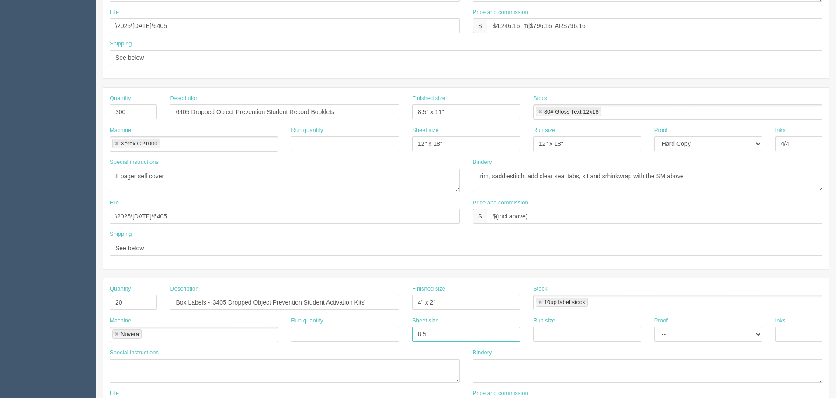
type input "8.5" x 11""
select select "Hard Copy"
click at [654, 327] on select "-- Email Hard Copy" at bounding box center [708, 334] width 108 height 15
type input "1/0 + VI"
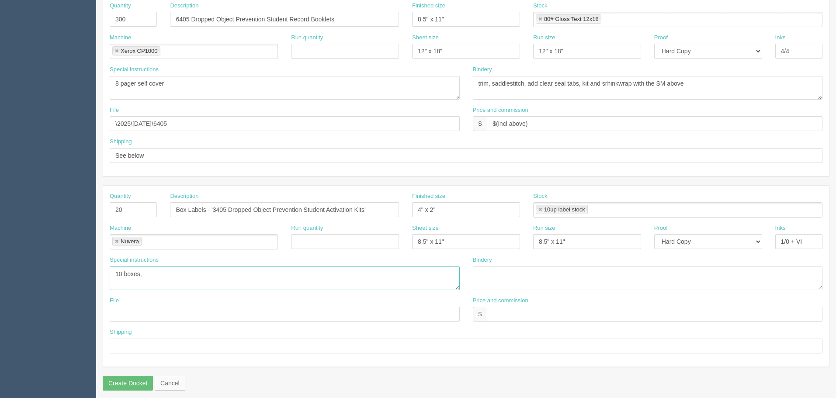
scroll to position [395, 0]
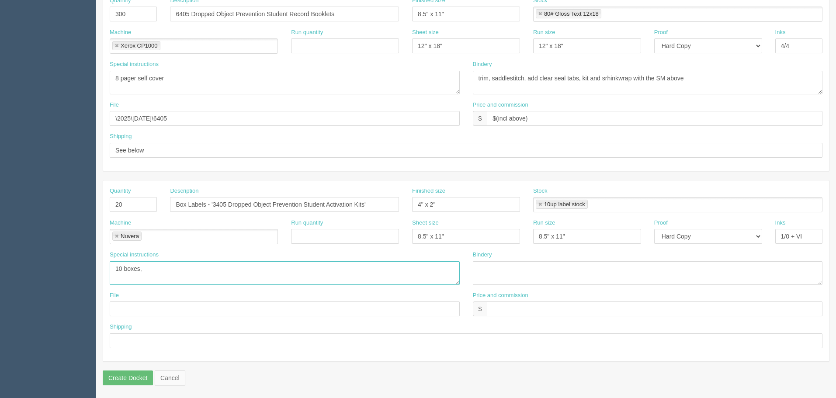
type textarea "10 boxes,"
drag, startPoint x: 704, startPoint y: 75, endPoint x: 711, endPoint y: 83, distance: 11.5
click at [704, 75] on textarea "trim, saddlestitch, add clear seal tabs, kit and srhinkwrap with the SM above" at bounding box center [648, 83] width 350 height 24
type textarea "trim, saddlestitch, add clear seal tabs, kit and srhinkwrap with the SM above, …"
click at [195, 269] on textarea "10 boxes," at bounding box center [285, 273] width 350 height 24
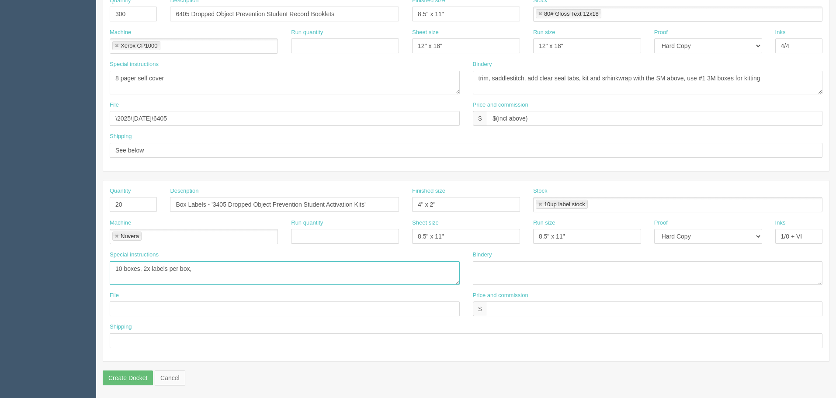
paste textarea "'3405 Dropped Object Prevention Student Activation Kits'"
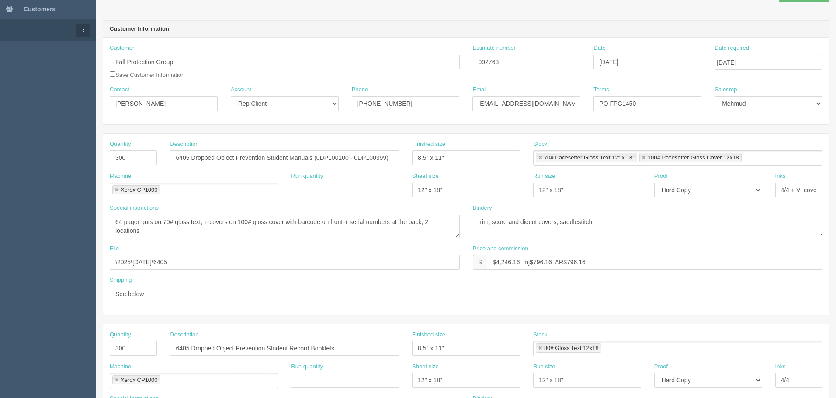
scroll to position [0, 0]
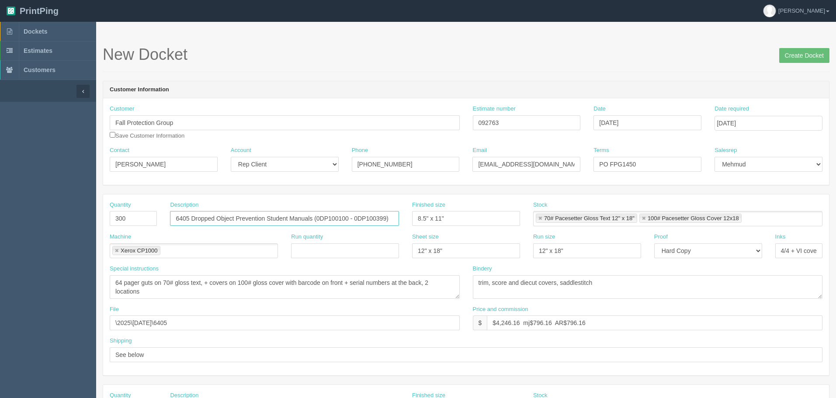
drag, startPoint x: 322, startPoint y: 220, endPoint x: 376, endPoint y: 228, distance: 53.9
click at [325, 219] on input "6405 Dropped Object Prevention Student Manuals (0DP100100 - 0DP100399)" at bounding box center [284, 218] width 229 height 15
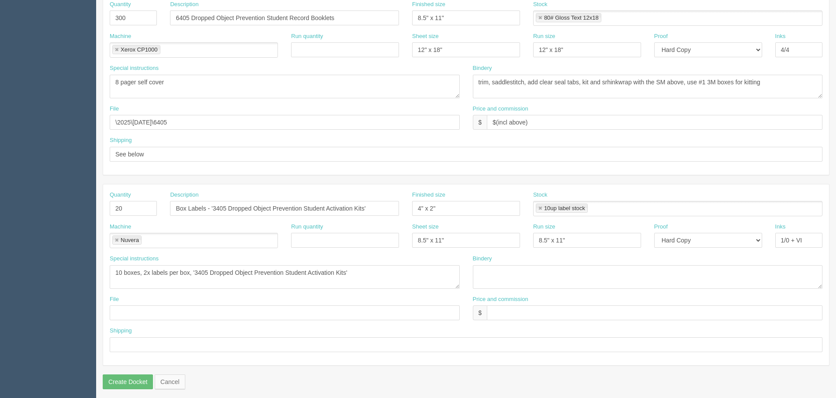
scroll to position [393, 0]
drag, startPoint x: 376, startPoint y: 266, endPoint x: 385, endPoint y: 269, distance: 9.7
click at [380, 267] on textarea "10 boxes, 2x labels per box, '3405 Dropped Object Prevention Student Activation…" at bounding box center [285, 275] width 350 height 24
paste textarea "0DP100100 - 0DP100399"
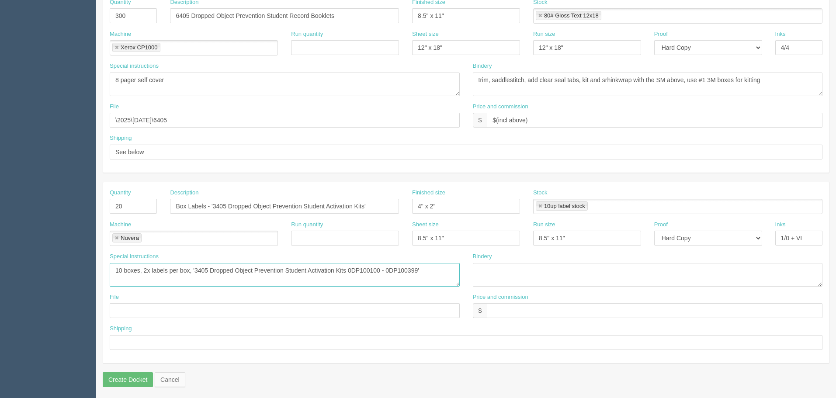
click at [444, 268] on textarea "10 boxes, 2x labels per box, '3405 Dropped Object Prevention Student Activation…" at bounding box center [285, 275] width 350 height 24
type textarea "10 boxes, 2x labels per box, '3405 Dropped Object Prevention Student Activation…"
type textarea "apply on boxes"
click at [208, 114] on input "\2025\October 2025\6405" at bounding box center [285, 120] width 350 height 15
click at [130, 310] on input "text" at bounding box center [285, 310] width 350 height 15
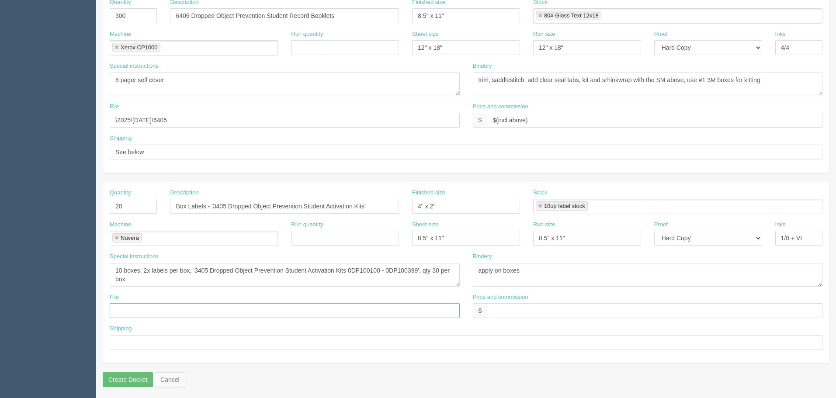
click at [127, 309] on input "text" at bounding box center [285, 310] width 350 height 15
drag, startPoint x: 34, startPoint y: 298, endPoint x: -47, endPoint y: 298, distance: 81.3
click at [0, 298] on html "PrintPing Zack Edit account ( zack@allrush.ca ) Logout Dockets Estimates" at bounding box center [418, 4] width 836 height 794
type input "use 6603 for reference template from Oct 2025 folder"
click at [214, 269] on textarea "10 boxes, 2x labels per box, '3405 Dropped Object Prevention Student Activation…" at bounding box center [285, 275] width 350 height 24
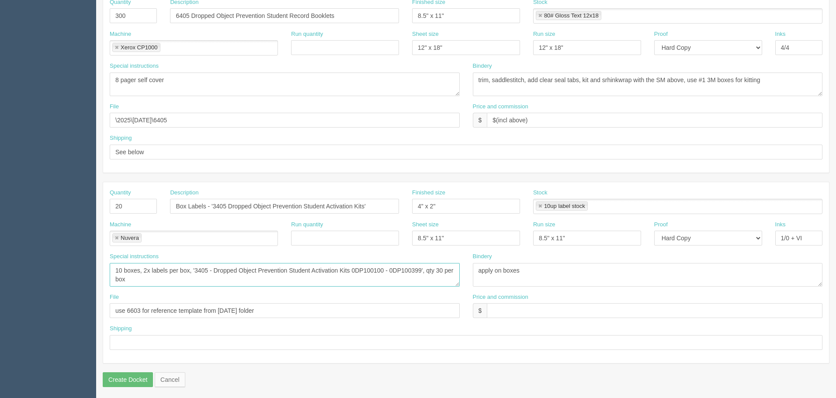
type textarea "10 boxes, 2x labels per box, '3405 - Dropped Object Prevention Student Activati…"
click at [536, 122] on input "$(incl above)" at bounding box center [655, 120] width 336 height 15
drag, startPoint x: 500, startPoint y: 313, endPoint x: 476, endPoint y: 322, distance: 25.6
click at [500, 313] on input "text" at bounding box center [655, 310] width 336 height 15
paste input "$(incl above)"
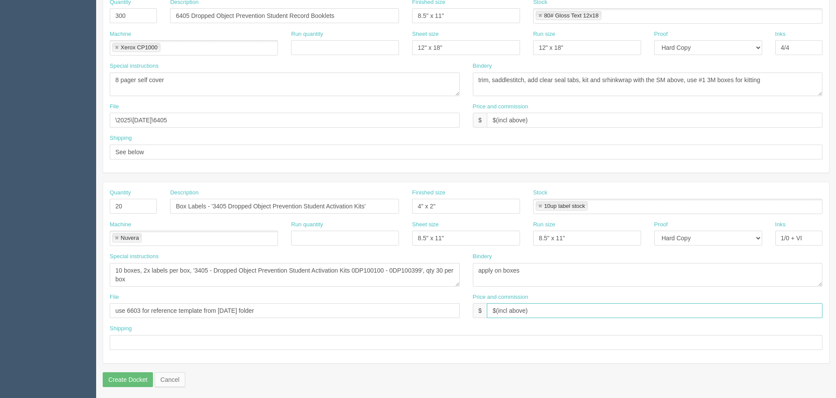
type input "$(incl above)"
click at [340, 341] on input "text" at bounding box center [466, 342] width 713 height 15
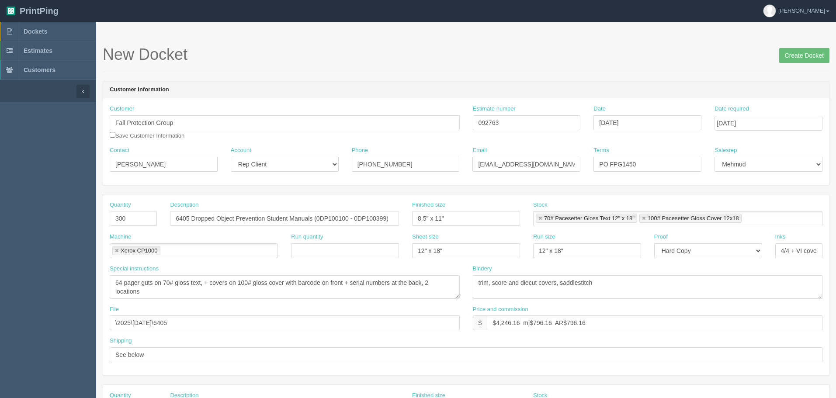
type input "To FPG Airdrie when ready"
click at [757, 122] on input "[DATE]" at bounding box center [769, 123] width 108 height 15
click at [735, 195] on td "13" at bounding box center [735, 194] width 13 height 13
type input "[DATE]"
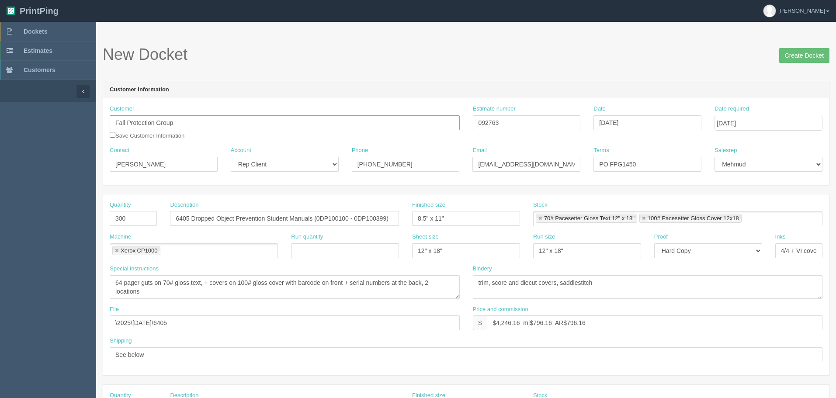
drag, startPoint x: 146, startPoint y: 130, endPoint x: 43, endPoint y: 126, distance: 102.8
type input "Kinetic Safety"
click at [414, 170] on input "[PHONE_NUMBER]" at bounding box center [406, 164] width 108 height 15
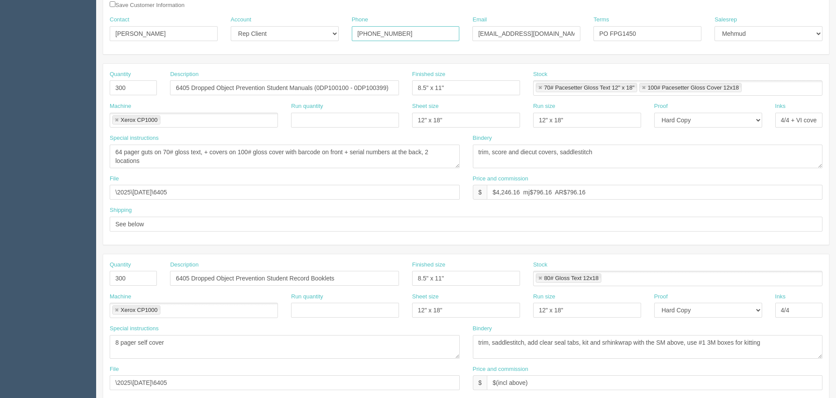
scroll to position [395, 0]
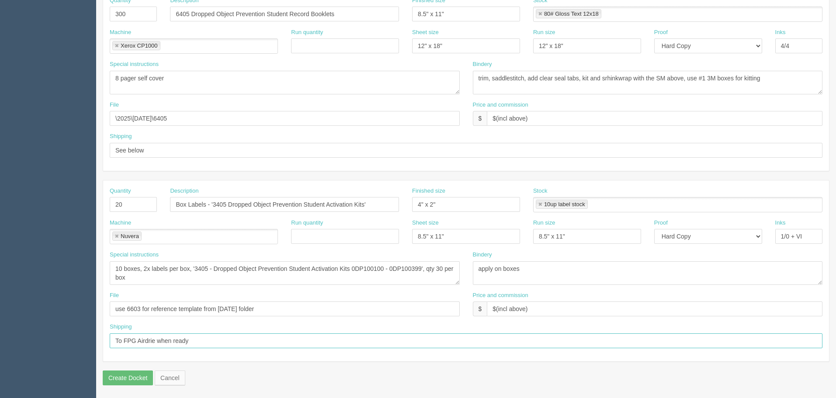
click at [216, 346] on input "To FPG Airdrie when ready" at bounding box center [466, 341] width 713 height 15
type input "To FPG Airdrie when ready (Billing to Kinetic, but shipping to Airdrie)"
click at [118, 374] on input "Create Docket" at bounding box center [128, 378] width 50 height 15
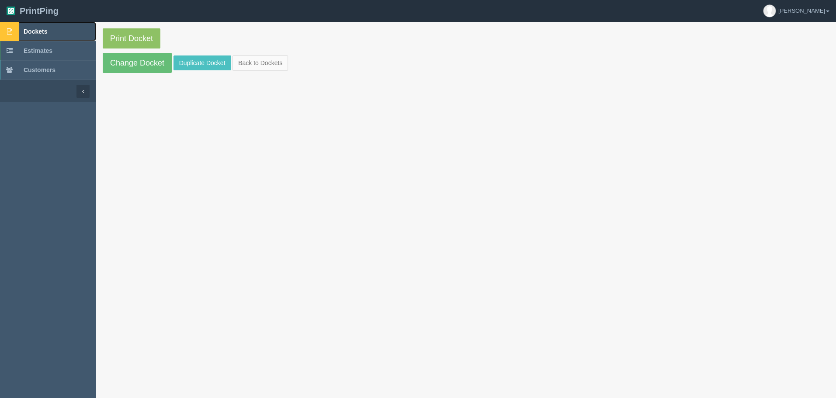
click at [45, 32] on span "Dockets" at bounding box center [36, 31] width 24 height 7
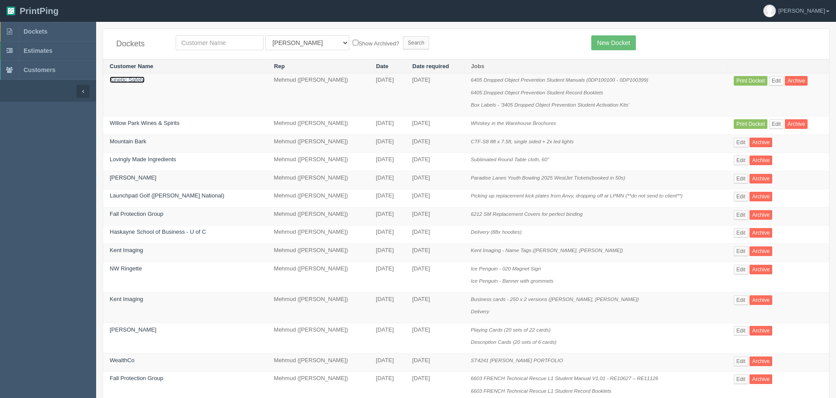
click at [135, 80] on link "Kinetic Safety" at bounding box center [127, 80] width 35 height 7
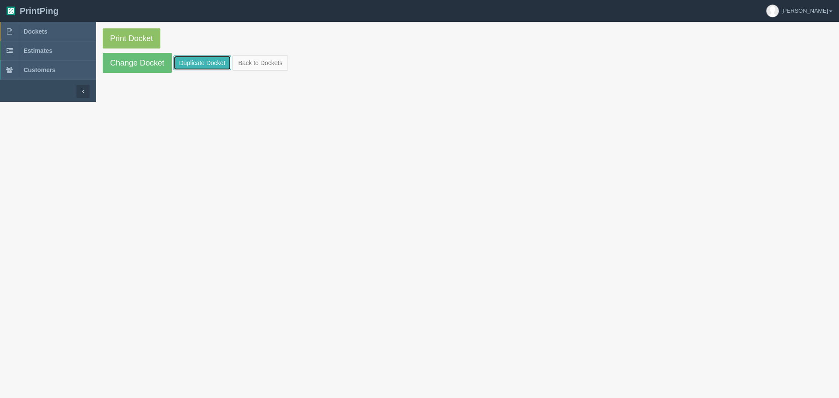
click at [206, 64] on link "Duplicate Docket" at bounding box center [203, 63] width 58 height 15
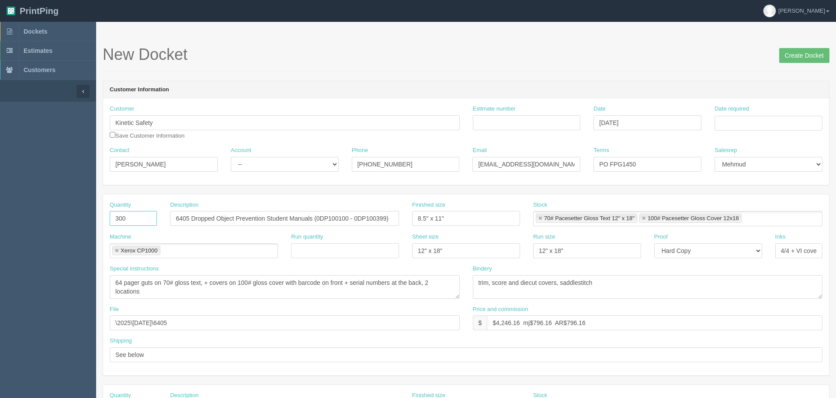
drag, startPoint x: 133, startPoint y: 217, endPoint x: 27, endPoint y: 217, distance: 106.7
type input "40"
click at [181, 219] on input "6405 Dropped Object Prevention Student Manuals (0DP100100 - 0DP100399)" at bounding box center [284, 218] width 229 height 15
drag, startPoint x: 270, startPoint y: 215, endPoint x: 329, endPoint y: 278, distance: 86.3
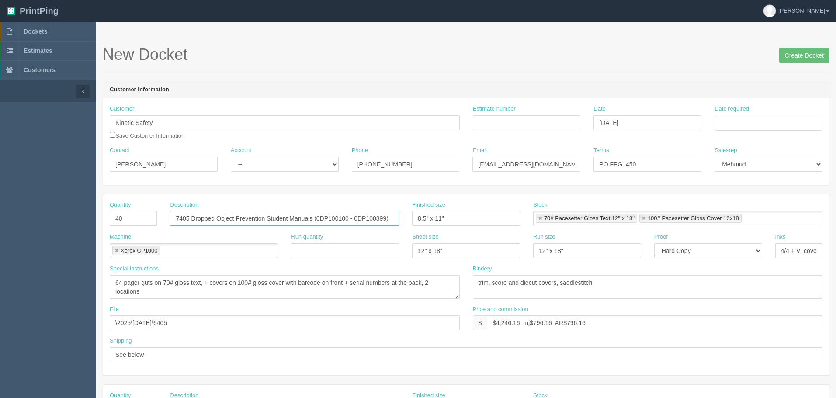
click at [273, 216] on input "7405 Dropped Object Prevention Student Manuals (0DP100100 - 0DP100399)" at bounding box center [284, 218] width 229 height 15
type input "7405 Dropped Object Prevention Instructor Guide"
click at [647, 217] on link at bounding box center [643, 219] width 5 height 6
type input "70# Pacesetter Gloss Text 12" x 18""
click at [540, 216] on link at bounding box center [540, 219] width 5 height 6
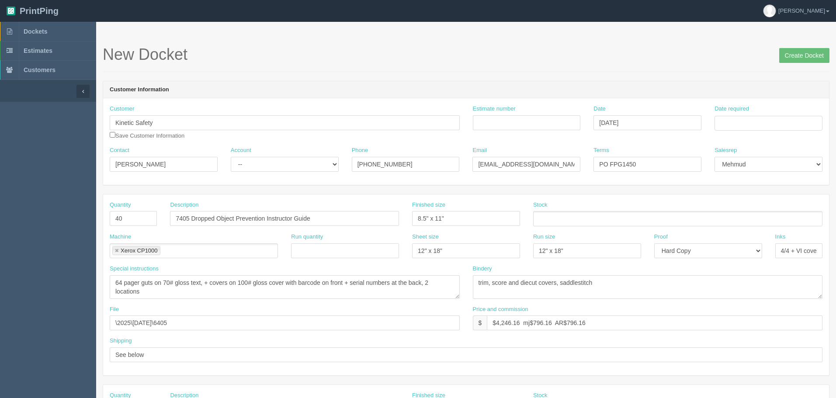
click at [549, 215] on ul at bounding box center [677, 218] width 289 height 15
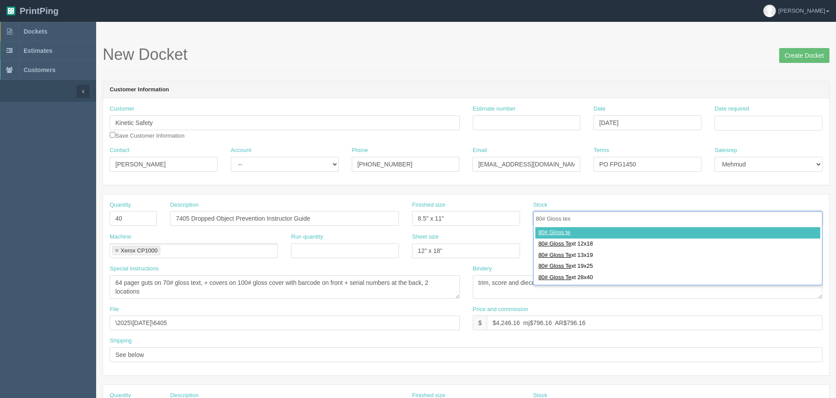
type input "80# Gloss text"
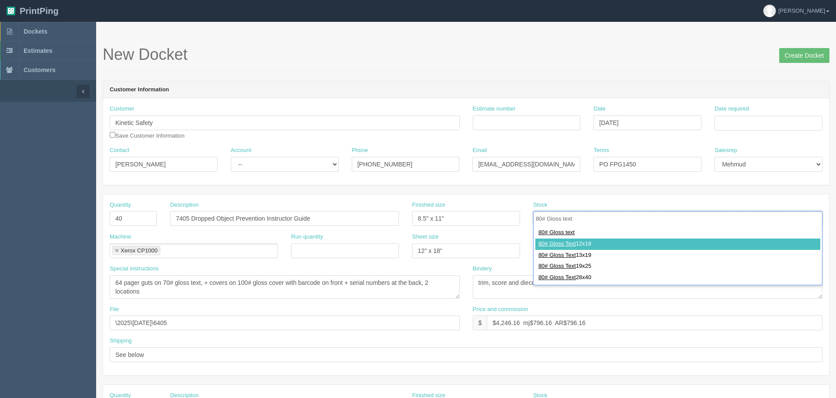
type input "80# Gloss Text 12x18"
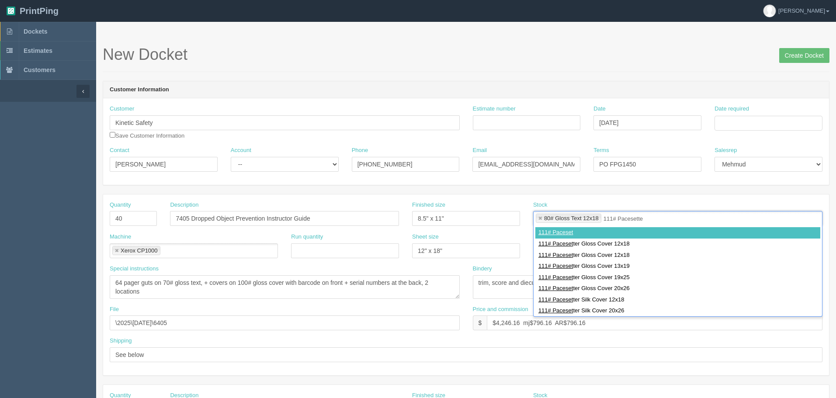
type input "111# Pacesetter"
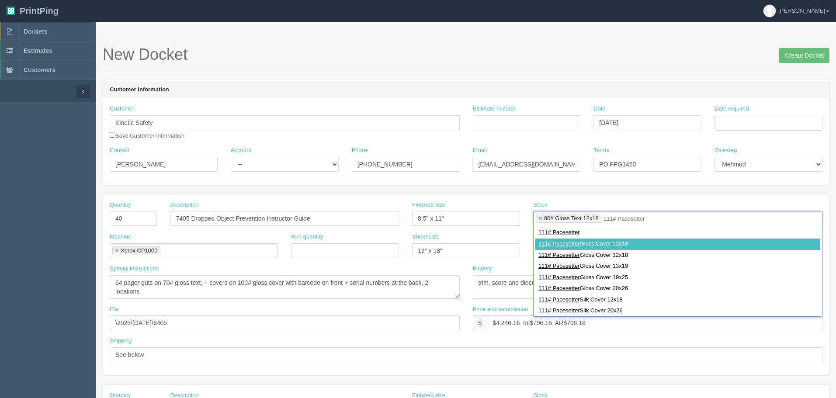
type input "80# Gloss Text 12x18,111# Pacesetter Gloss Cover 12x18"
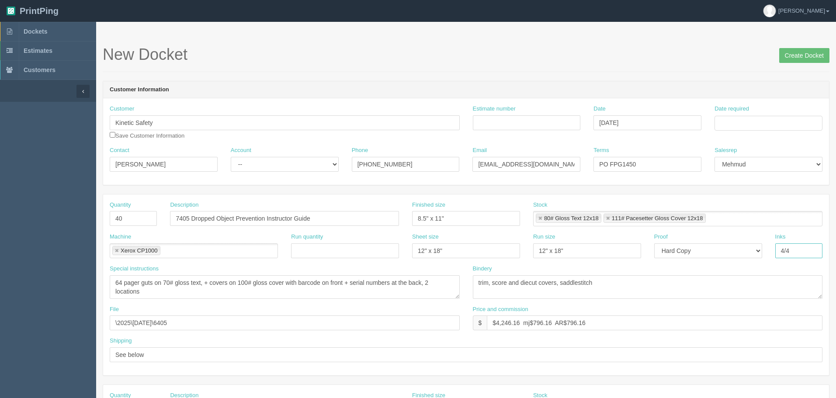
type input "4/4"
type textarea "64 pagers + covers"
type textarea "trim, coil bind with 14mil Xquisite synthetic $0.5/book"
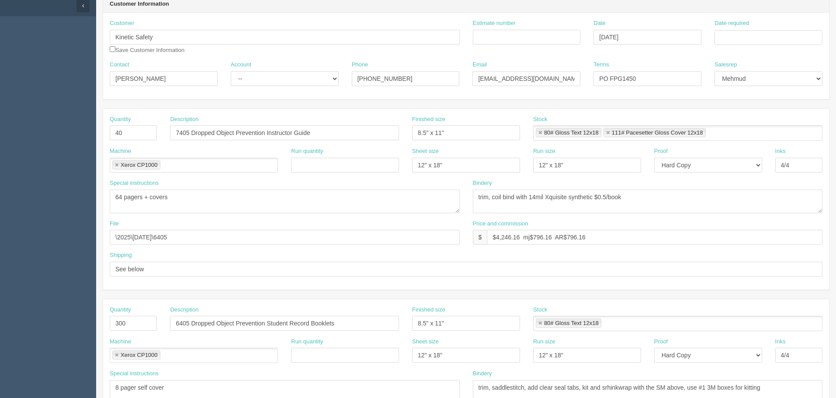
scroll to position [87, 0]
drag, startPoint x: 148, startPoint y: 111, endPoint x: 56, endPoint y: 119, distance: 92.6
click at [61, 119] on section "Dockets Estimates Customers" at bounding box center [418, 320] width 836 height 772
click at [234, 195] on textarea "64 pager guts on 70# gloss text, + covers on 100# gloss cover with barcode on f…" at bounding box center [285, 200] width 350 height 24
click at [230, 236] on input "\2025\October 2025\6405" at bounding box center [285, 235] width 350 height 15
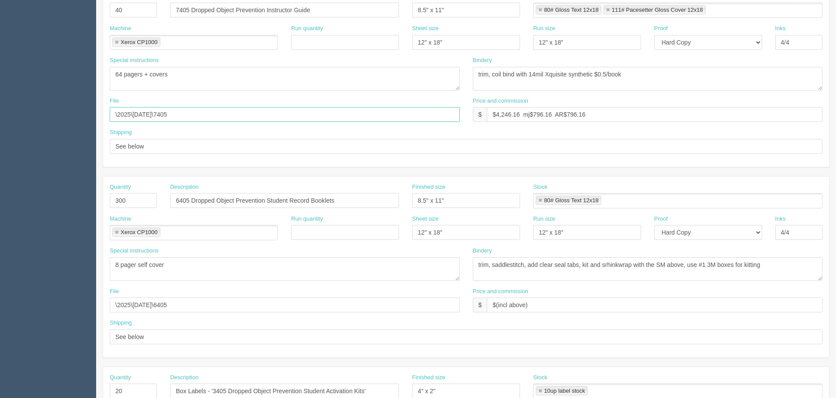
scroll to position [219, 0]
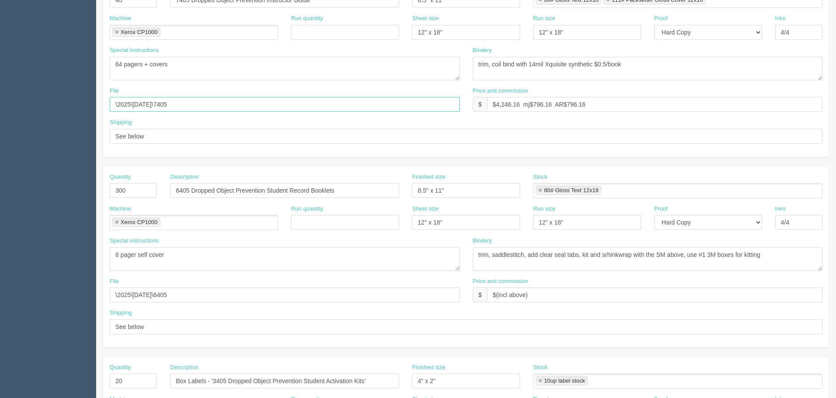
type input "\2025\[DATE]\7405"
drag, startPoint x: 206, startPoint y: 292, endPoint x: -17, endPoint y: 286, distance: 223.5
click at [0, 286] on html "PrintPing Zack Edit account ( zack@allrush.ca ) Logout Dockets Estimates" at bounding box center [418, 178] width 836 height 794
paste input "7"
type input "\2025\[DATE]\7405"
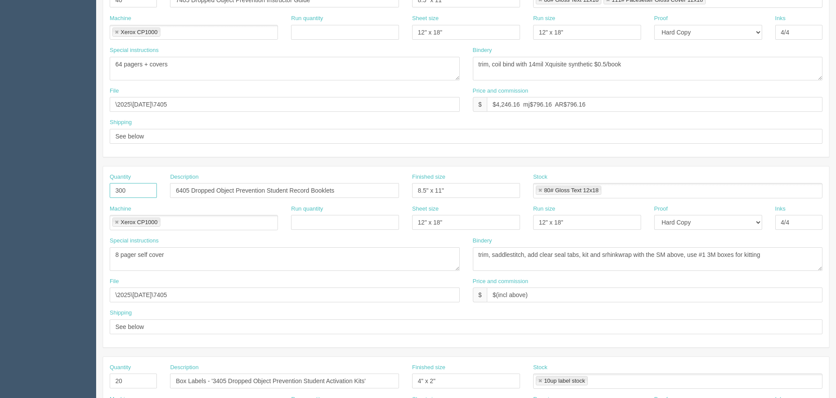
drag, startPoint x: 63, startPoint y: 182, endPoint x: 55, endPoint y: 181, distance: 7.9
click at [55, 181] on section "Dockets Estimates Customers" at bounding box center [418, 189] width 836 height 772
type input "40"
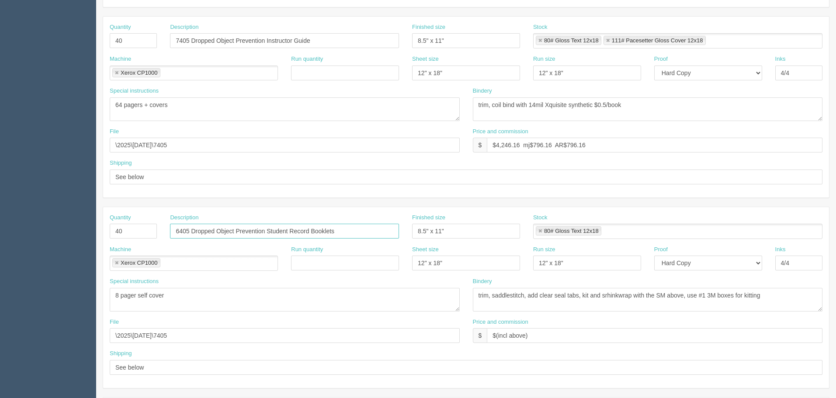
scroll to position [131, 0]
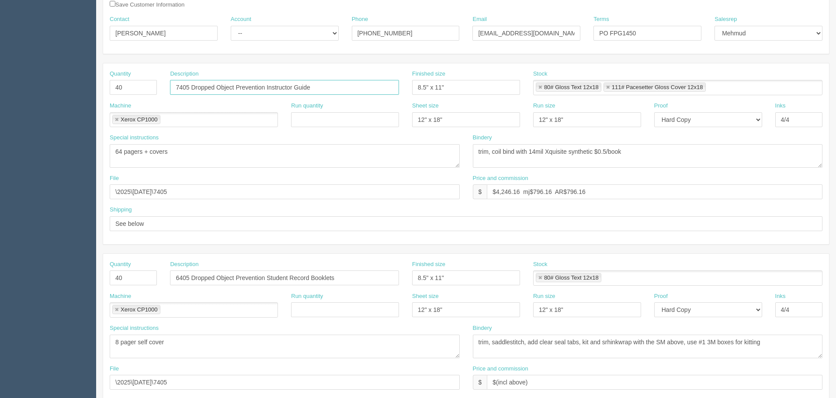
click at [352, 87] on input "7405 Dropped Object Prevention Instructor Guide" at bounding box center [284, 87] width 229 height 15
click at [382, 275] on input "6405 Dropped Object Prevention Student Record Booklets" at bounding box center [284, 278] width 229 height 15
paste input "7405 Dropped Object Prevention Instructor Guide"
type input "7405 Dropped Object Prevention Instructor Manual"
drag, startPoint x: 289, startPoint y: 32, endPoint x: 282, endPoint y: 38, distance: 9.6
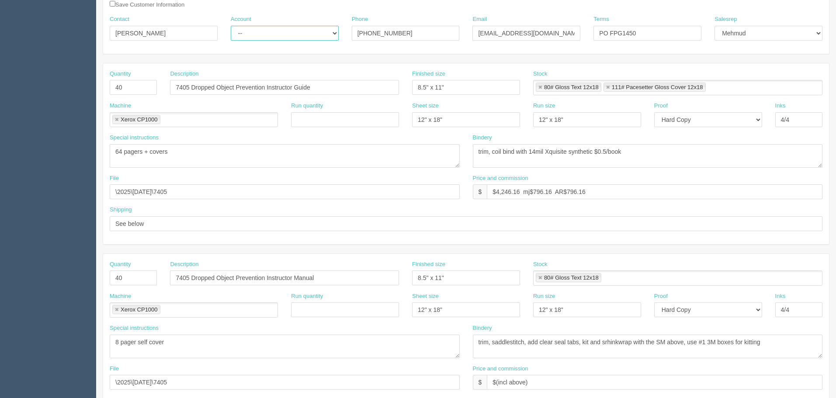
click at [289, 32] on select "-- Existing Client Allrush Client Rep Client" at bounding box center [285, 33] width 108 height 15
select select "Rep Client"
click at [231, 26] on select "-- Existing Client Allrush Client Rep Client" at bounding box center [285, 33] width 108 height 15
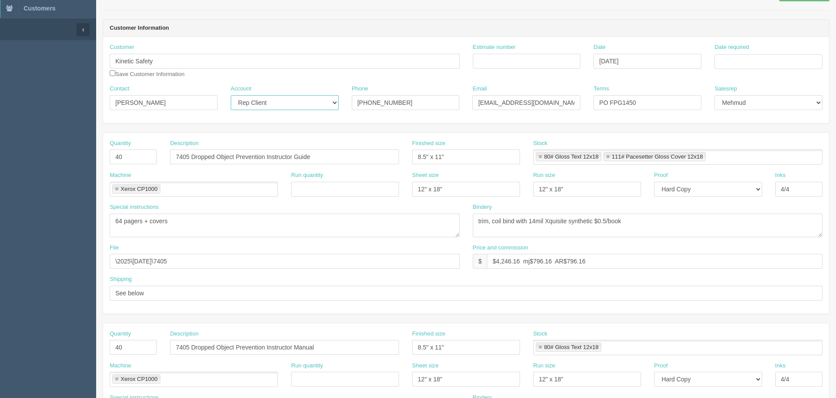
scroll to position [0, 0]
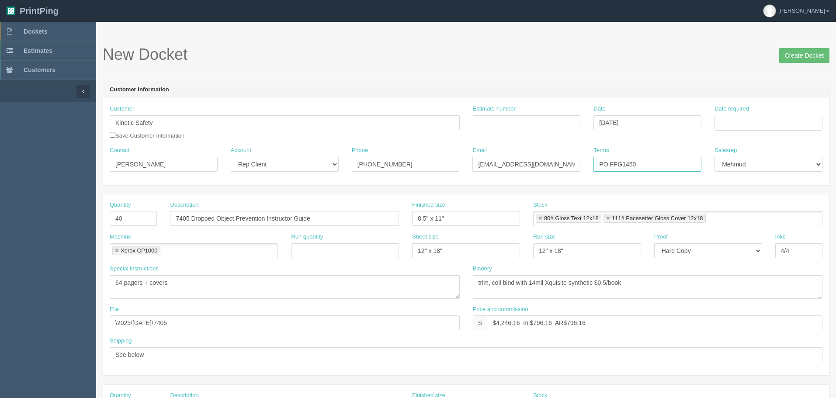
click at [646, 163] on input "PO FPG1450" at bounding box center [648, 164] width 108 height 15
type input "PO FPG1451"
click at [553, 121] on input "Estimate number" at bounding box center [527, 122] width 108 height 15
type input "092765"
type input "October 6, 2025"
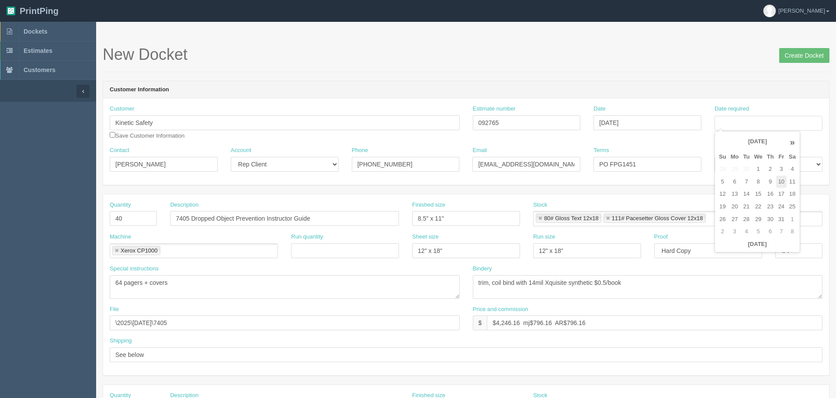
click at [782, 181] on td "10" at bounding box center [781, 182] width 10 height 13
type input "[DATE]"
click at [609, 61] on h1 "New Docket Create Docket" at bounding box center [466, 54] width 727 height 17
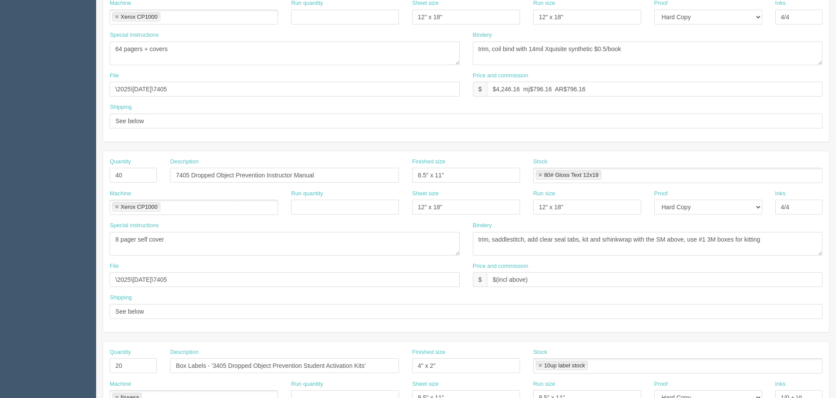
scroll to position [219, 0]
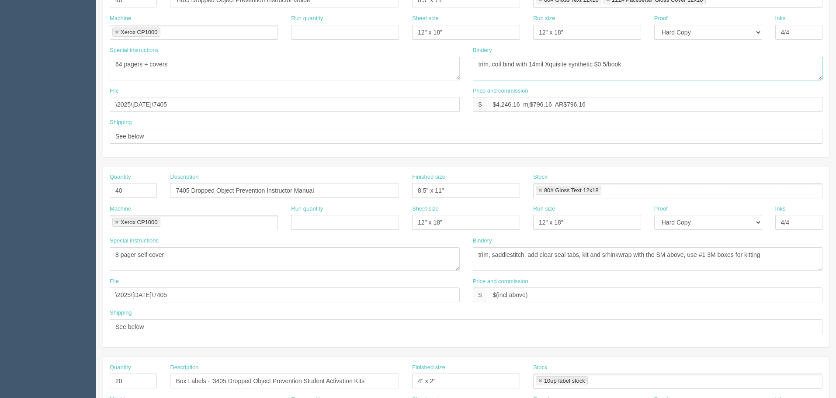
click at [655, 70] on textarea "trim, score and diecut covers, saddlestitch" at bounding box center [648, 69] width 350 height 24
click at [584, 258] on textarea "trim, saddlestitch, add clear seal tabs, kit and srhinkwrap with the SM above, …" at bounding box center [648, 259] width 350 height 24
paste textarea "coil bind with 14mil Xquisite synthetic $0.5/book"
type textarea "trim, coil bind with 14mil Xquisite synthetic $0.5/book"
click at [649, 66] on textarea "trim, score and diecut covers, saddlestitch" at bounding box center [648, 69] width 350 height 24
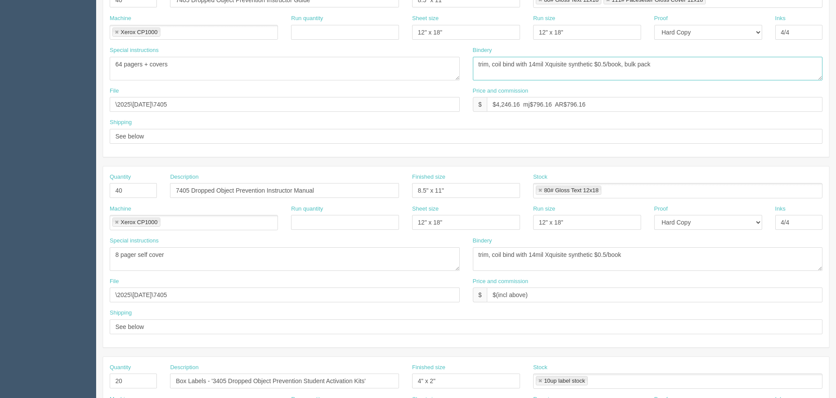
type textarea "trim, coil bind with 14mil Xquisite synthetic $0.5/book, bulk pack"
click at [640, 252] on textarea "trim, saddlestitch, add clear seal tabs, kit and srhinkwrap with the SM above, …" at bounding box center [648, 259] width 350 height 24
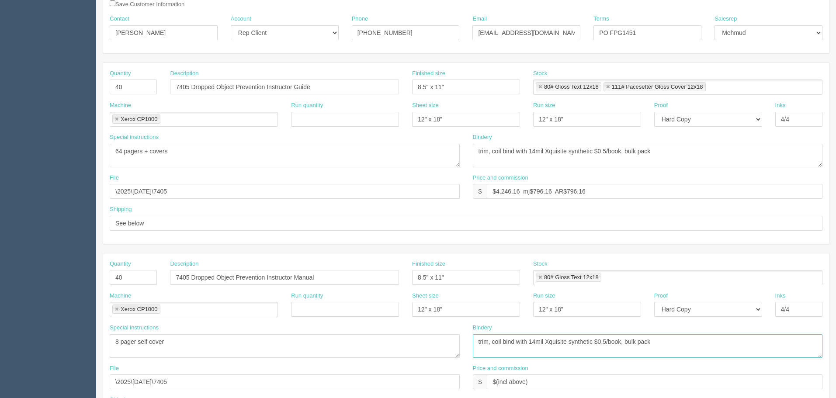
scroll to position [131, 0]
type textarea "trim, coil bind with 14mil Xquisite synthetic $0.5/book, bulk pack"
click at [613, 275] on ul "80# Gloss Text 12x18" at bounding box center [677, 278] width 289 height 15
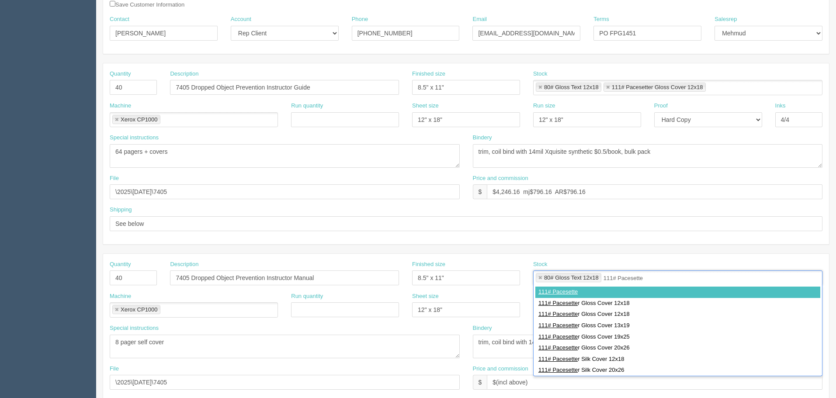
type input "111# Pacesetter"
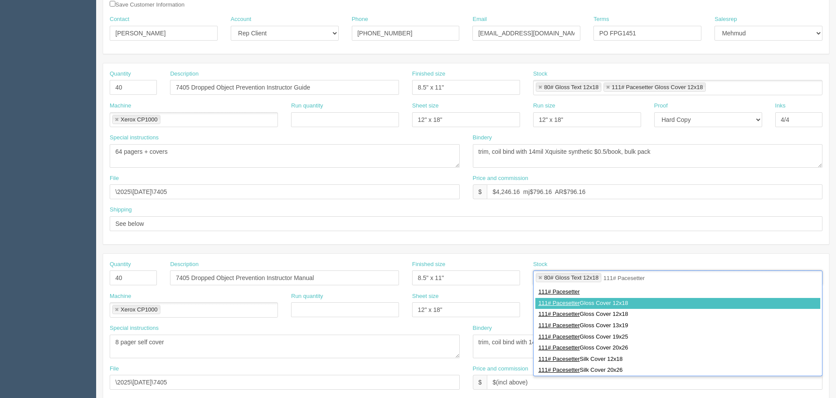
type input "80# Gloss Text 12x18,111# Pacesetter Gloss Cover 12x18"
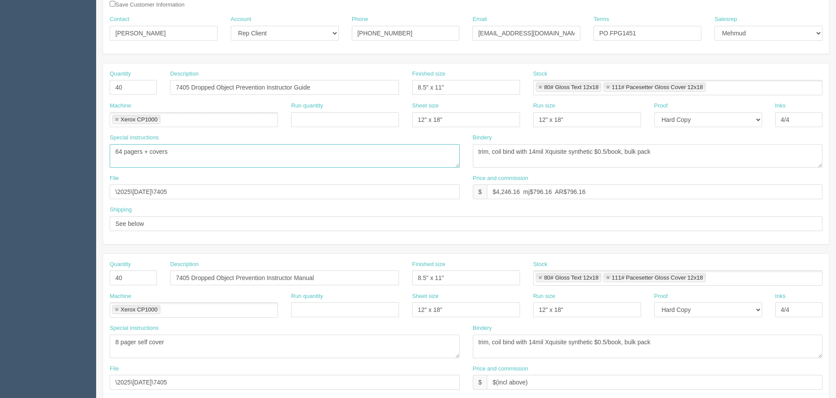
drag, startPoint x: 227, startPoint y: 158, endPoint x: 222, endPoint y: 158, distance: 5.7
click at [227, 157] on textarea "64 pager guts on 70# gloss text, + covers on 100# gloss cover with barcode on f…" at bounding box center [285, 156] width 350 height 24
drag, startPoint x: 77, startPoint y: 334, endPoint x: -1, endPoint y: 334, distance: 77.4
click at [0, 334] on html "PrintPing Zack Edit account ( zack@allrush.ca ) Logout Dockets Estimates" at bounding box center [418, 266] width 836 height 794
paste textarea "64 pagers + covers"
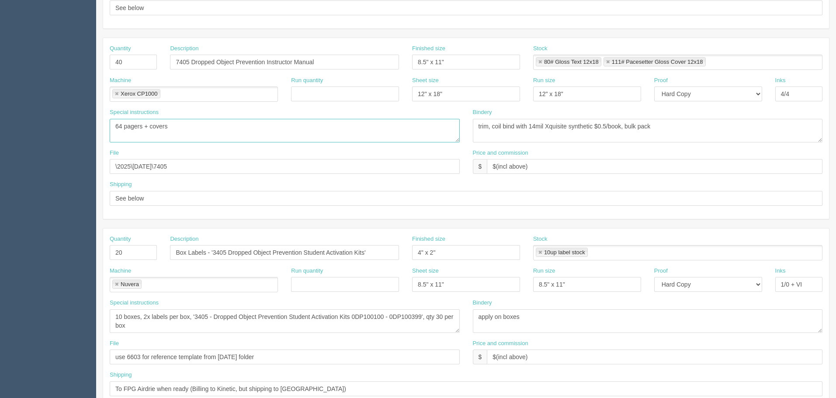
scroll to position [350, 0]
type textarea "64 pagers + covers"
drag, startPoint x: 142, startPoint y: 253, endPoint x: 80, endPoint y: 254, distance: 61.7
click at [83, 254] on section "Dockets Estimates Customers" at bounding box center [418, 58] width 836 height 772
type input "40"
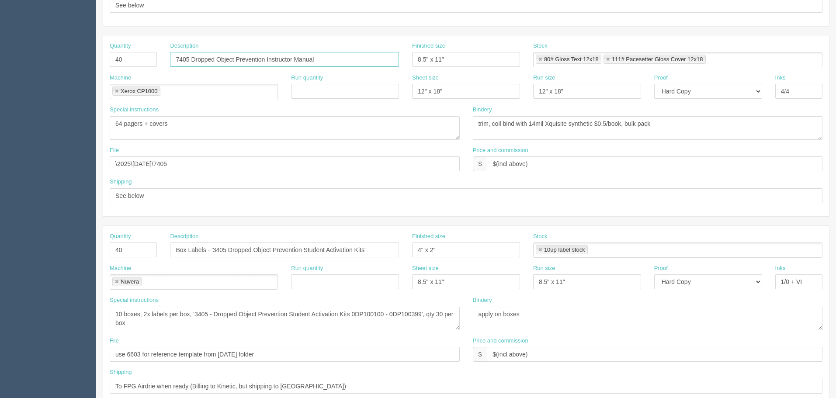
click at [339, 57] on input "7405 Dropped Object Prevention Instructor Manual" at bounding box center [284, 59] width 229 height 15
click at [308, 253] on input "Box Labels - '3405 Dropped Object Prevention Student Activation Kits'" at bounding box center [284, 250] width 229 height 15
paste input "7405 Dropped Object Prevention Instructor Manual"
type input "7405 Dropped Object Prevention Instructor Record Booklet"
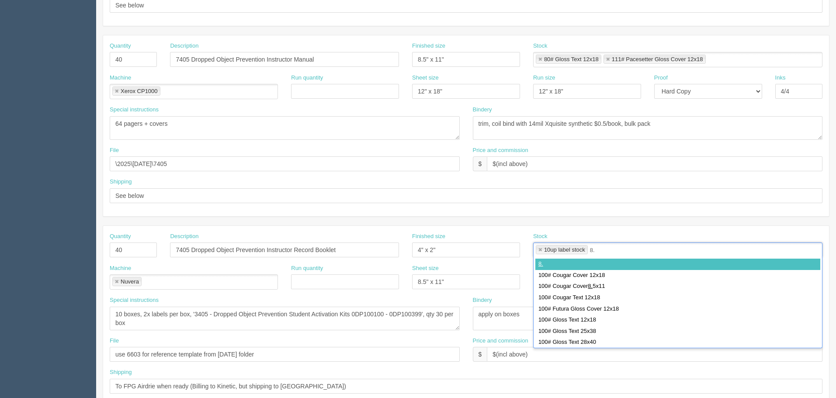
type input "8.5"
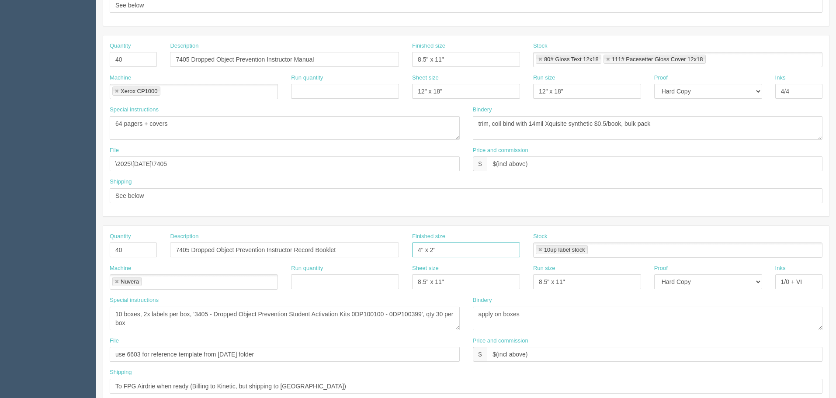
drag, startPoint x: 458, startPoint y: 244, endPoint x: 125, endPoint y: 232, distance: 333.3
click at [139, 230] on div "Quantity 40 Description 7405 Dropped Object Prevention Instructor Record Bookle…" at bounding box center [466, 316] width 726 height 181
type input "."
type input "8.5" x 11""
click at [544, 250] on li "10up label stock" at bounding box center [562, 249] width 52 height 9
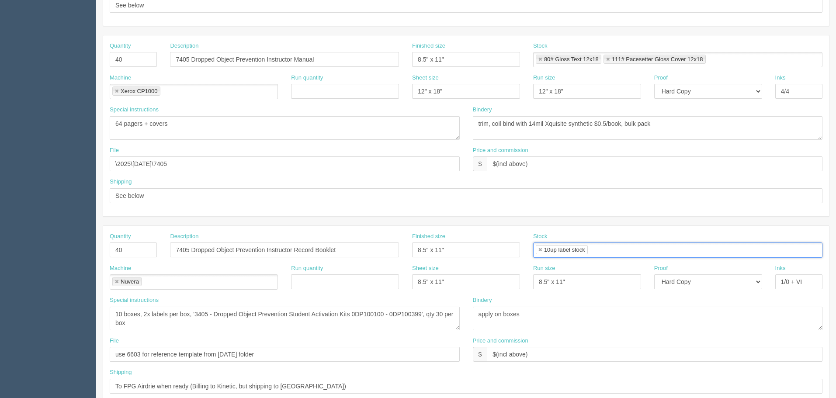
click at [539, 248] on link at bounding box center [540, 250] width 5 height 6
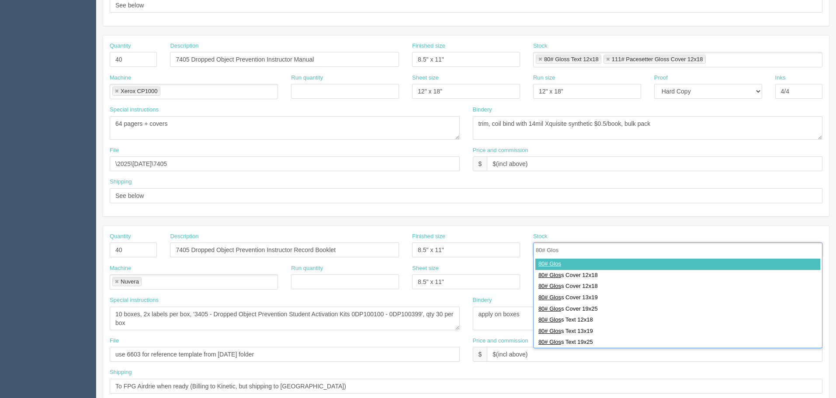
type input "80# Gloss"
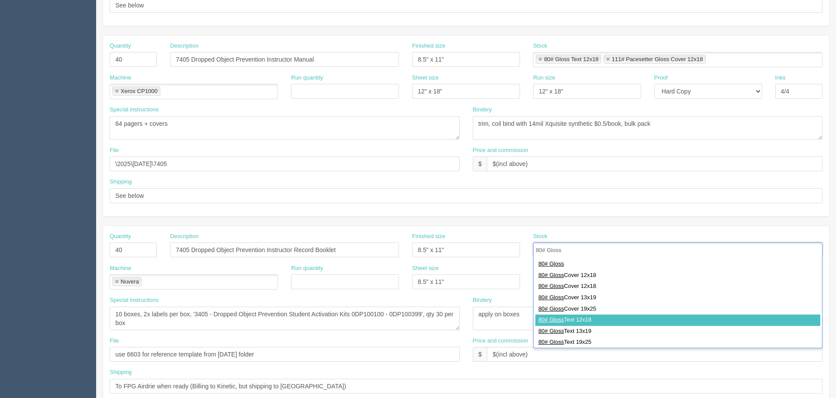
type input "80# Gloss Text 12x18"
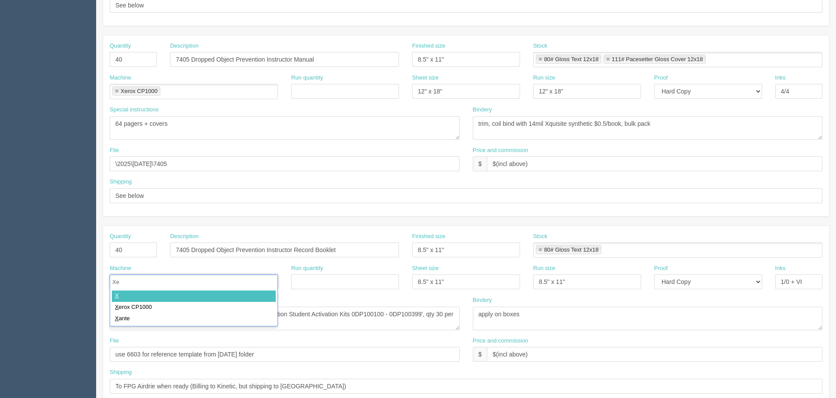
type input "Xer"
type input "Xerox CP1000"
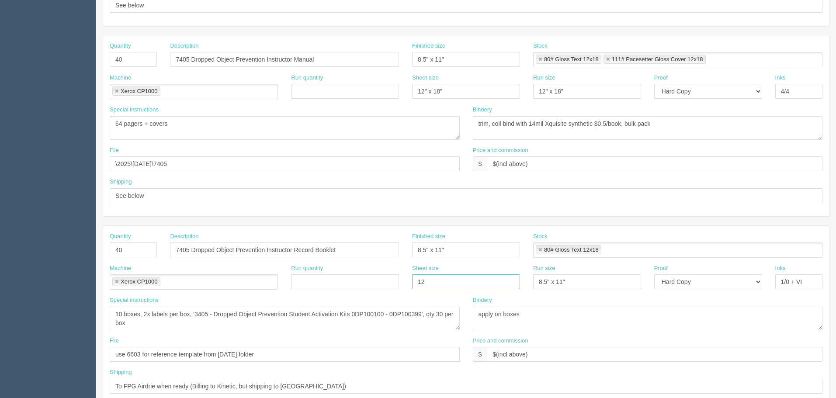
type input "12" x 18""
paste input "12" x 18"
type input "12" x 18""
type input "4/4"
type textarea "12 pager self cover"
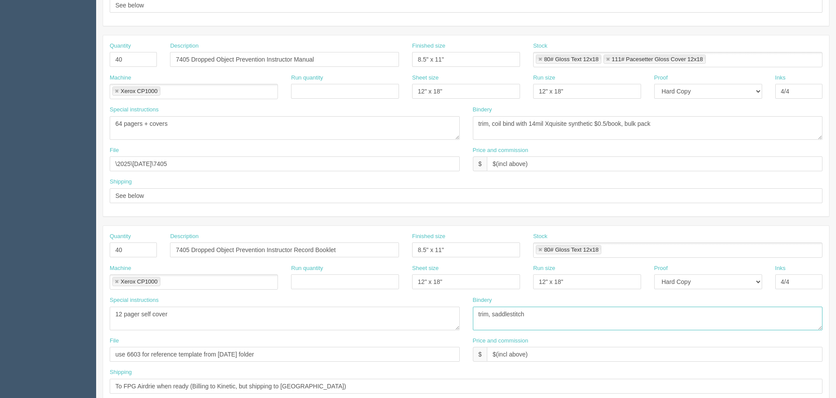
type textarea "trim, saddlestitch"
drag, startPoint x: 199, startPoint y: 162, endPoint x: -89, endPoint y: 139, distance: 288.6
click at [0, 139] on html "PrintPing Zack Edit account ( zack@allrush.ca ) Logout Dockets Estimates" at bounding box center [418, 47] width 836 height 794
drag, startPoint x: 298, startPoint y: 351, endPoint x: -96, endPoint y: 308, distance: 395.8
click at [0, 308] on html "PrintPing Zack Edit account ( zack@allrush.ca ) Logout Dockets Estimates" at bounding box center [418, 47] width 836 height 794
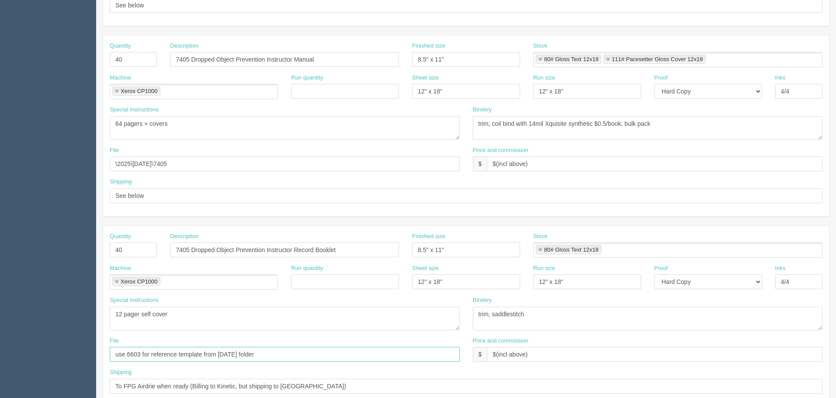
paste input "\2025\[DATE]\7405"
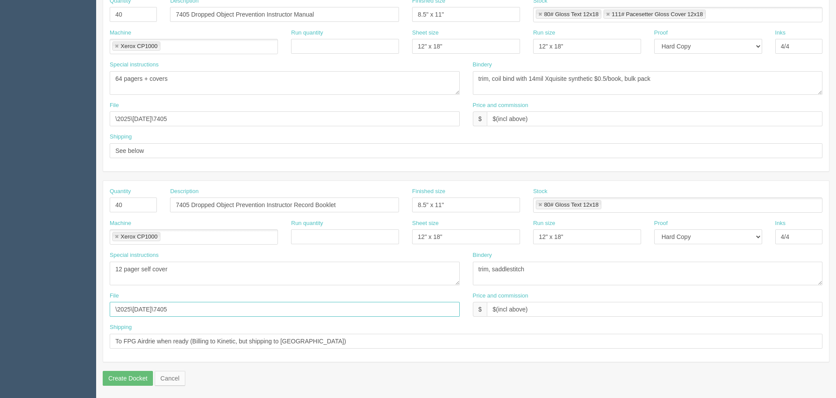
scroll to position [395, 0]
type input "\2025\[DATE]\7405"
click at [319, 337] on input "To FPG Airdrie when ready (Billing to Kinetic, but shipping to Airdrie)" at bounding box center [466, 341] width 713 height 15
click at [319, 339] on input "To FPG Airdrie when ready (Billing to Kinetic, but shipping to Airdrie)" at bounding box center [466, 341] width 713 height 15
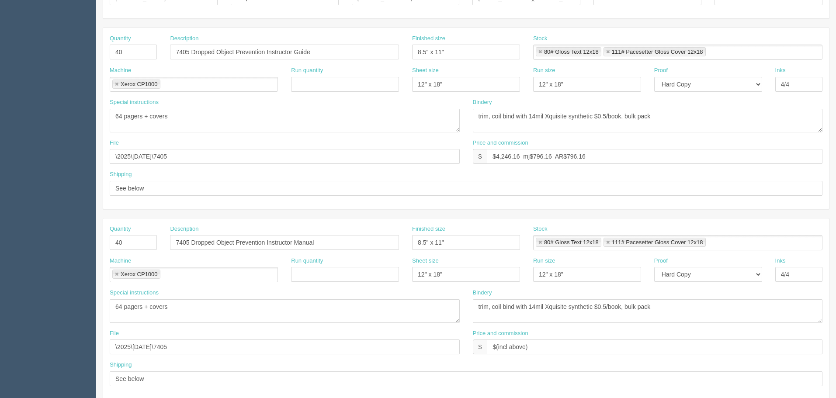
scroll to position [89, 0]
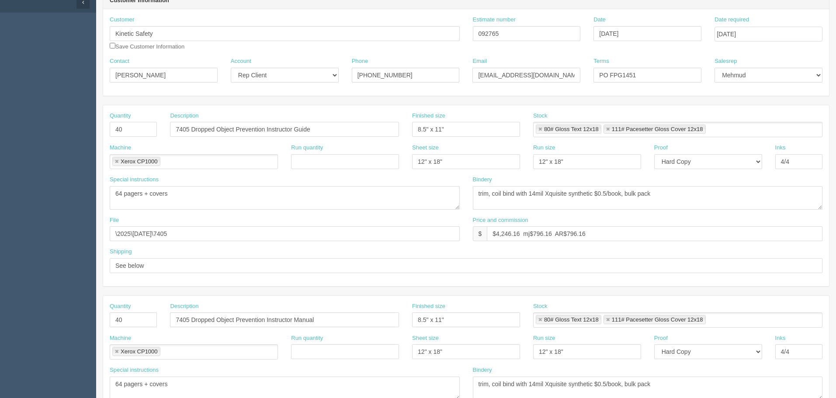
type input "To FPG Airdrie when ready (Billing to Kinetic, but shipping to Airdrie), along …"
drag, startPoint x: 496, startPoint y: 235, endPoint x: 839, endPoint y: 131, distance: 358.0
click at [836, 132] on html "PrintPing Zack Edit account ( zack@allrush.ca ) Logout Dockets Estimates" at bounding box center [418, 308] width 836 height 794
paste input "259.26"
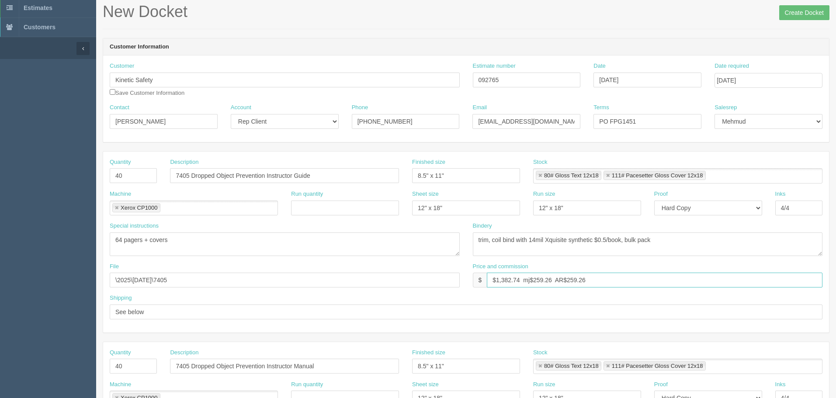
scroll to position [0, 0]
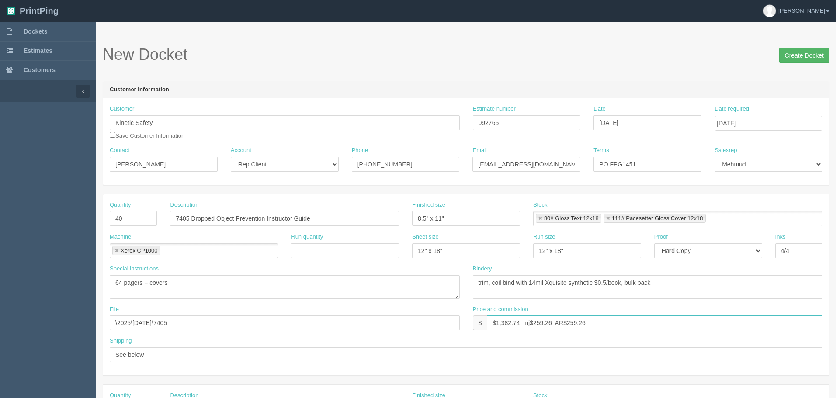
type input "$1,382.74 mj$259.26 AR$259.26"
click at [797, 53] on input "Create Docket" at bounding box center [804, 55] width 50 height 15
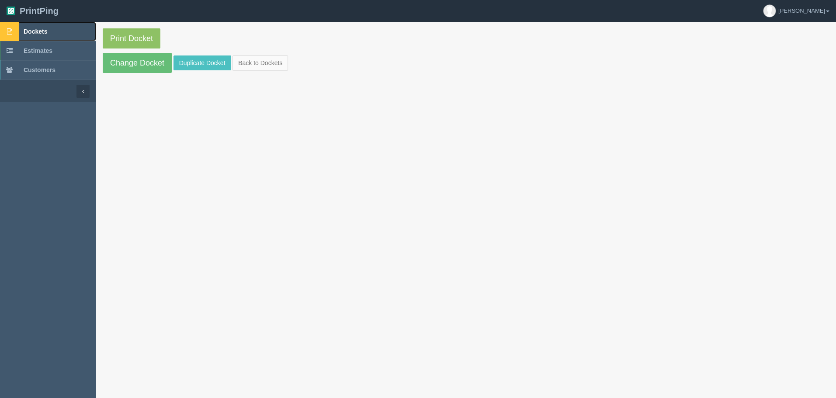
click at [43, 34] on span "Dockets" at bounding box center [36, 31] width 24 height 7
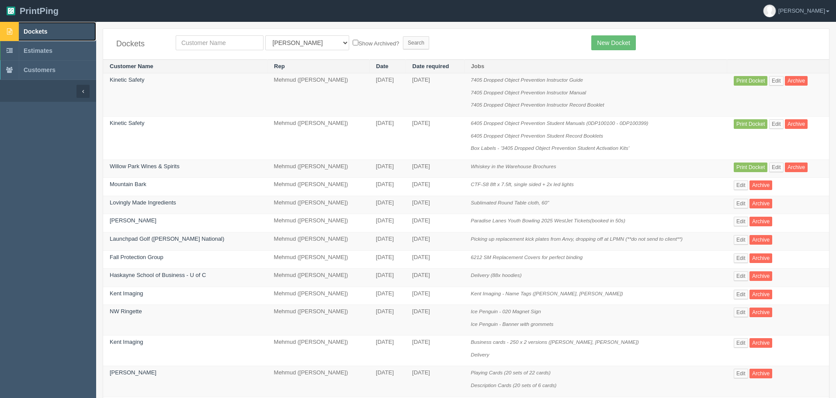
click at [45, 30] on span "Dockets" at bounding box center [36, 31] width 24 height 7
click at [774, 78] on link "Edit" at bounding box center [776, 81] width 14 height 10
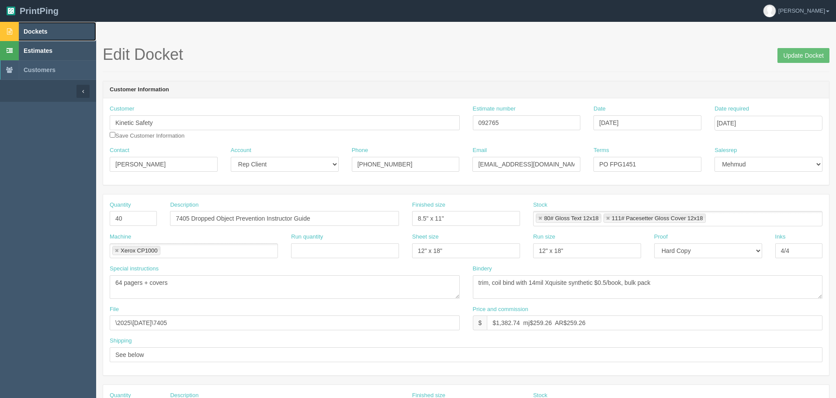
drag, startPoint x: 62, startPoint y: 34, endPoint x: 63, endPoint y: 53, distance: 19.3
click at [62, 34] on link "Dockets" at bounding box center [48, 31] width 96 height 19
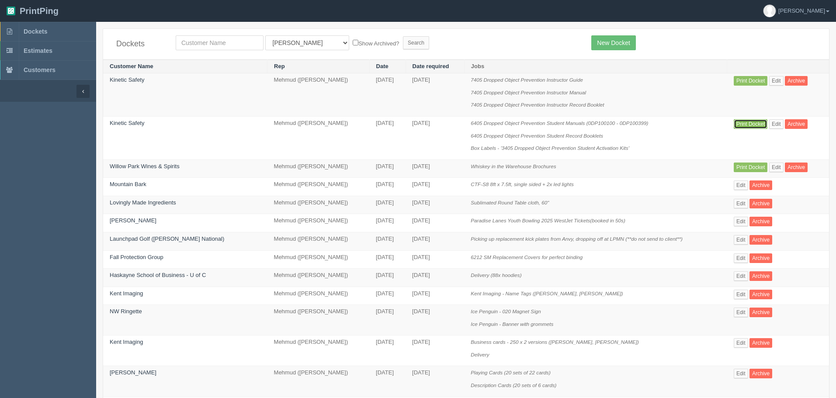
click at [742, 124] on link "Print Docket" at bounding box center [751, 124] width 34 height 10
click at [43, 33] on span "Dockets" at bounding box center [36, 31] width 24 height 7
